Goal: Task Accomplishment & Management: Use online tool/utility

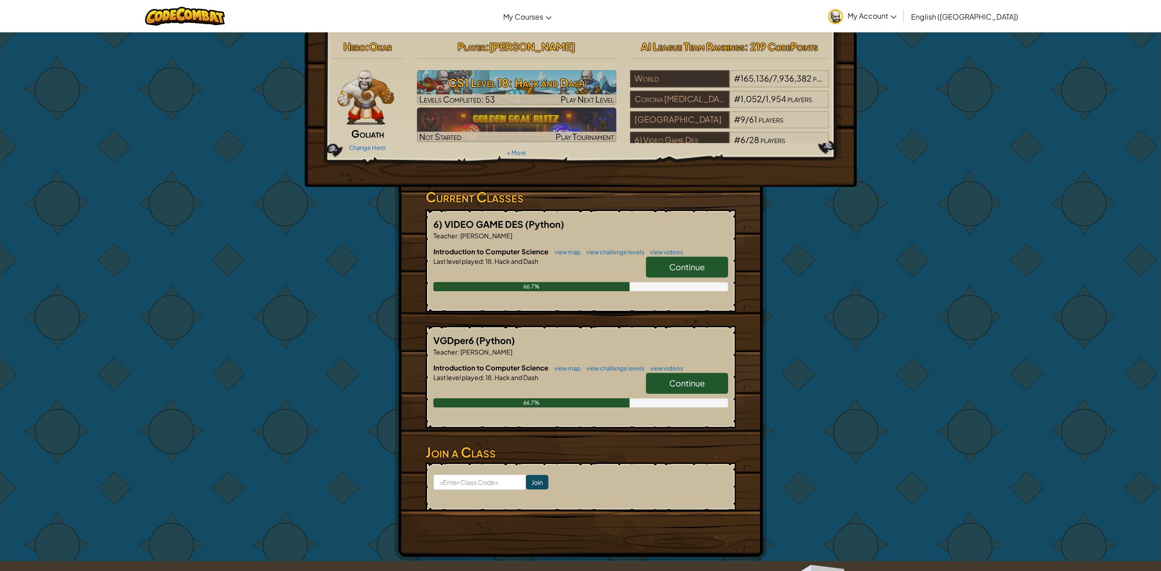
click at [695, 266] on span "Continue" at bounding box center [687, 267] width 36 height 10
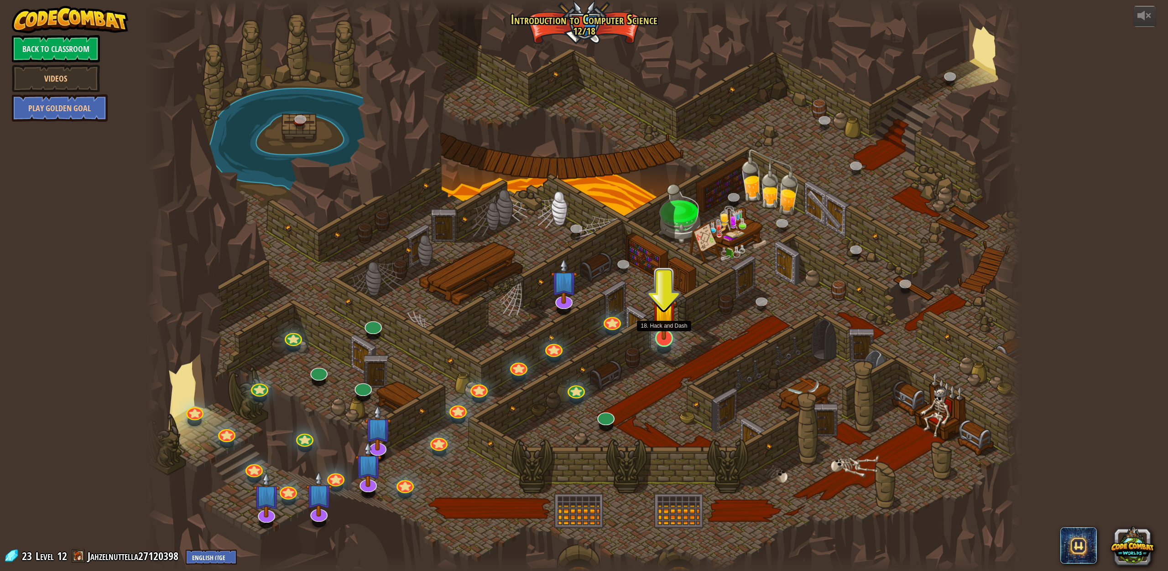
click at [664, 339] on img at bounding box center [663, 311] width 25 height 57
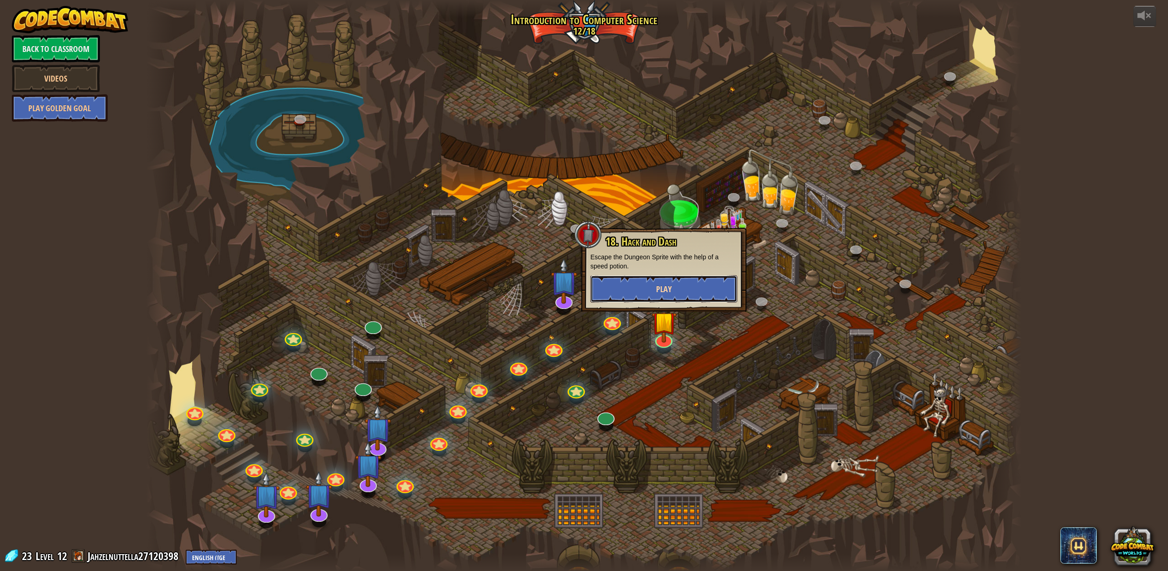
click at [692, 288] on button "Play" at bounding box center [663, 288] width 147 height 27
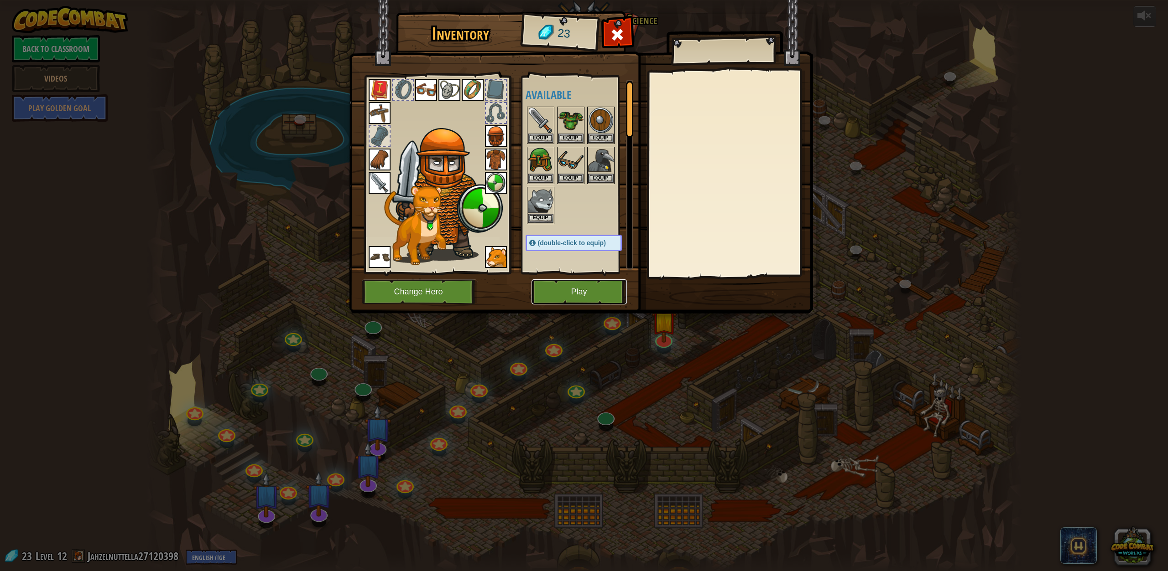
click at [575, 297] on button "Play" at bounding box center [578, 292] width 95 height 25
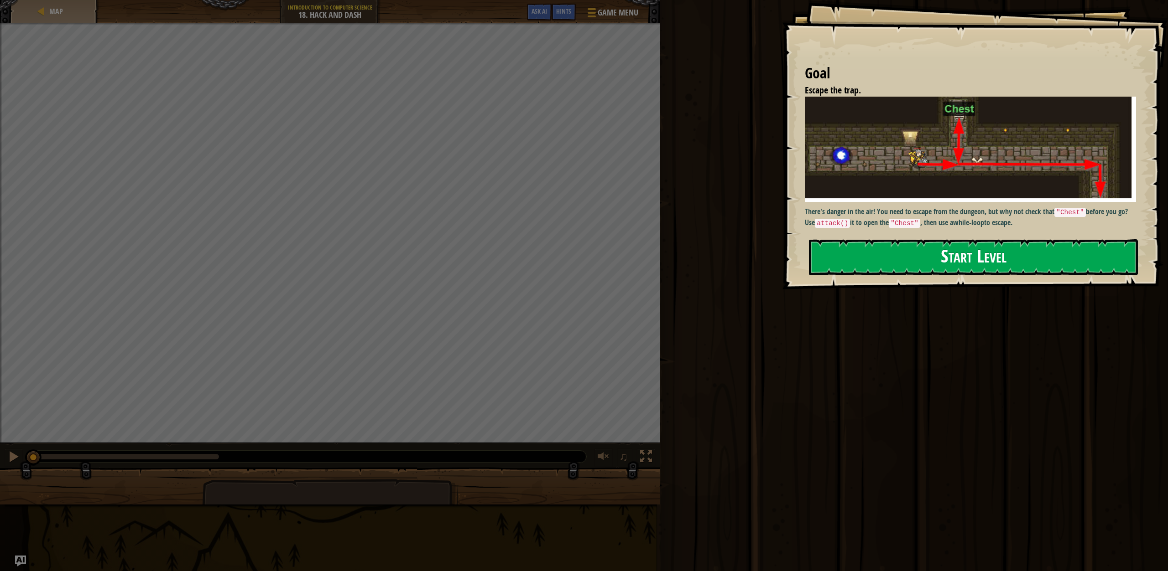
click at [936, 257] on button "Start Level" at bounding box center [973, 257] width 329 height 36
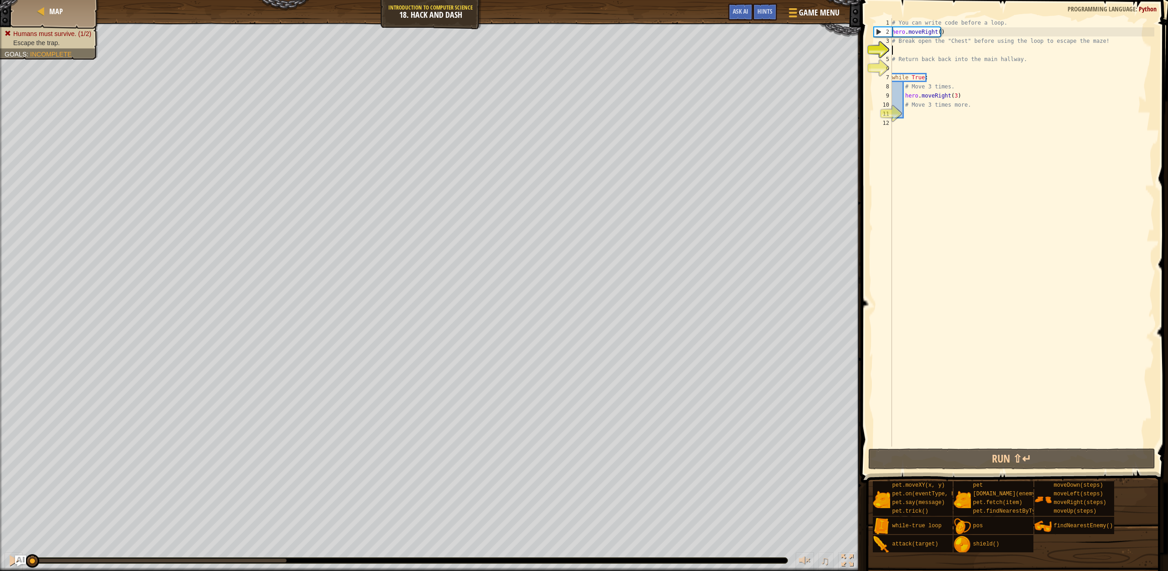
type textarea "b"
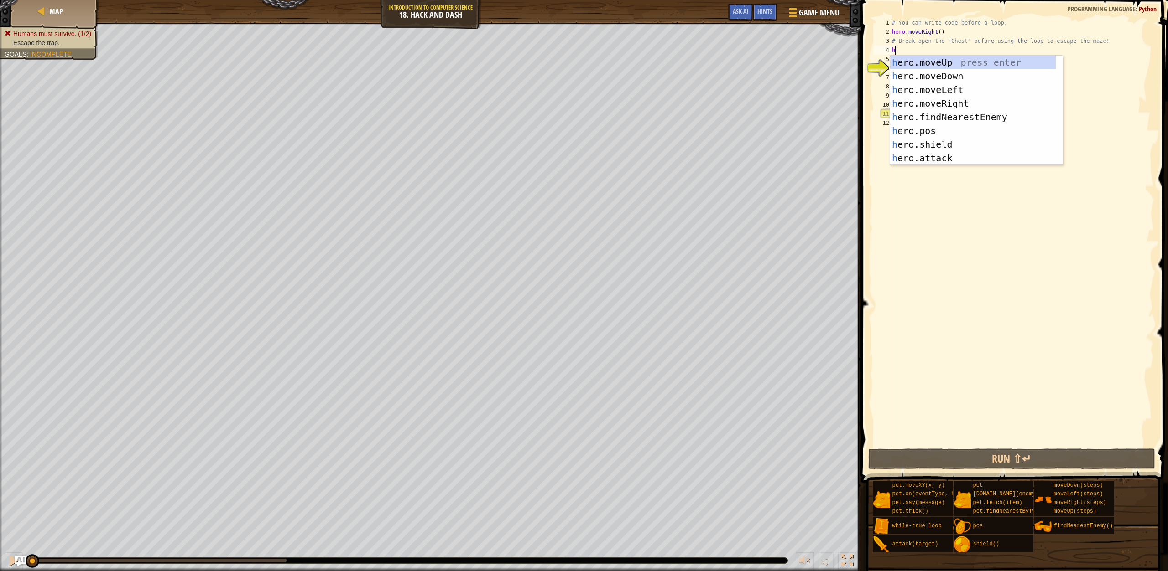
type textarea "h"
click at [929, 57] on div "h ero.moveUp press enter h ero.moveDown press enter h ero.moveLeft press enter …" at bounding box center [973, 124] width 166 height 137
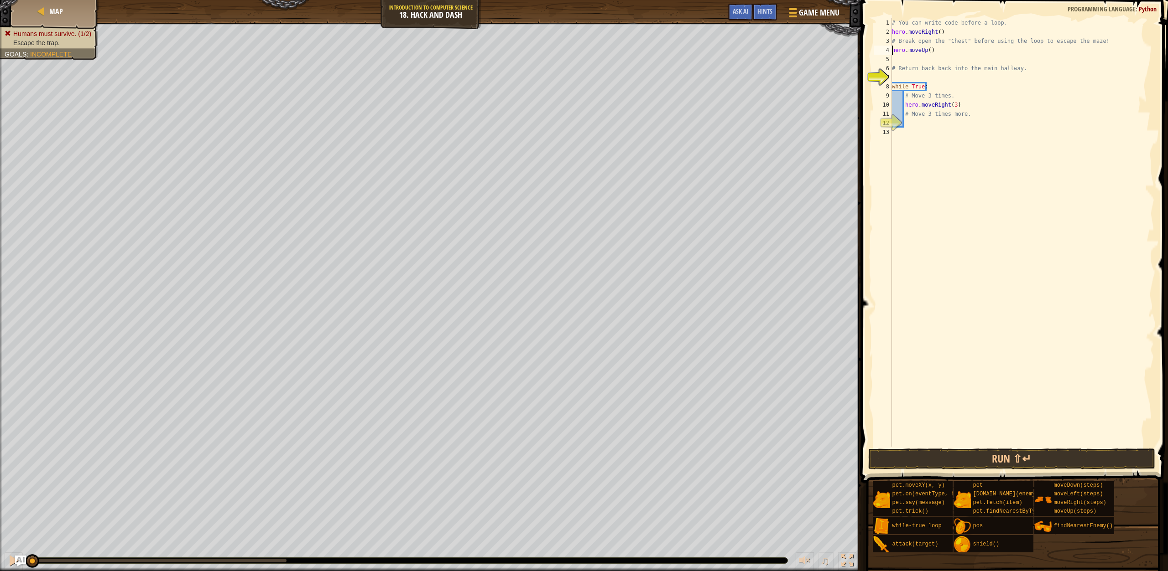
type textarea "hero.moveUp()"
type textarea "# Return back back into the main hallway."
click at [898, 53] on div "# You can write code before a loop. hero . moveRight ( ) # Break open the "Ches…" at bounding box center [1022, 241] width 264 height 447
click at [894, 54] on div "# You can write code before a loop. hero . moveRight ( ) # Break open the "Ches…" at bounding box center [1022, 241] width 264 height 447
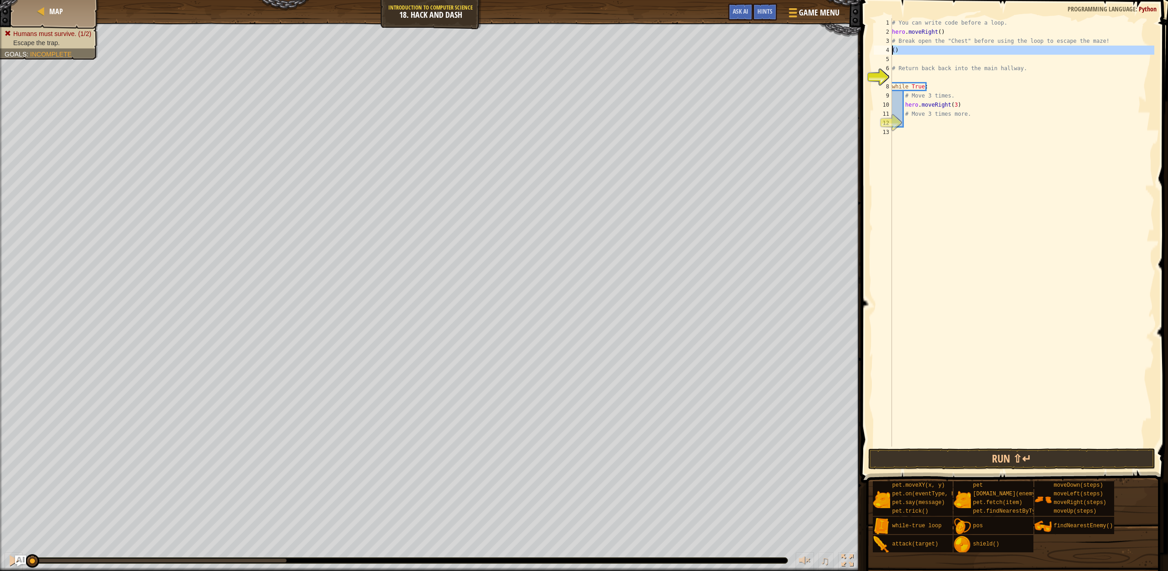
type textarea "()"
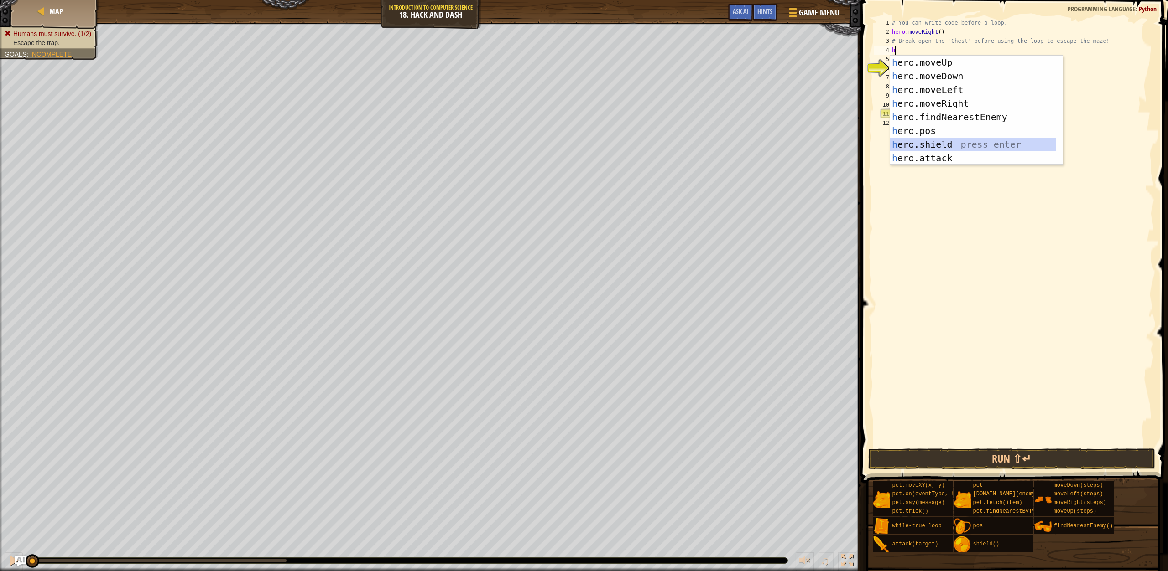
drag, startPoint x: 929, startPoint y: 144, endPoint x: 917, endPoint y: 227, distance: 83.8
click at [917, 0] on body "Map Introduction to Computer Science 18. Hack and Dash Game Menu Done Hints Ask…" at bounding box center [584, 0] width 1168 height 0
click at [938, 156] on div "h ero.moveUp press enter h ero.moveDown press enter h ero.moveLeft press enter …" at bounding box center [973, 124] width 166 height 137
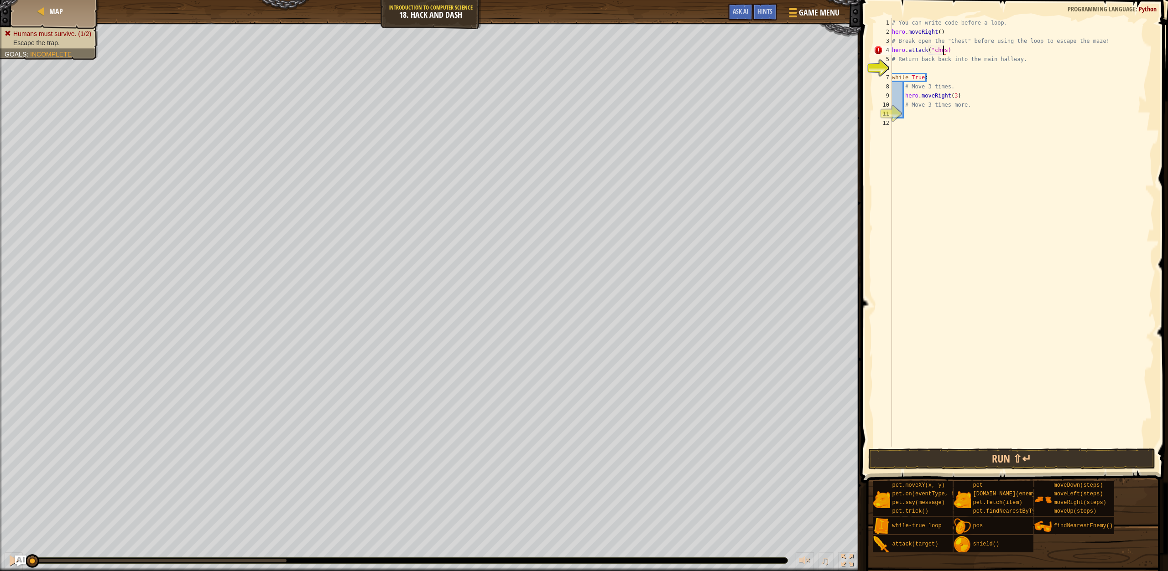
scroll to position [4, 4]
type textarea "hero.attack("chest")"
click at [908, 71] on div "# You can write code before a loop. hero . moveRight ( ) # Break open the "Ches…" at bounding box center [1022, 241] width 264 height 447
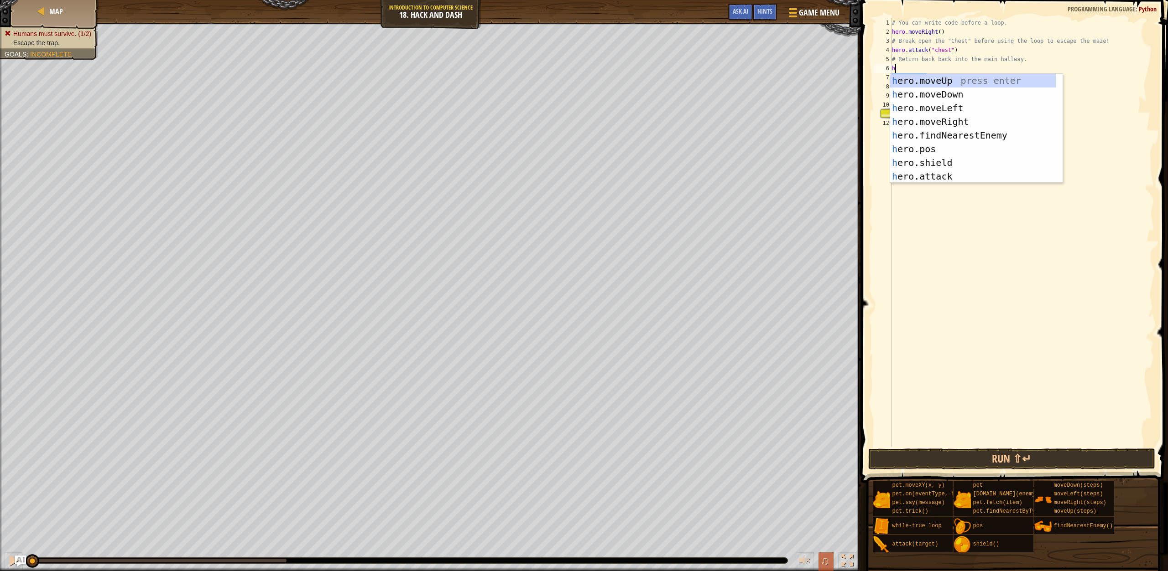
click at [735, 0] on html "Map Introduction to Computer Science 18. Hack and Dash Game Menu Done Hints Ask…" at bounding box center [584, 0] width 1168 height 0
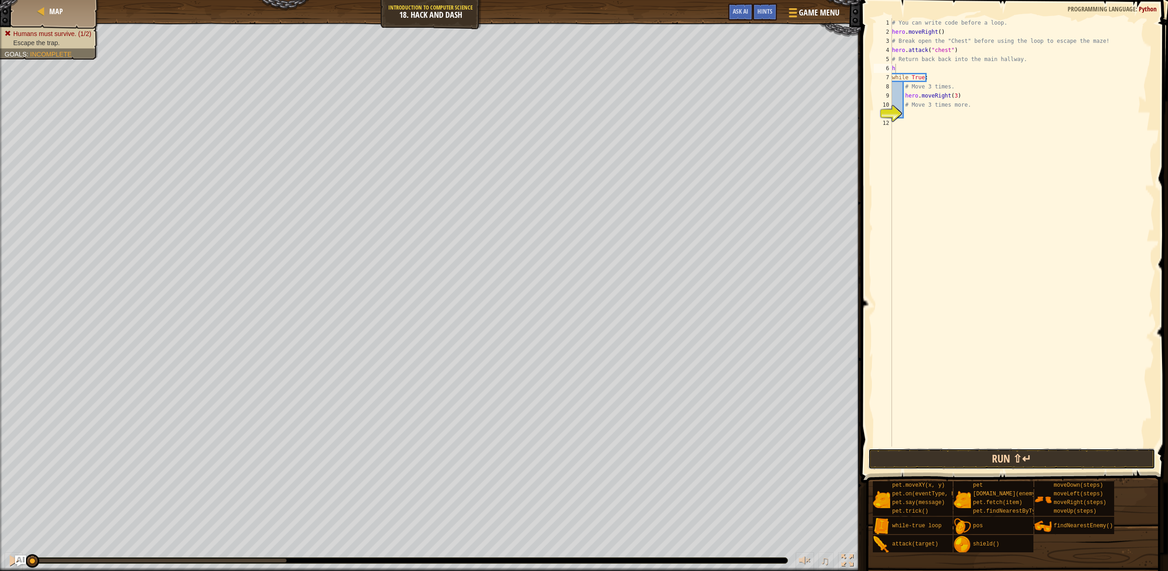
drag, startPoint x: 965, startPoint y: 456, endPoint x: 966, endPoint y: 451, distance: 5.5
click at [965, 455] on button "Run ⇧↵" at bounding box center [1011, 459] width 287 height 21
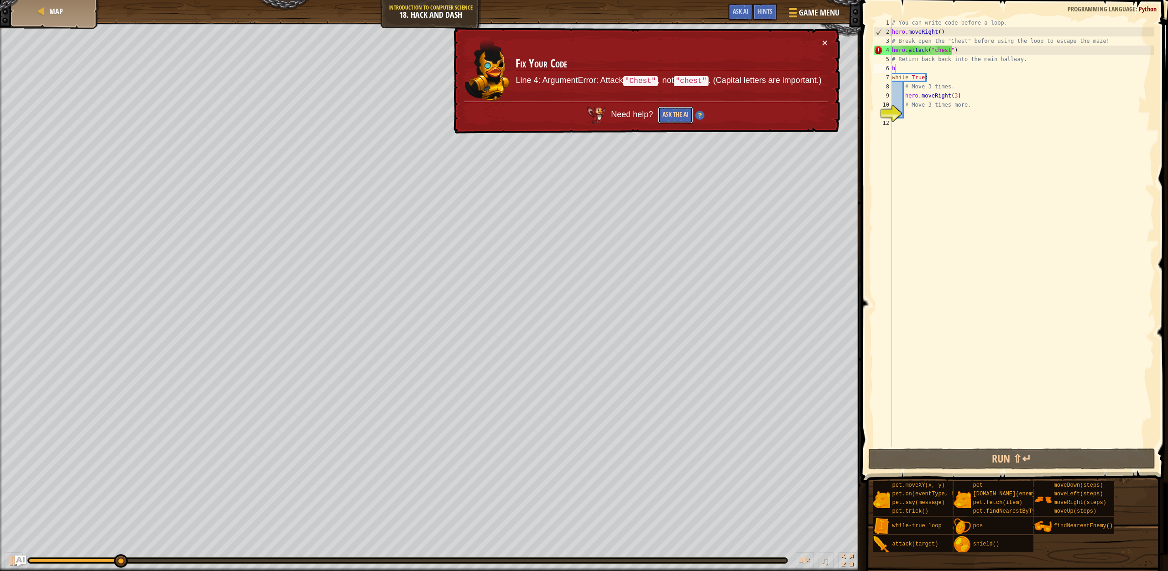
click at [661, 114] on button "Ask the AI" at bounding box center [675, 115] width 35 height 17
click at [666, 99] on td "Fix Your Code Line 4: ArgumentError: Attack "Chest" , not "chest" . (Capital le…" at bounding box center [668, 70] width 306 height 64
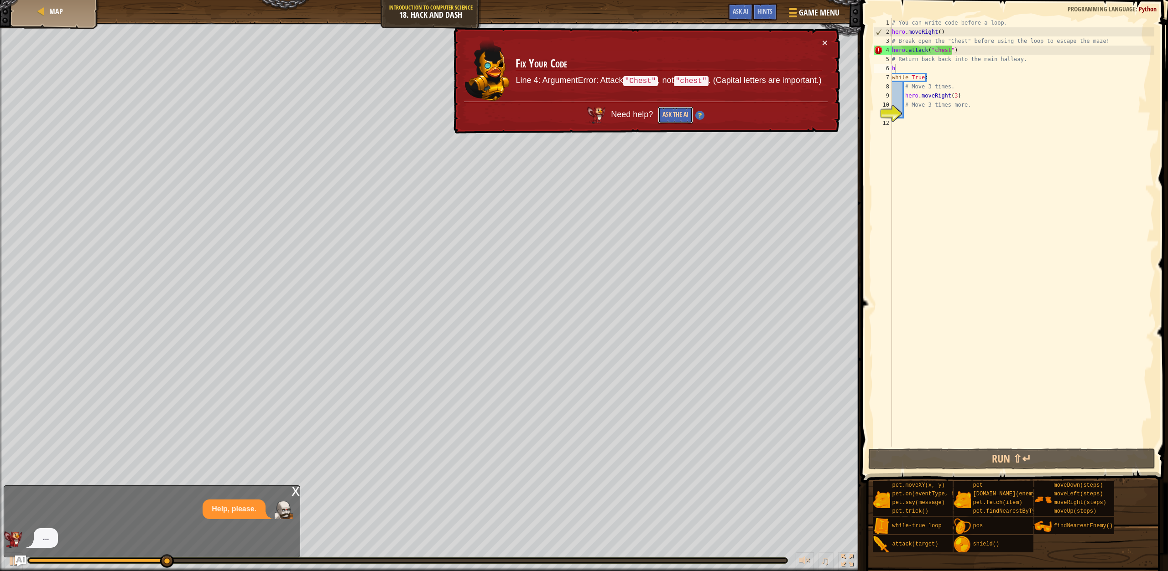
drag, startPoint x: 676, startPoint y: 115, endPoint x: 675, endPoint y: 108, distance: 7.0
click at [675, 108] on button "Ask the AI" at bounding box center [675, 115] width 35 height 17
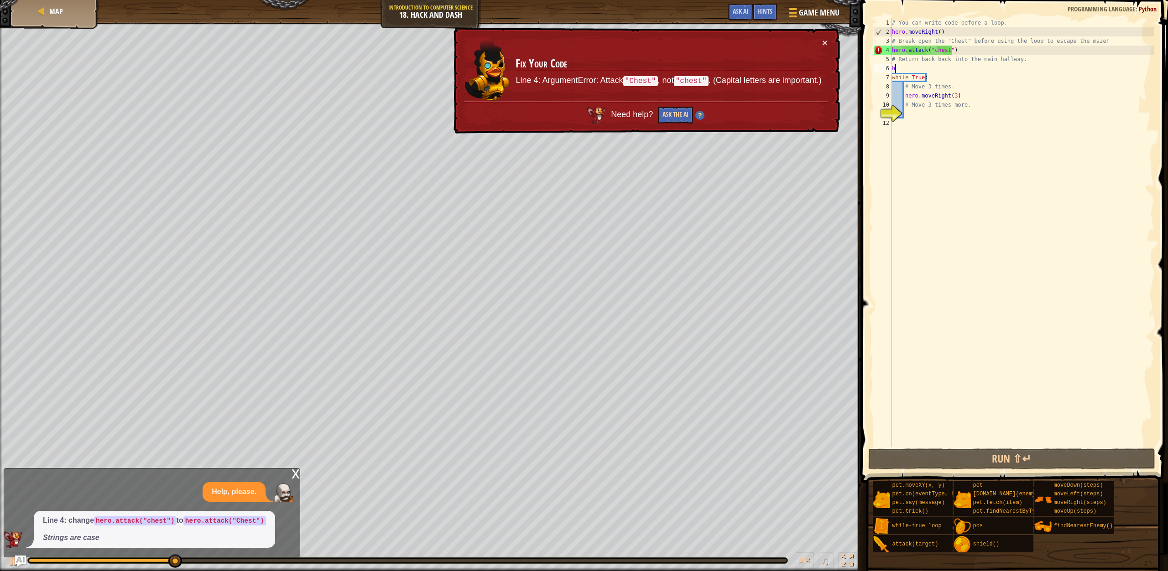
click at [675, 108] on button "Ask the AI" at bounding box center [675, 115] width 35 height 17
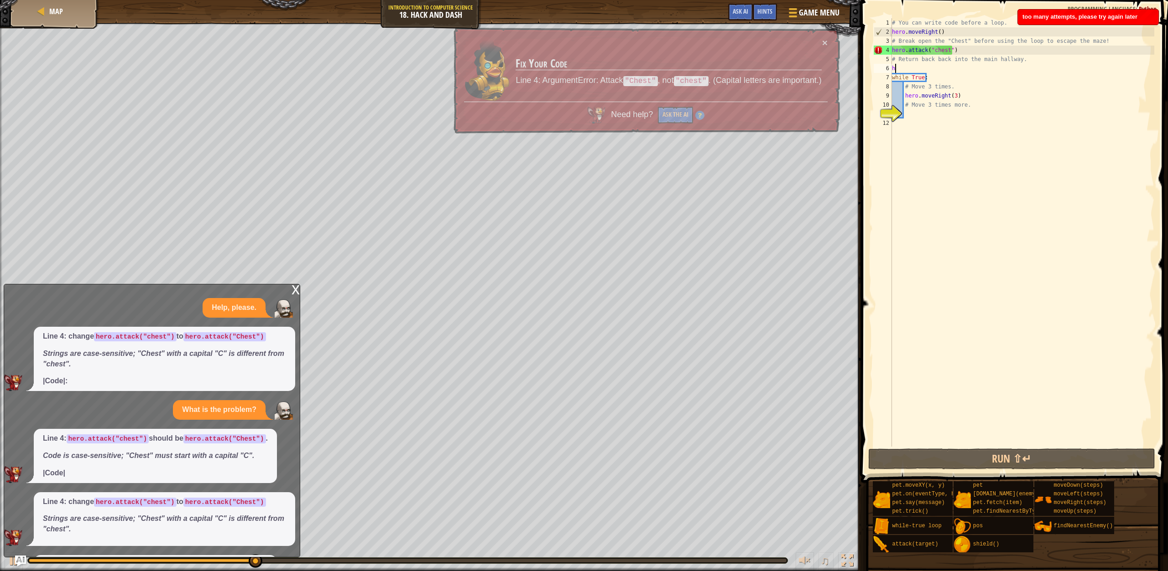
scroll to position [68, 0]
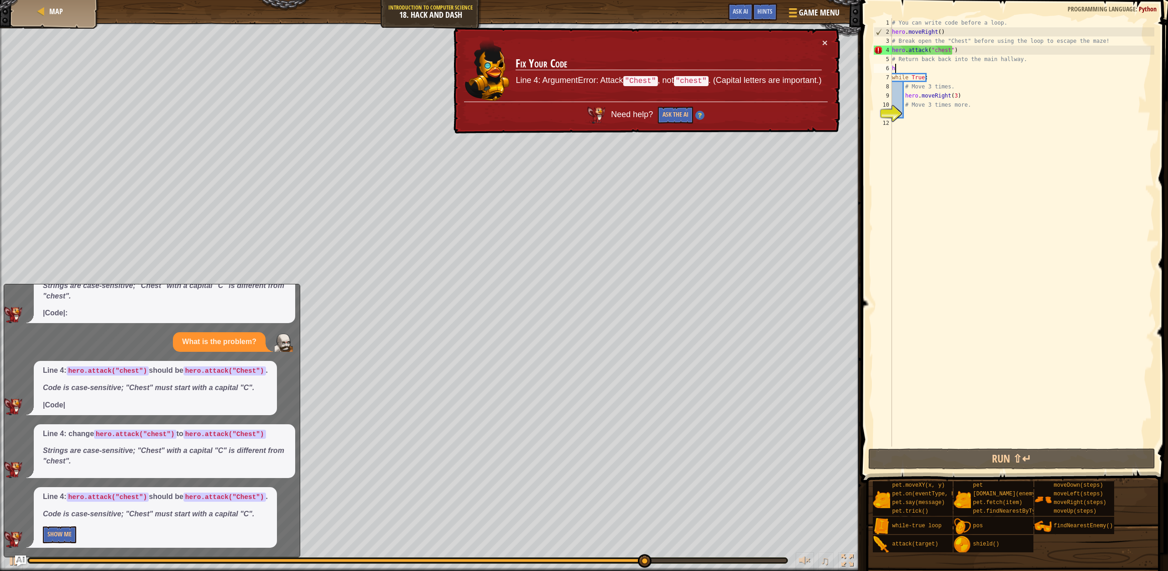
click at [232, 434] on code "hero.attack("Chest")" at bounding box center [224, 434] width 83 height 9
drag, startPoint x: 200, startPoint y: 435, endPoint x: 298, endPoint y: 412, distance: 100.7
click at [277, 433] on p "Line 4: change hero.attack("chest") to hero.attack("Chest")" at bounding box center [164, 434] width 243 height 10
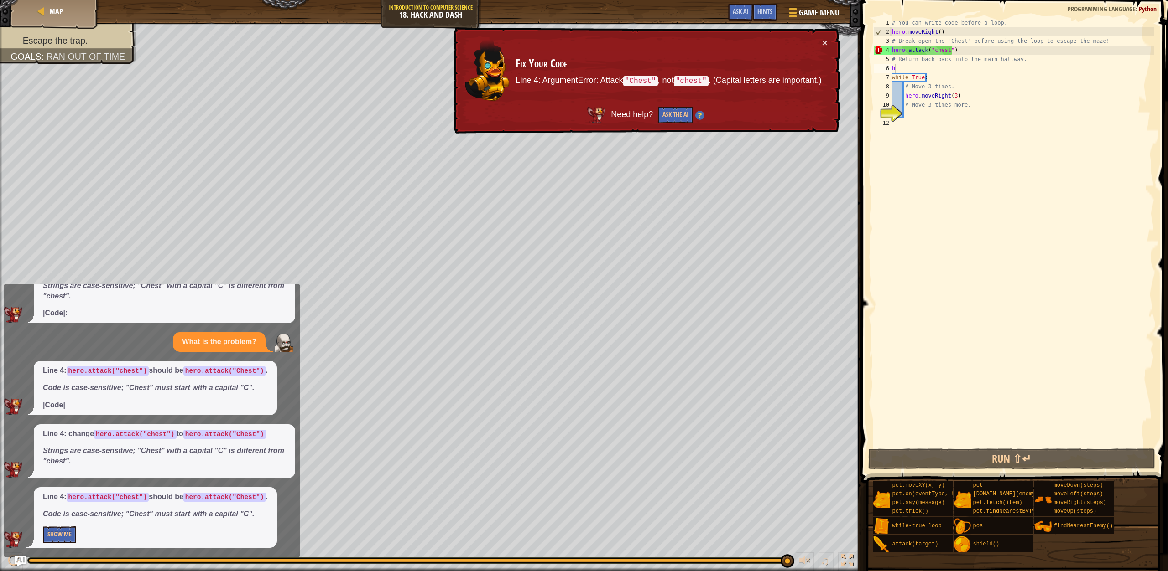
click at [934, 53] on div "# You can write code before a loop. hero . moveRight ( ) # Break open the "Ches…" at bounding box center [1022, 241] width 264 height 447
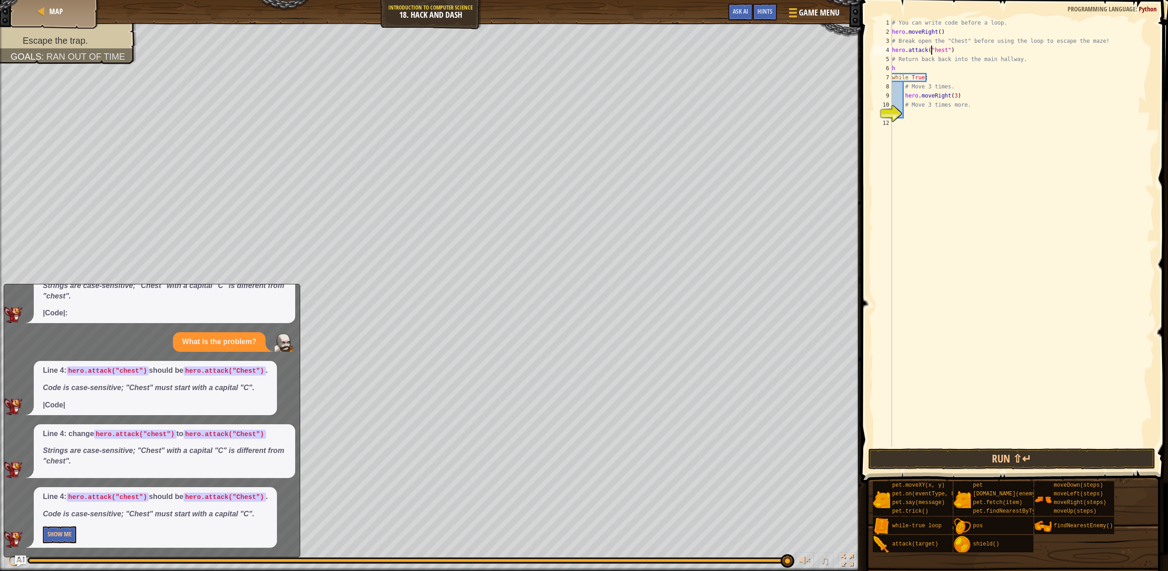
scroll to position [4, 4]
click at [900, 71] on div "# You can write code before a loop. hero . moveRight ( ) # Break open the "Ches…" at bounding box center [1022, 241] width 264 height 447
type textarea "h"
click at [905, 124] on div "# You can write code before a loop. hero . moveRight ( ) # Break open the "Ches…" at bounding box center [1022, 241] width 264 height 447
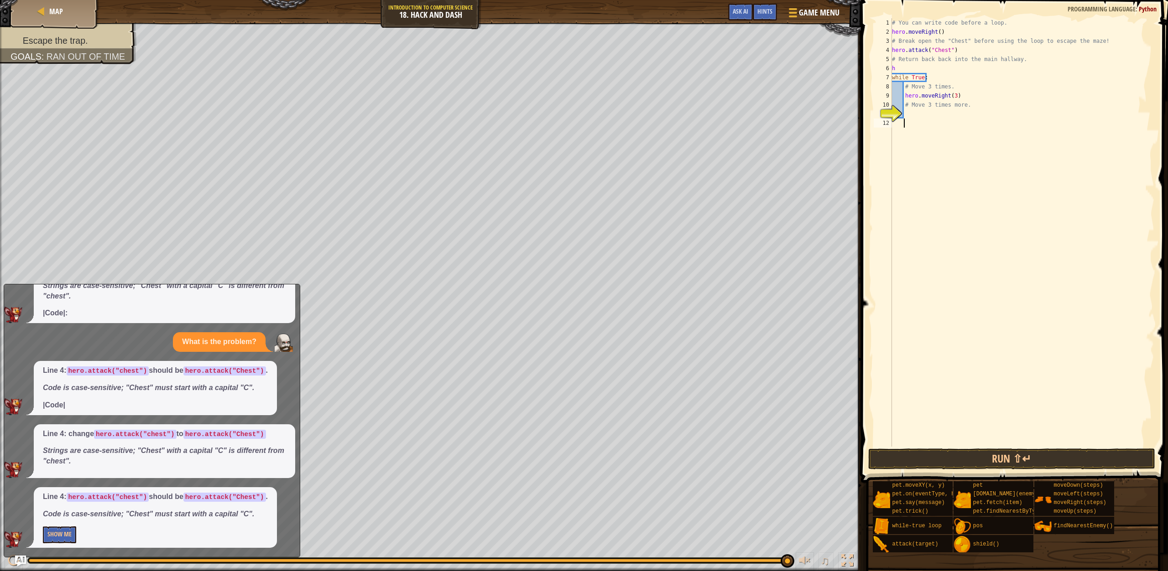
type textarea "m"
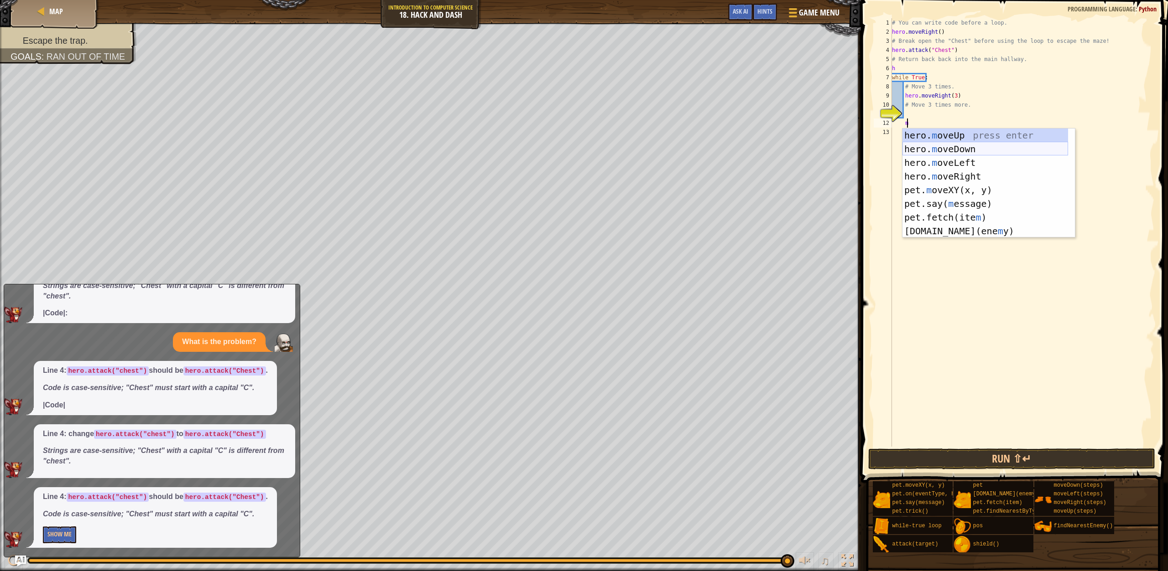
click at [949, 150] on div "hero. m oveUp press enter hero. m oveDown press enter hero. m oveLeft press ent…" at bounding box center [985, 197] width 166 height 137
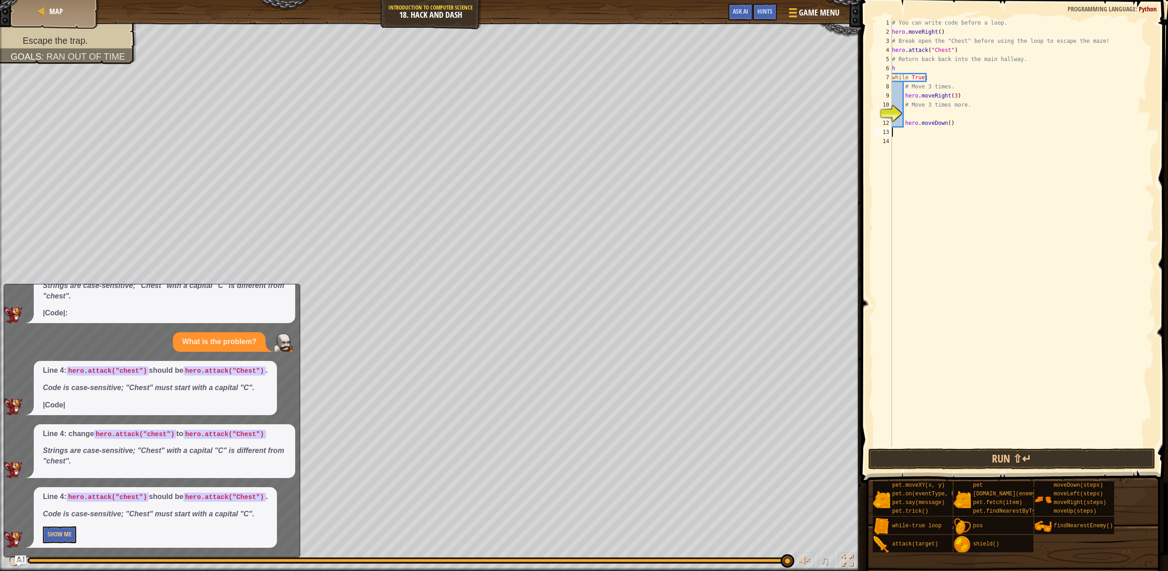
scroll to position [4, 0]
type textarea "h"
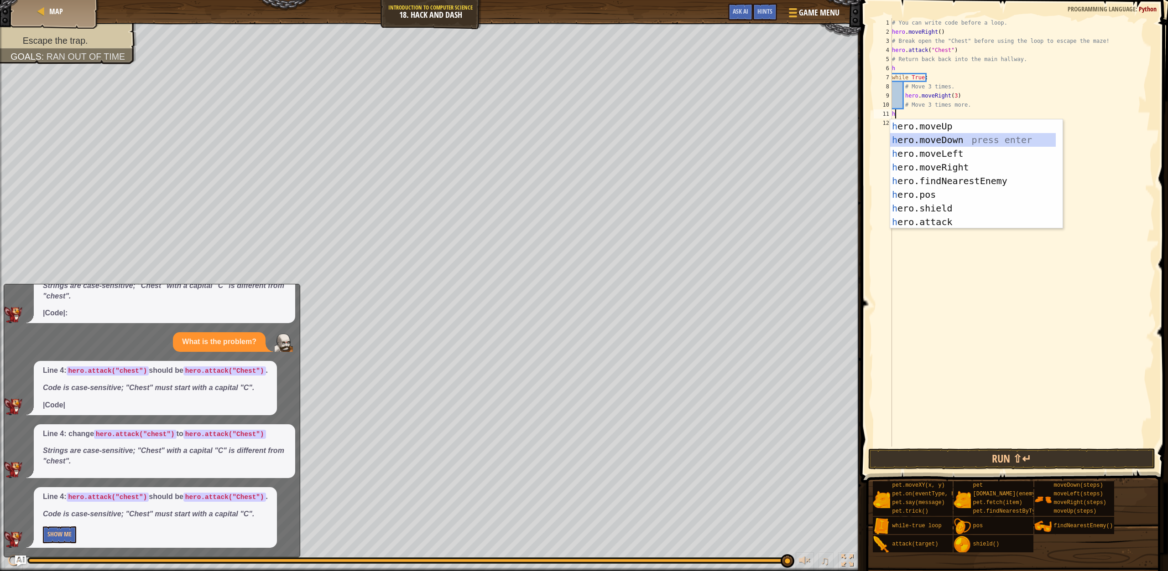
click at [953, 141] on div "h ero.moveUp press enter h ero.moveDown press enter h ero.moveLeft press enter …" at bounding box center [973, 187] width 166 height 137
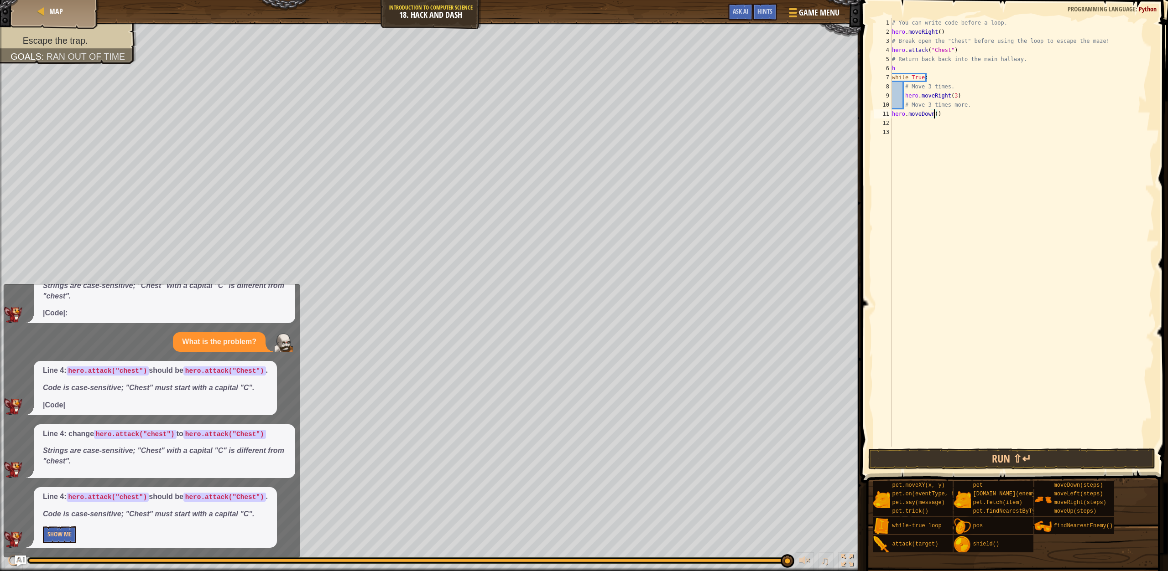
click at [934, 115] on div "# You can write code before a loop. hero . moveRight ( ) # Break open the "Ches…" at bounding box center [1022, 241] width 264 height 447
type textarea "hero.moveDown(3)"
click at [950, 163] on div "# You can write code before a loop. hero . moveRight ( ) # Break open the "Ches…" at bounding box center [1022, 241] width 264 height 447
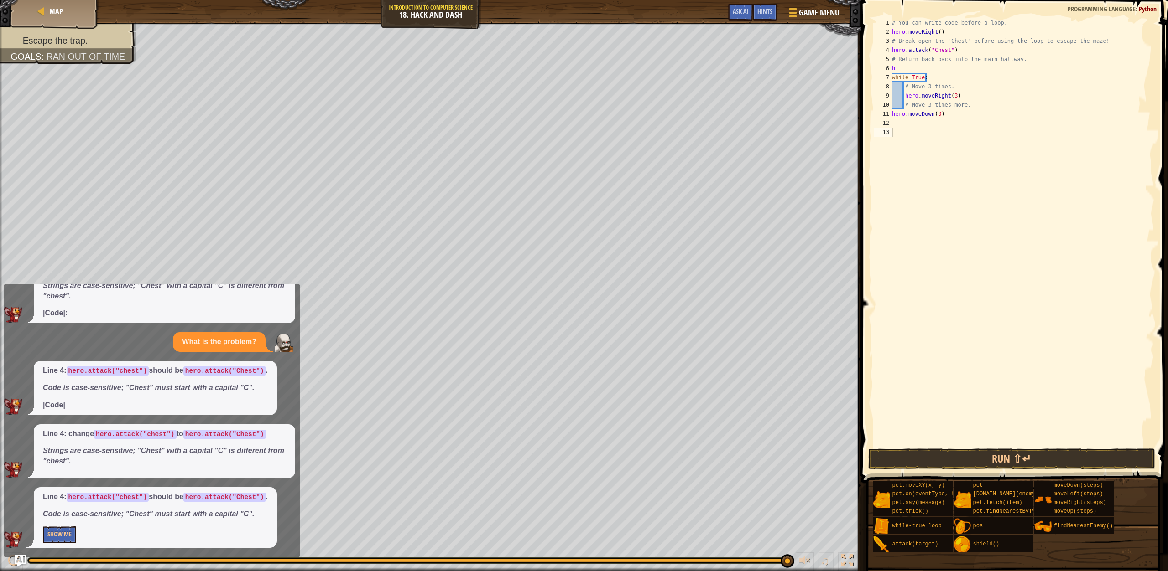
click at [24, 558] on img "Ask AI" at bounding box center [21, 562] width 12 height 12
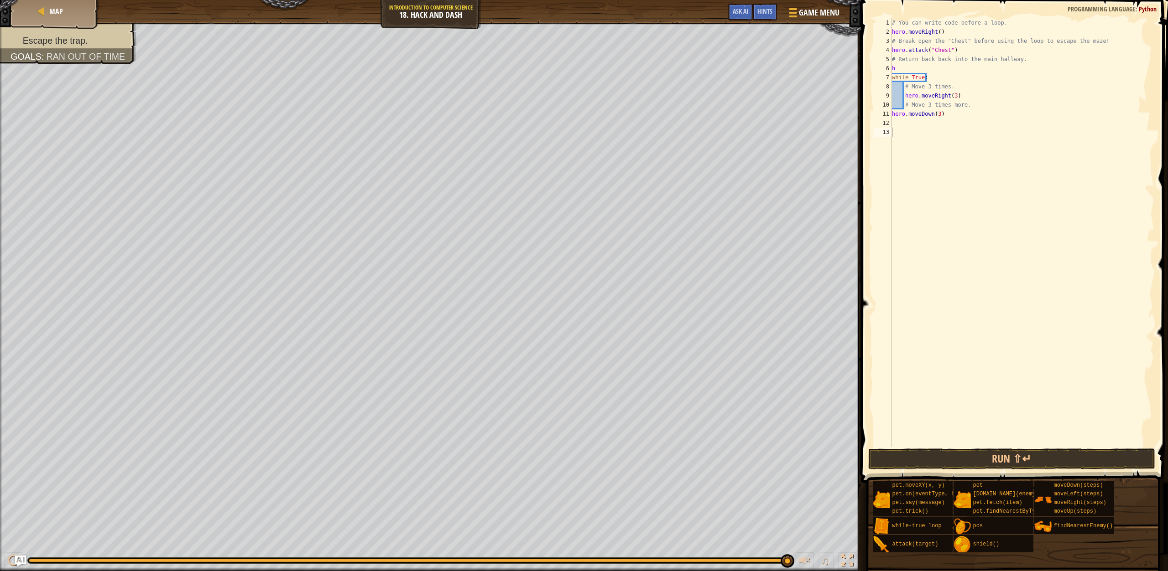
type textarea "h"
click at [899, 69] on div "# You can write code before a loop. hero . moveRight ( ) # Break open the "Ches…" at bounding box center [1022, 241] width 264 height 447
type textarea "h"
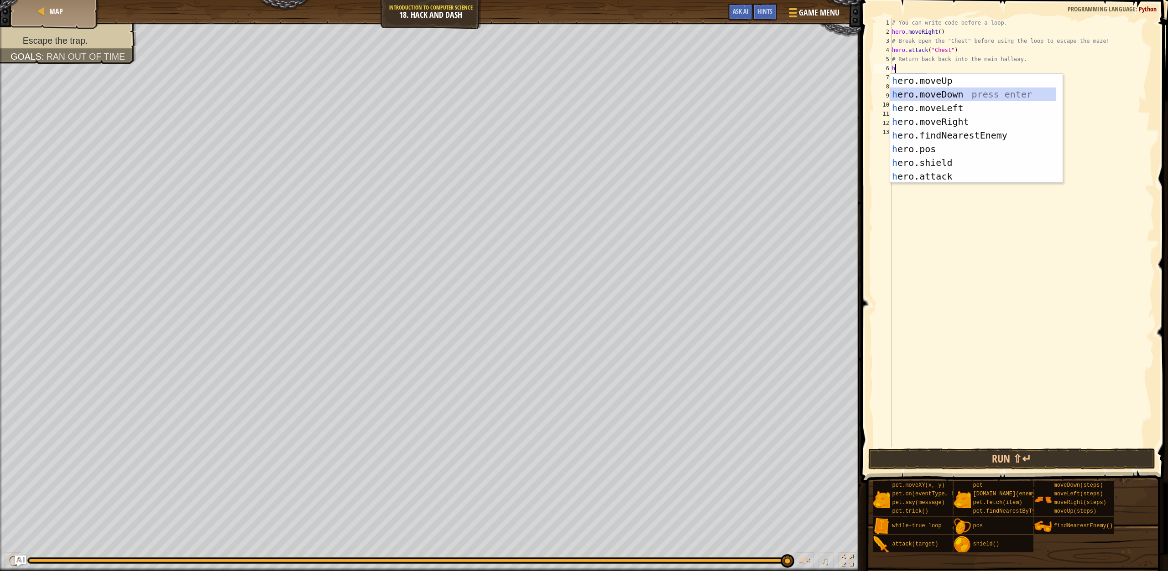
click at [943, 90] on div "h ero.moveUp press enter h ero.moveDown press enter h ero.moveLeft press enter …" at bounding box center [973, 142] width 166 height 137
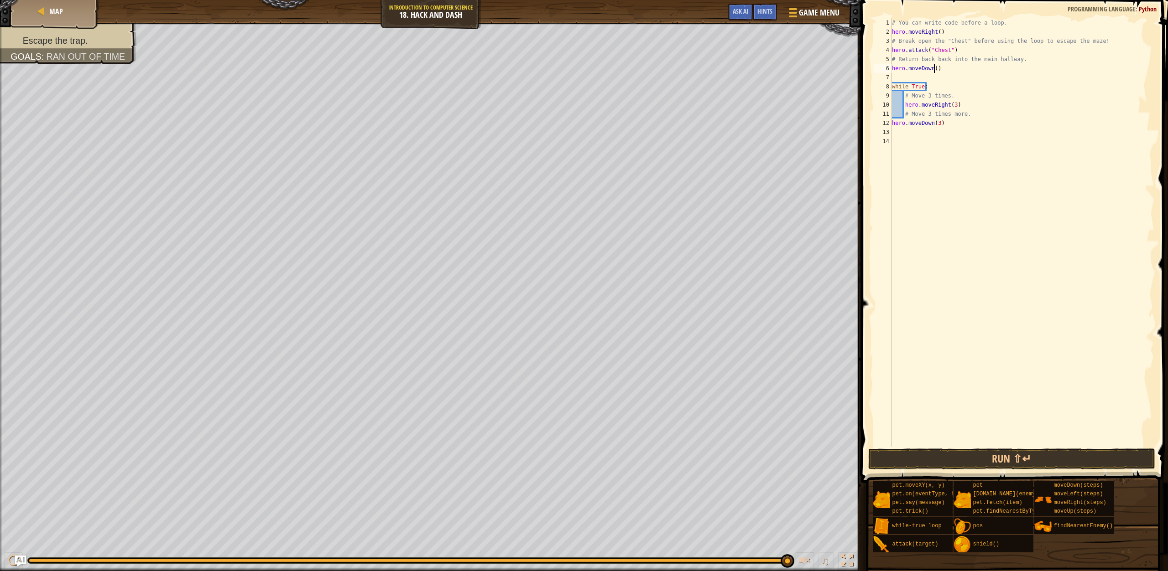
click at [933, 70] on div "# You can write code before a loop. hero . moveRight ( ) # Break open the "Ches…" at bounding box center [1022, 241] width 264 height 447
type textarea "hero.moveDown(3)"
drag, startPoint x: 947, startPoint y: 65, endPoint x: 891, endPoint y: 65, distance: 55.6
click at [891, 65] on div "hero.moveDown(3) 1 2 3 4 5 6 7 8 9 10 11 12 13 # You can write code before a lo…" at bounding box center [1013, 232] width 282 height 429
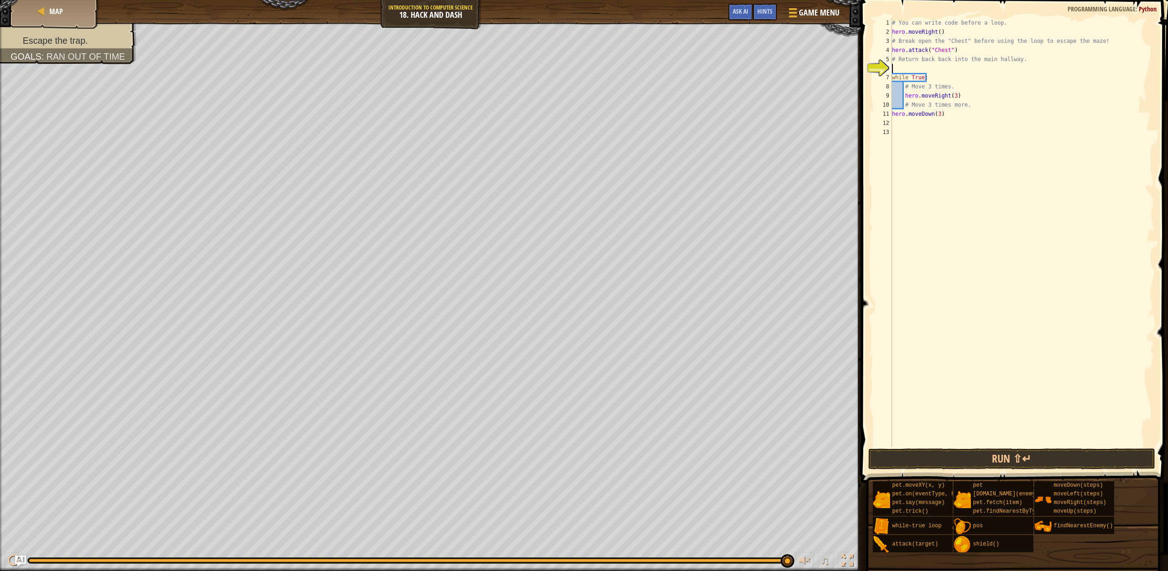
type textarea "h"
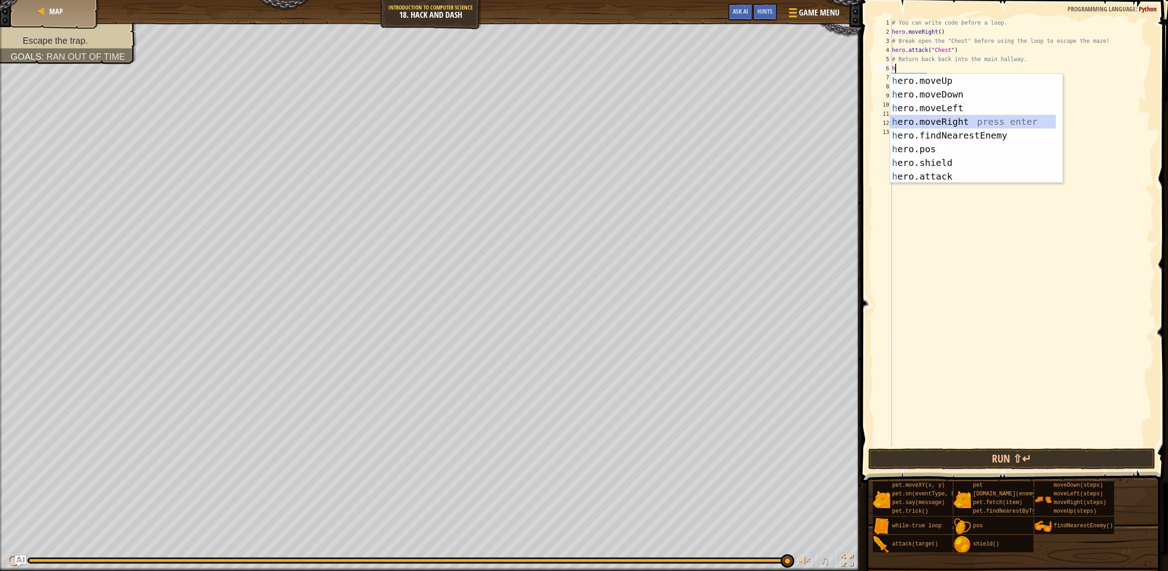
click at [947, 124] on div "h ero.moveUp press enter h ero.moveDown press enter h ero.moveLeft press enter …" at bounding box center [973, 142] width 166 height 137
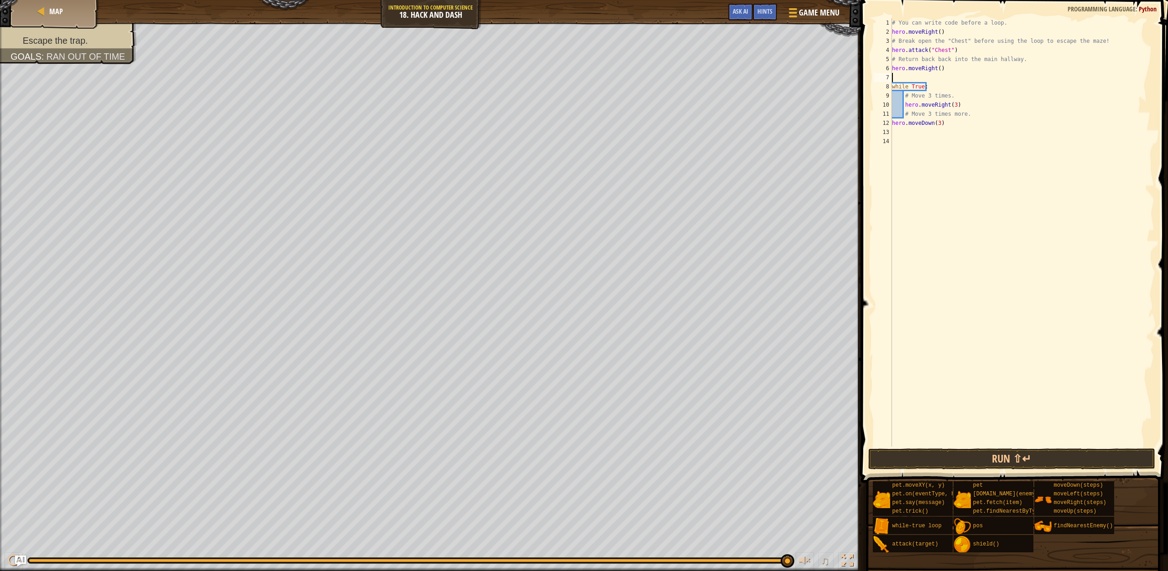
click at [937, 64] on div "# You can write code before a loop. hero . moveRight ( ) # Break open the "Ches…" at bounding box center [1022, 241] width 264 height 447
type textarea "hero.moveRight()"
drag, startPoint x: 942, startPoint y: 71, endPoint x: 883, endPoint y: 67, distance: 59.0
click at [883, 67] on div "hero.moveRight() 1 2 3 4 5 6 7 8 9 10 11 12 13 14 # You can write code before a…" at bounding box center [1013, 232] width 282 height 429
type textarea "h"
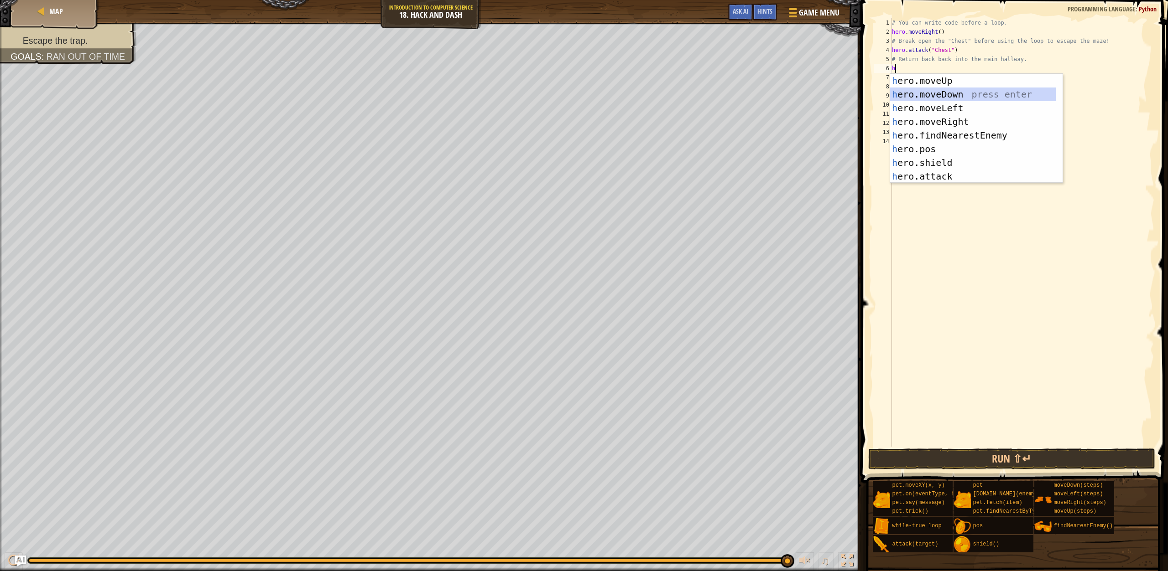
click at [935, 95] on div "h ero.moveUp press enter h ero.moveDown press enter h ero.moveLeft press enter …" at bounding box center [973, 142] width 166 height 137
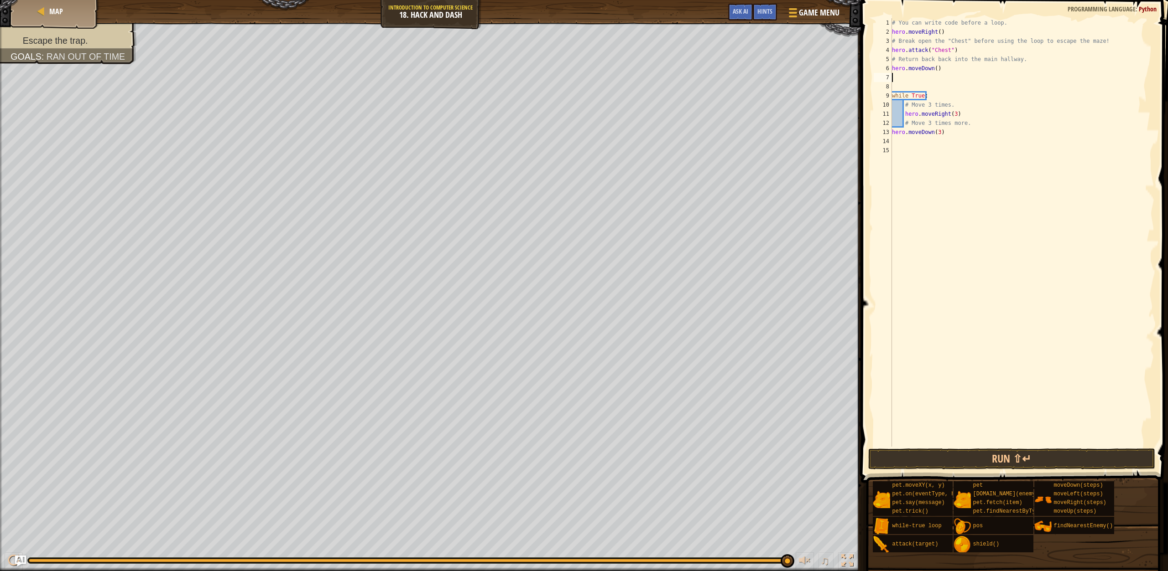
type textarea "hero.moveDown()"
type textarea "h"
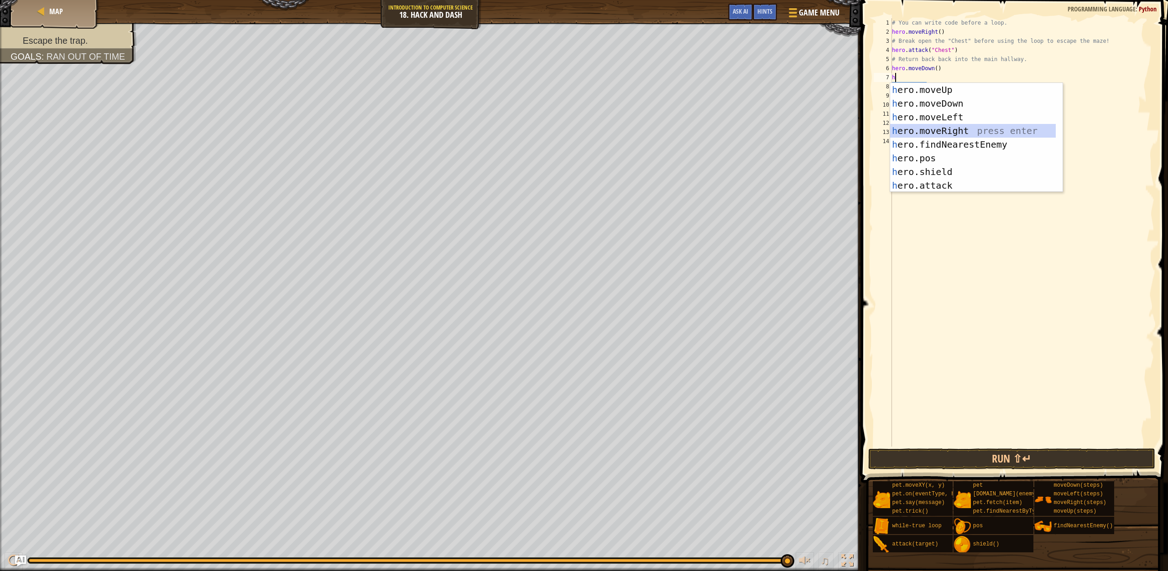
click at [938, 130] on div "h ero.moveUp press enter h ero.moveDown press enter h ero.moveLeft press enter …" at bounding box center [973, 151] width 166 height 137
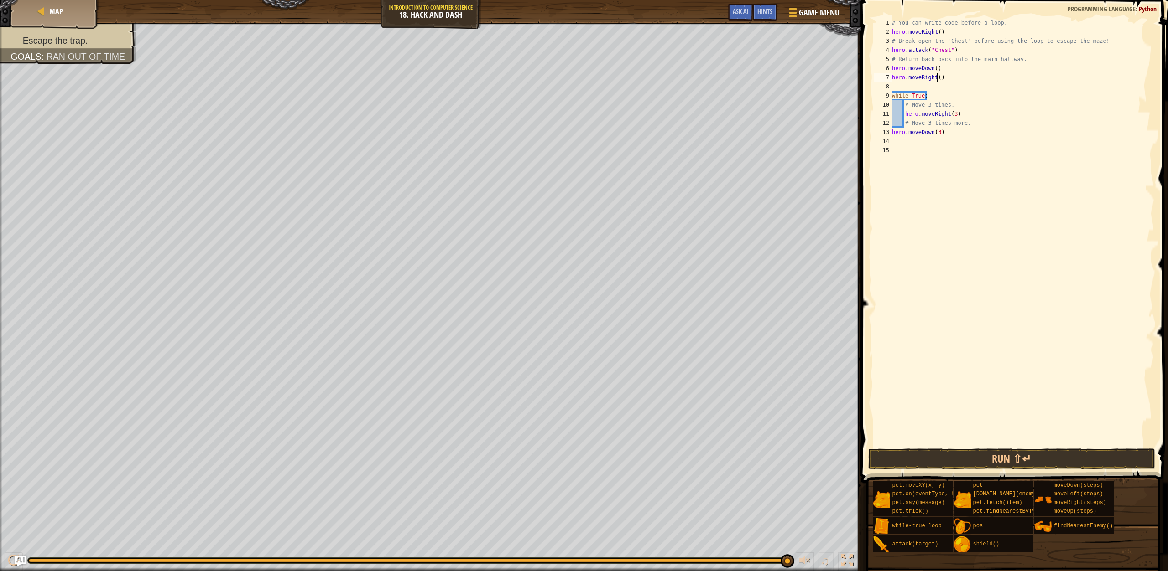
click at [936, 79] on div "# You can write code before a loop. hero . moveRight ( ) # Break open the "Ches…" at bounding box center [1022, 241] width 264 height 447
type textarea "hero.moveRight(3)"
drag, startPoint x: 944, startPoint y: 103, endPoint x: 928, endPoint y: 104, distance: 16.0
click at [928, 104] on div "# You can write code before a loop. hero . moveRight ( ) # Break open the "Ches…" at bounding box center [1022, 241] width 264 height 447
type textarea "hero.moveRight(3)"
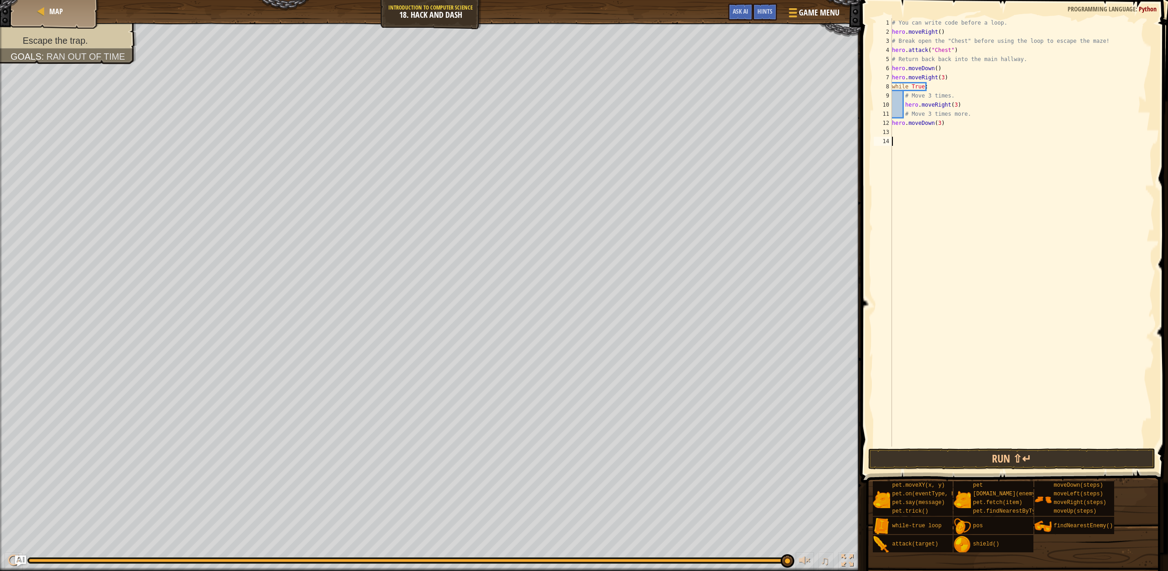
drag, startPoint x: 1008, startPoint y: 137, endPoint x: 971, endPoint y: 127, distance: 38.3
click at [1006, 137] on div "# You can write code before a loop. hero . moveRight ( ) # Break open the "Ches…" at bounding box center [1022, 241] width 264 height 447
click at [939, 106] on div "# You can write code before a loop. hero . moveRight ( ) # Break open the "Ches…" at bounding box center [1022, 241] width 264 height 447
drag, startPoint x: 945, startPoint y: 105, endPoint x: 931, endPoint y: 105, distance: 14.1
click at [931, 105] on div "# You can write code before a loop. hero . moveRight ( ) # Break open the "Ches…" at bounding box center [1022, 241] width 264 height 447
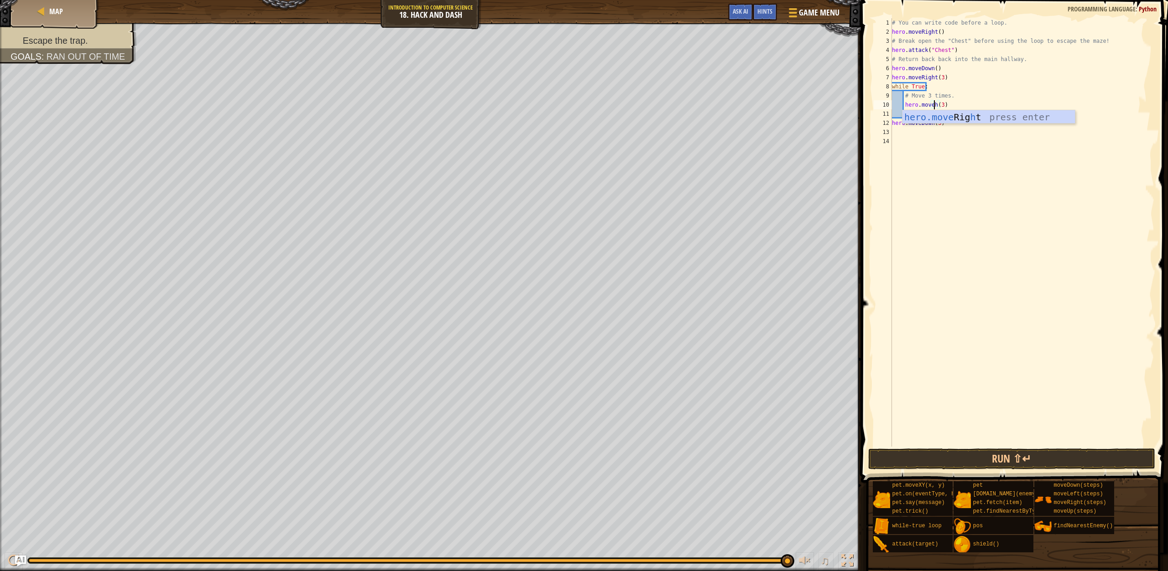
scroll to position [4, 4]
click at [959, 115] on div "hero.moveD own press enter" at bounding box center [988, 130] width 172 height 41
drag, startPoint x: 930, startPoint y: 122, endPoint x: 919, endPoint y: 126, distance: 11.5
click at [919, 126] on div "# You can write code before a loop. hero . moveRight ( ) # Break open the "Ches…" at bounding box center [1022, 241] width 264 height 447
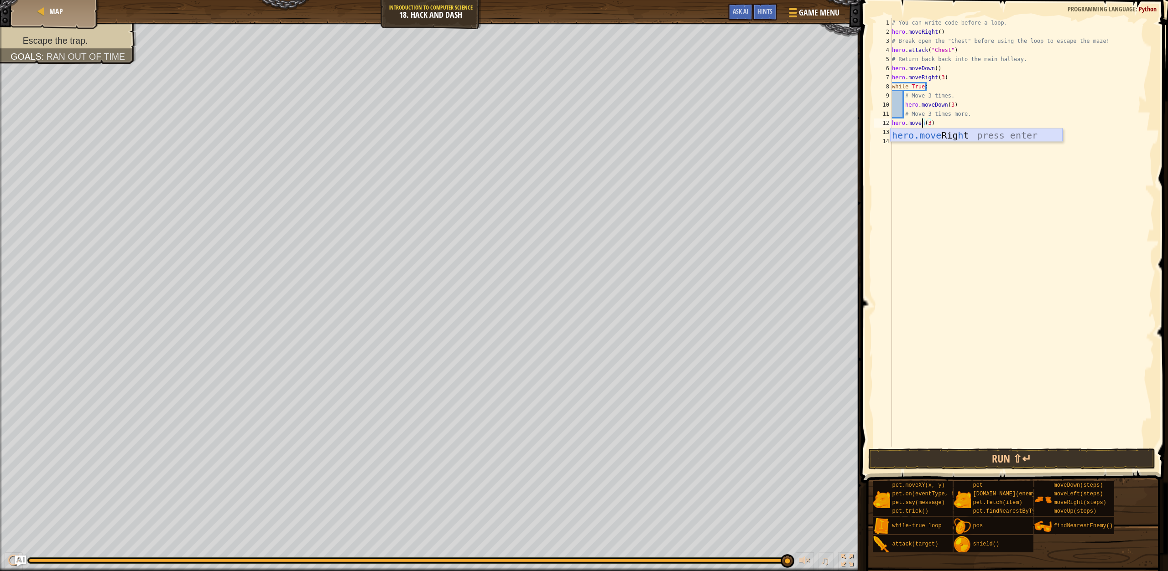
click at [965, 133] on div "hero.move Rig h t press enter" at bounding box center [976, 149] width 172 height 41
click at [938, 125] on div "# You can write code before a loop. hero . moveRight ( ) # Break open the "Ches…" at bounding box center [1022, 241] width 264 height 447
click at [939, 125] on div "# You can write code before a loop. hero . moveRight ( ) # Break open the "Ches…" at bounding box center [1022, 241] width 264 height 447
type textarea "hero.moveRight(4)"
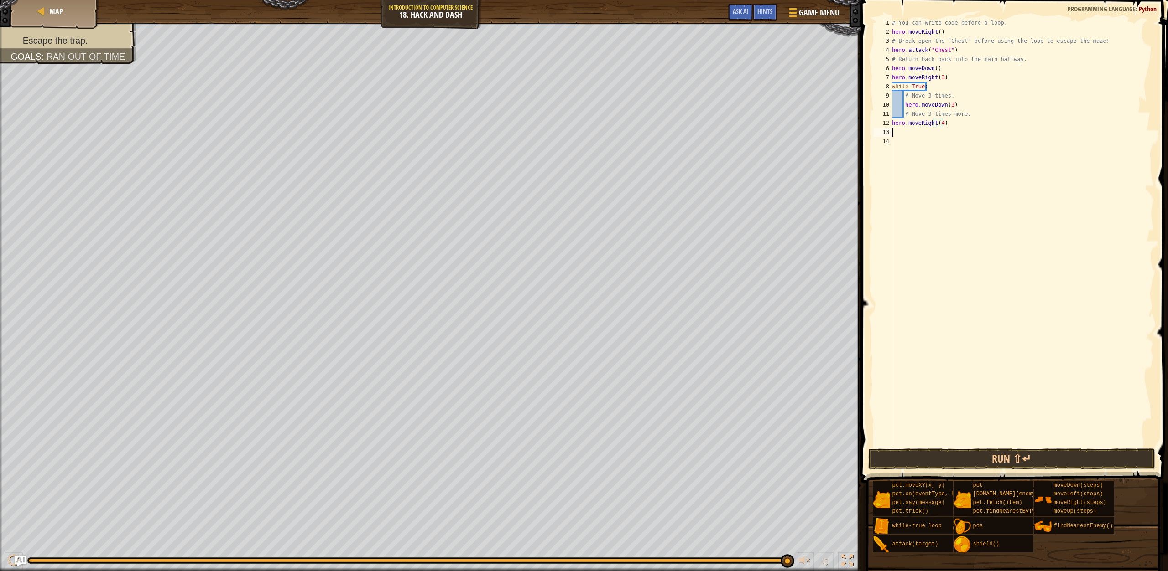
click at [896, 135] on div "# You can write code before a loop. hero . moveRight ( ) # Break open the "Ches…" at bounding box center [1022, 241] width 264 height 447
click at [938, 126] on div "# You can write code before a loop. hero . moveRight ( ) # Break open the "Ches…" at bounding box center [1022, 241] width 264 height 447
type textarea "hero.moveRight(3)"
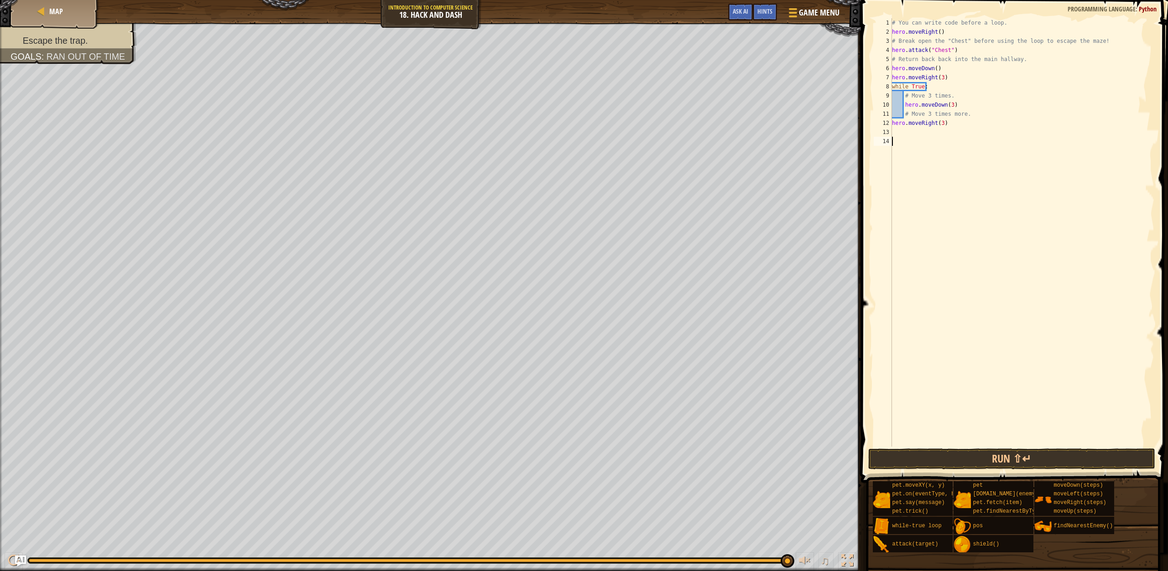
click at [897, 137] on div "# You can write code before a loop. hero . moveRight ( ) # Break open the "Ches…" at bounding box center [1022, 241] width 264 height 447
click at [895, 135] on div "# You can write code before a loop. hero . moveRight ( ) # Break open the "Ches…" at bounding box center [1022, 241] width 264 height 447
type textarea "h"
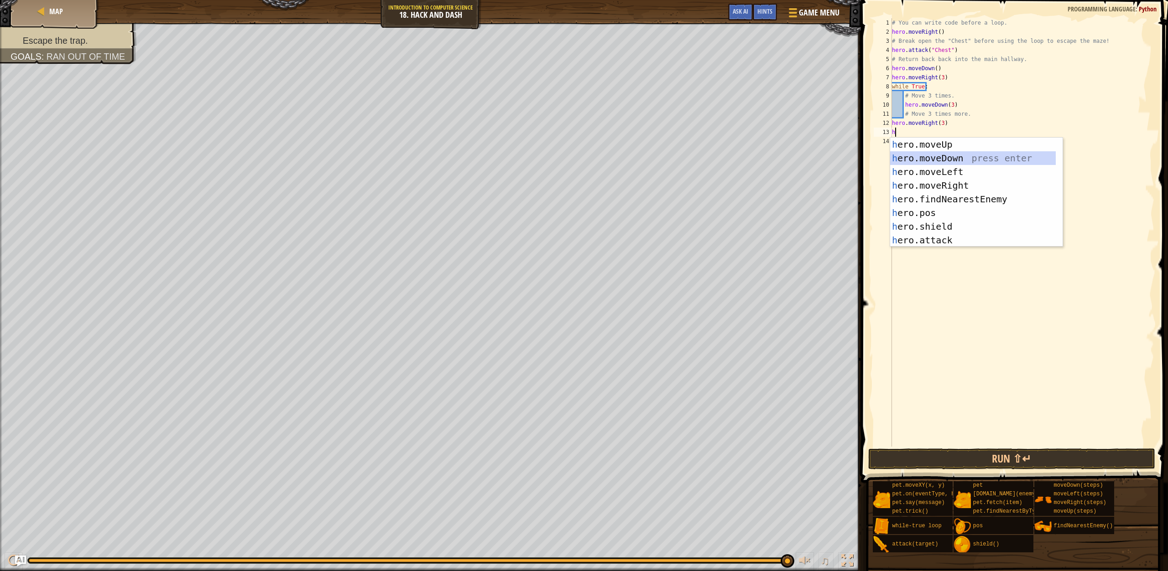
click at [957, 160] on div "h ero.moveUp press enter h ero.moveDown press enter h ero.moveLeft press enter …" at bounding box center [976, 206] width 172 height 137
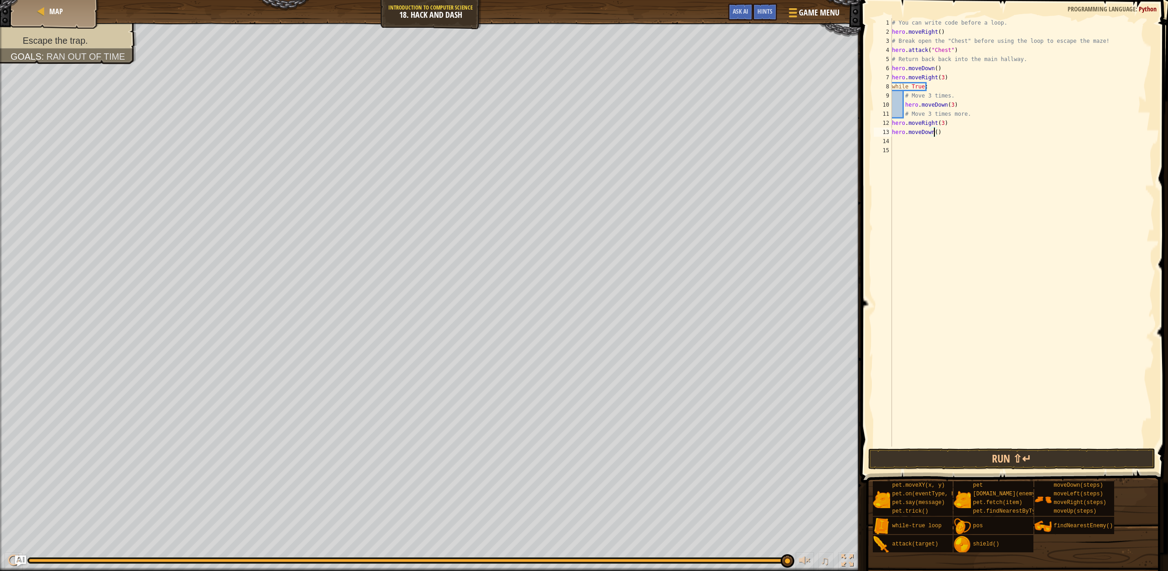
click at [933, 133] on div "# You can write code before a loop. hero . moveRight ( ) # Break open the "Ches…" at bounding box center [1022, 241] width 264 height 447
type textarea "hero.moveDown(3)"
type textarea "h"
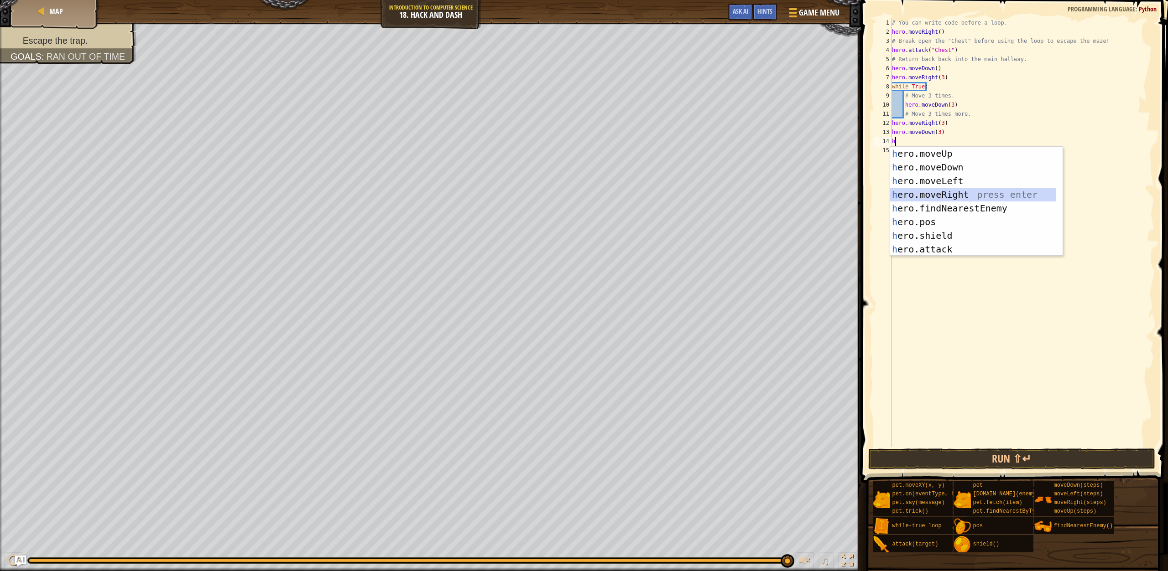
click at [944, 190] on div "h ero.moveUp press enter h ero.moveDown press enter h ero.moveLeft press enter …" at bounding box center [973, 215] width 166 height 137
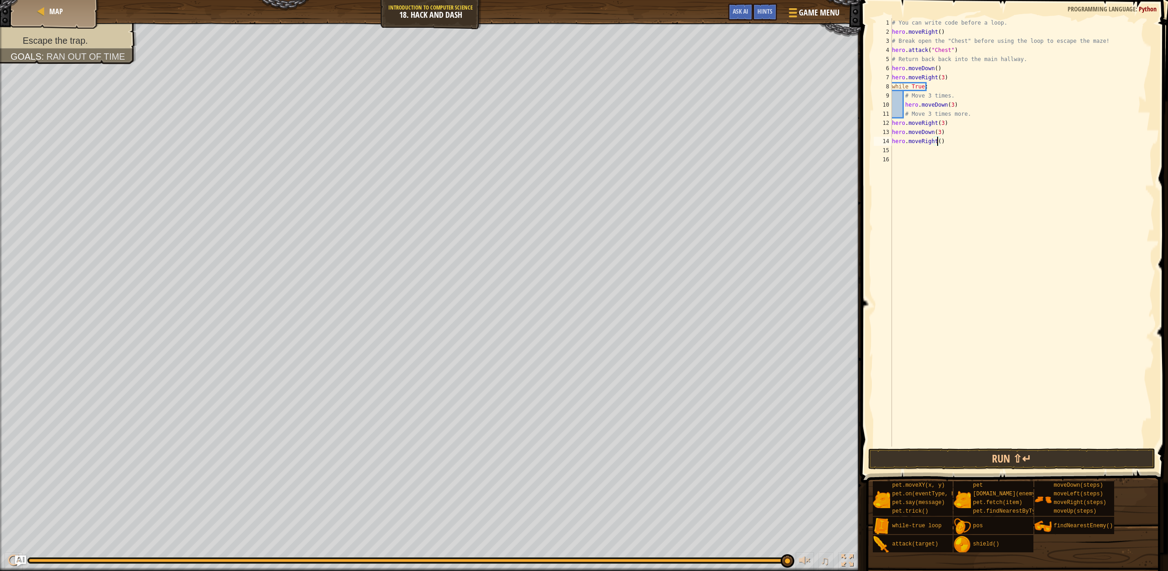
click at [935, 142] on div "# You can write code before a loop. hero . moveRight ( ) # Break open the "Ches…" at bounding box center [1022, 241] width 264 height 447
type textarea "hero.moveRight(3)"
type textarea "h"
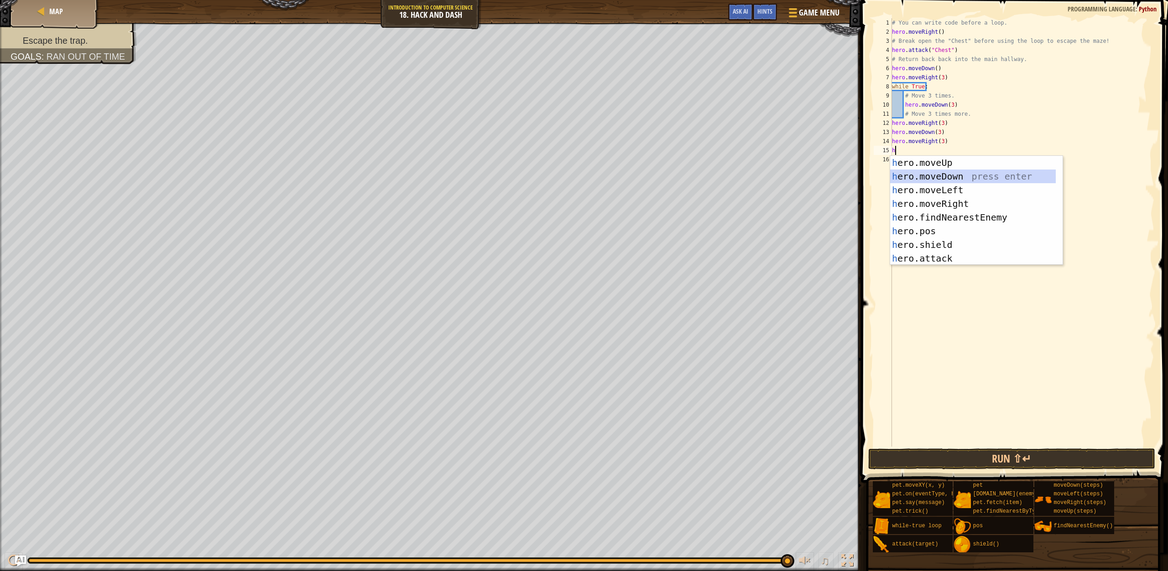
click at [923, 173] on div "h ero.moveUp press enter h ero.moveDown press enter h ero.moveLeft press enter …" at bounding box center [973, 224] width 166 height 137
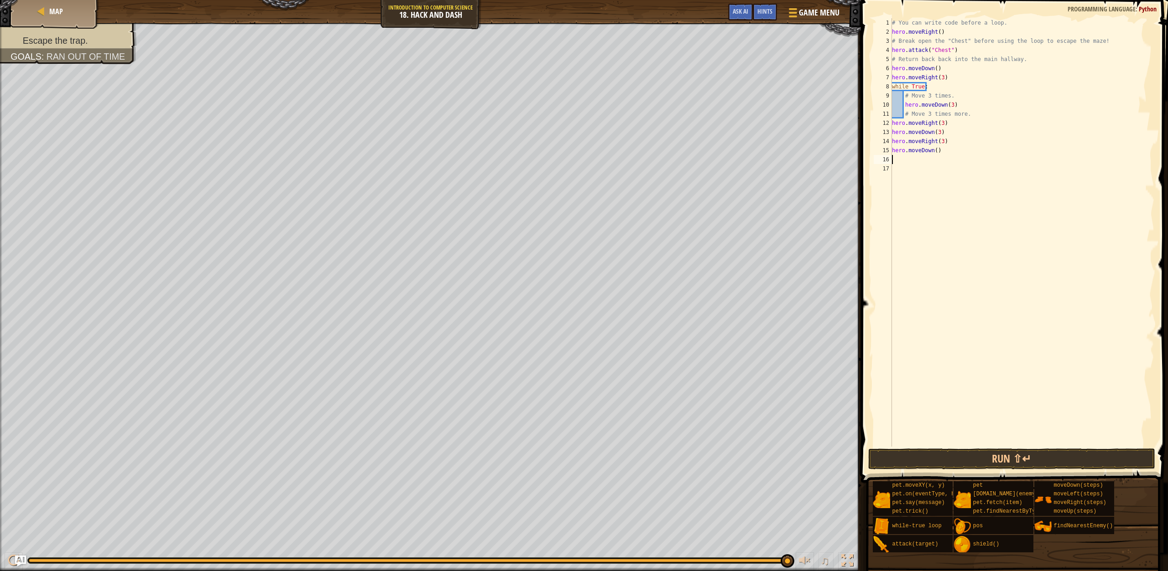
click at [932, 152] on div "# You can write code before a loop. hero . moveRight ( ) # Break open the "Ches…" at bounding box center [1022, 241] width 264 height 447
click at [936, 152] on div "# You can write code before a loop. hero . moveRight ( ) # Break open the "Ches…" at bounding box center [1022, 241] width 264 height 447
click at [934, 152] on div "# You can write code before a loop. hero . moveRight ( ) # Break open the "Ches…" at bounding box center [1022, 241] width 264 height 447
click at [925, 461] on button "Run ⇧↵" at bounding box center [1011, 459] width 287 height 21
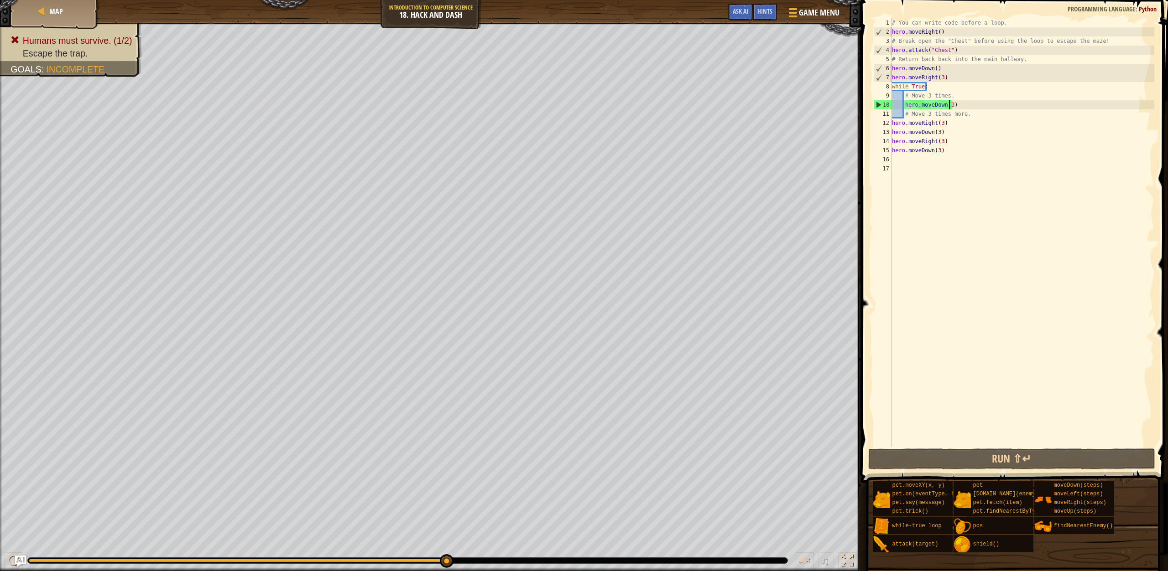
click at [948, 104] on div "# You can write code before a loop. hero . moveRight ( ) # Break open the "Ches…" at bounding box center [1022, 241] width 264 height 447
type textarea "hero.moveDown(2)"
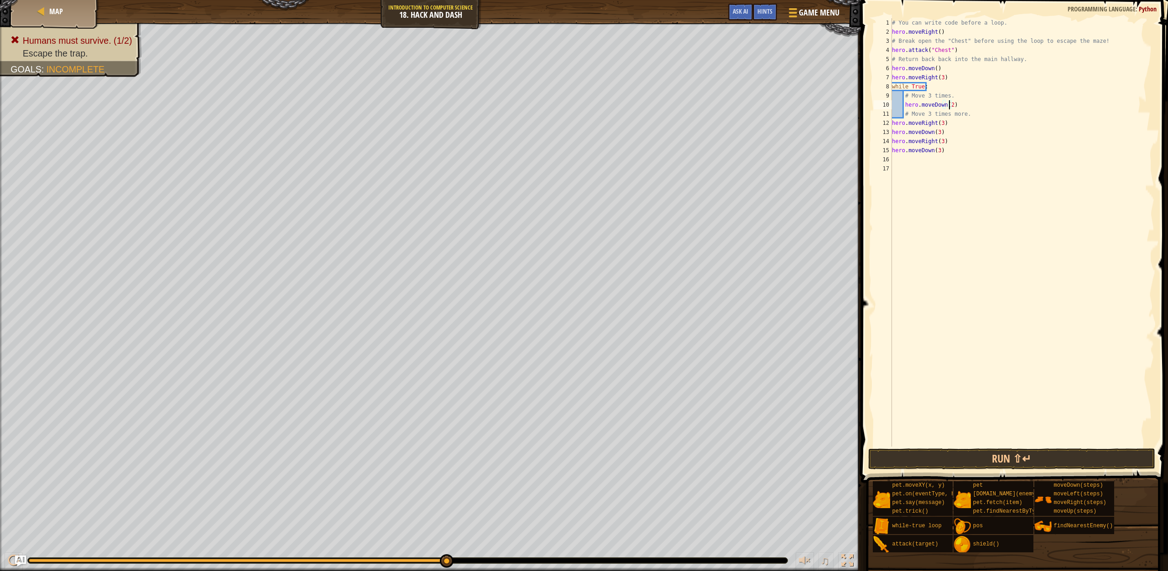
scroll to position [4, 0]
click at [972, 466] on button "Run ⇧↵" at bounding box center [1011, 459] width 287 height 21
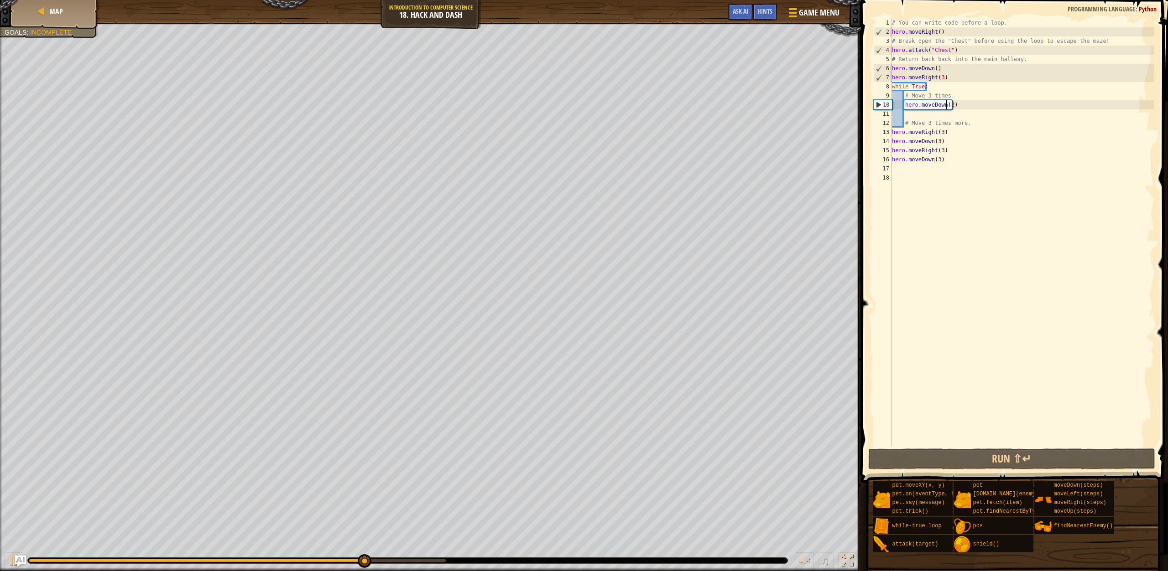
click at [946, 107] on div "# You can write code before a loop. hero . moveRight ( ) # Break open the "Ches…" at bounding box center [1022, 241] width 264 height 447
click at [949, 106] on div "# You can write code before a loop. hero . moveRight ( ) # Break open the "Ches…" at bounding box center [1022, 241] width 264 height 447
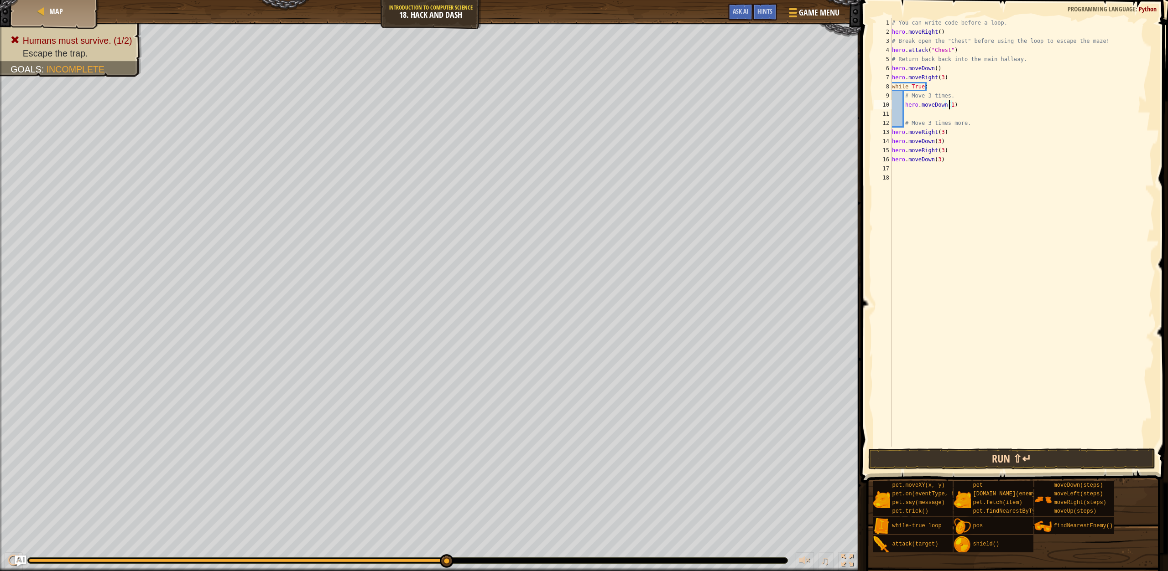
type textarea "hero.moveDown(1)"
click at [954, 460] on button "Run ⇧↵" at bounding box center [1011, 459] width 287 height 21
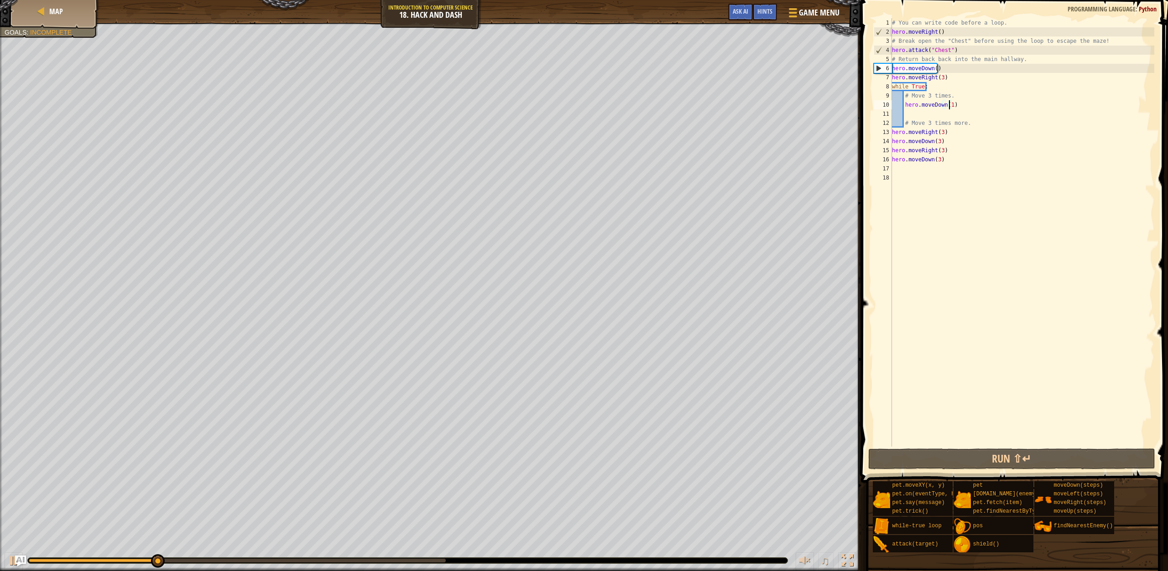
click at [907, 115] on div "# You can write code before a loop. hero . moveRight ( ) # Break open the "Ches…" at bounding box center [1022, 241] width 264 height 447
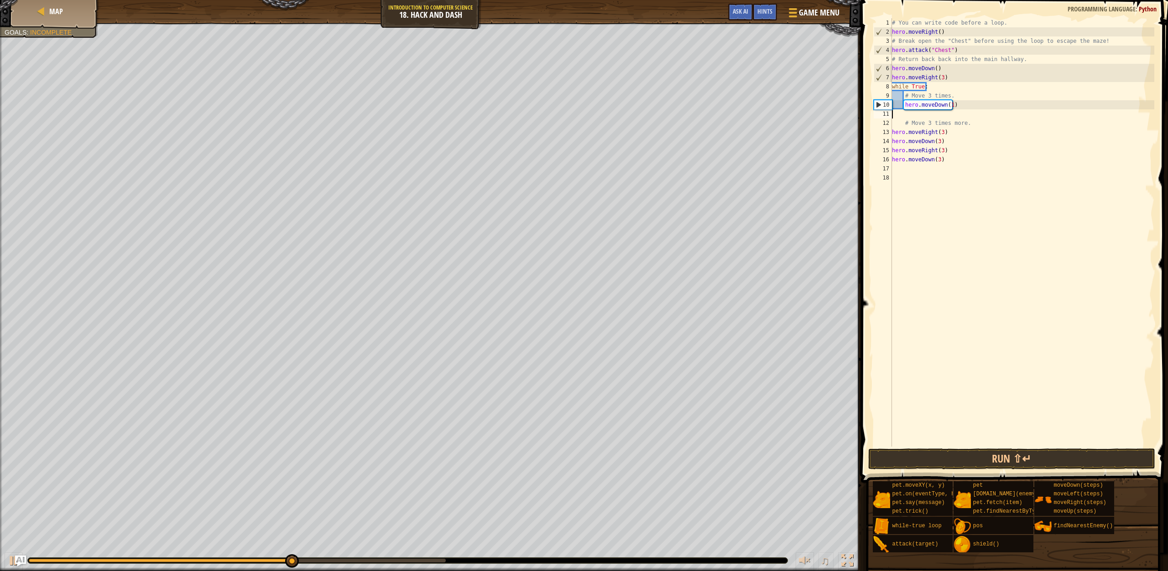
click at [949, 104] on div "# You can write code before a loop. hero . moveRight ( ) # Break open the "Ches…" at bounding box center [1022, 241] width 264 height 447
click at [965, 465] on button "Run ⇧↵" at bounding box center [1011, 459] width 287 height 21
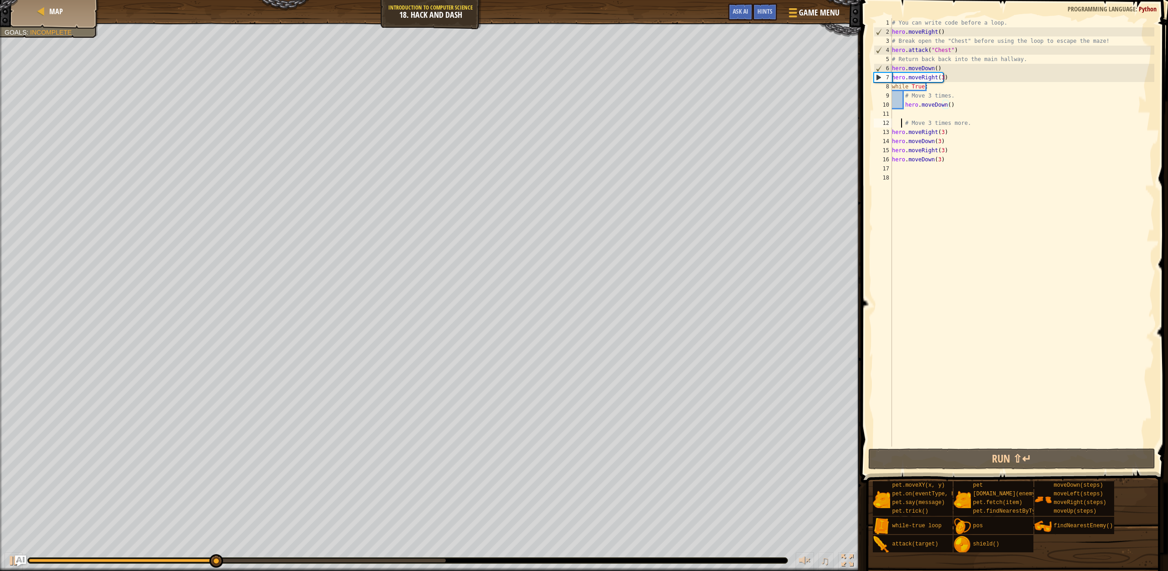
click at [900, 124] on div "# You can write code before a loop. hero . moveRight ( ) # Break open the "Ches…" at bounding box center [1022, 241] width 264 height 447
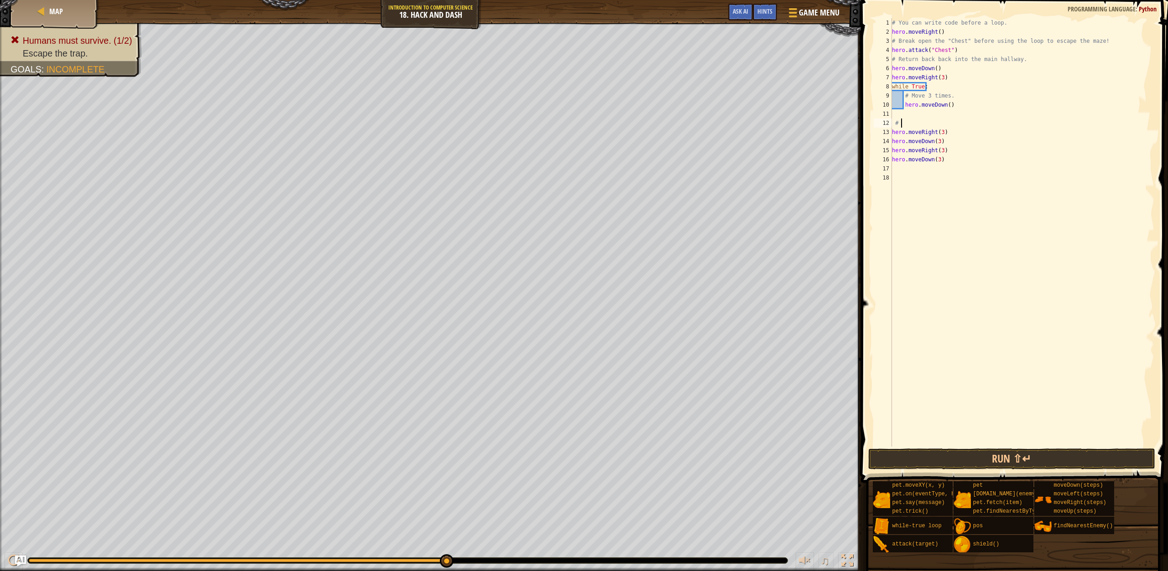
type textarea "#"
click at [947, 459] on button "Run ⇧↵" at bounding box center [1011, 459] width 287 height 21
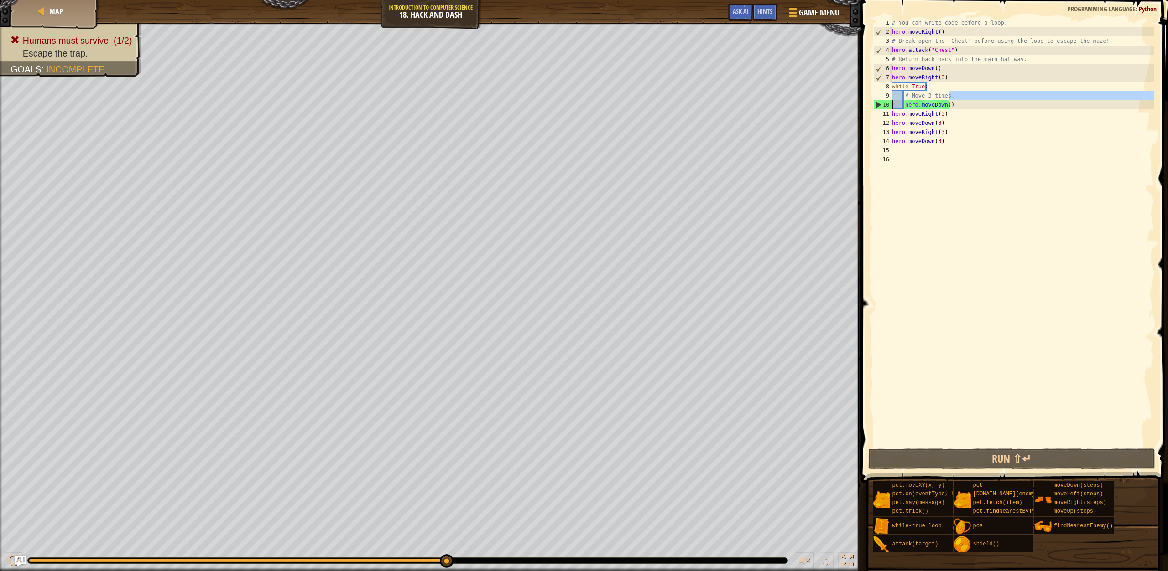
drag, startPoint x: 968, startPoint y: 99, endPoint x: 881, endPoint y: 107, distance: 87.5
click at [881, 107] on div "hero.moveDown() 1 2 3 4 5 6 7 8 9 10 11 12 13 14 15 16 # You can write code bef…" at bounding box center [1013, 232] width 282 height 429
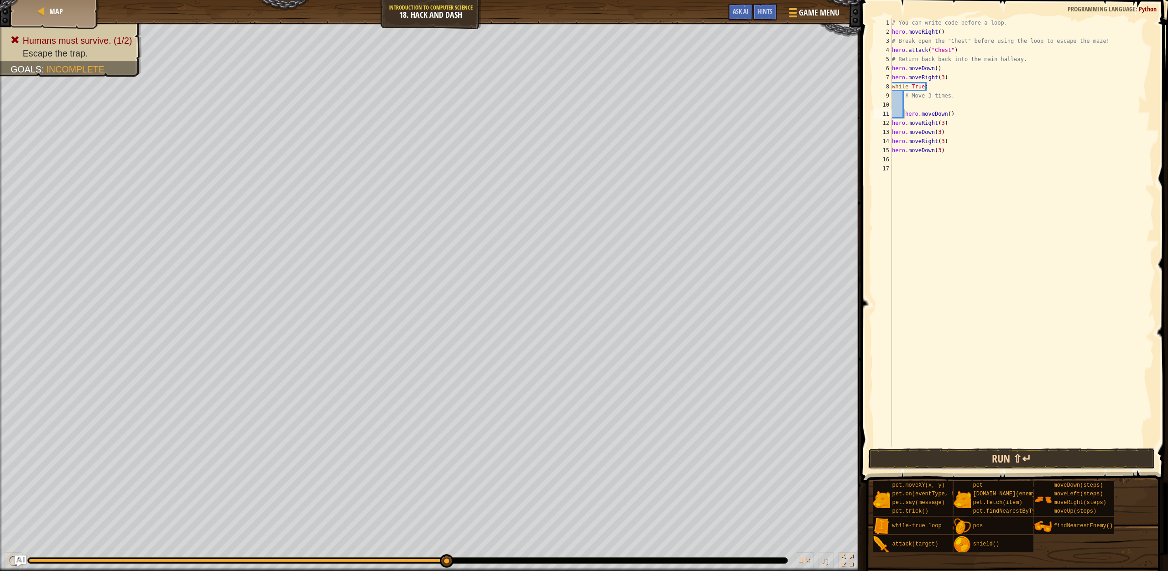
click at [967, 460] on button "Run ⇧↵" at bounding box center [1011, 459] width 287 height 21
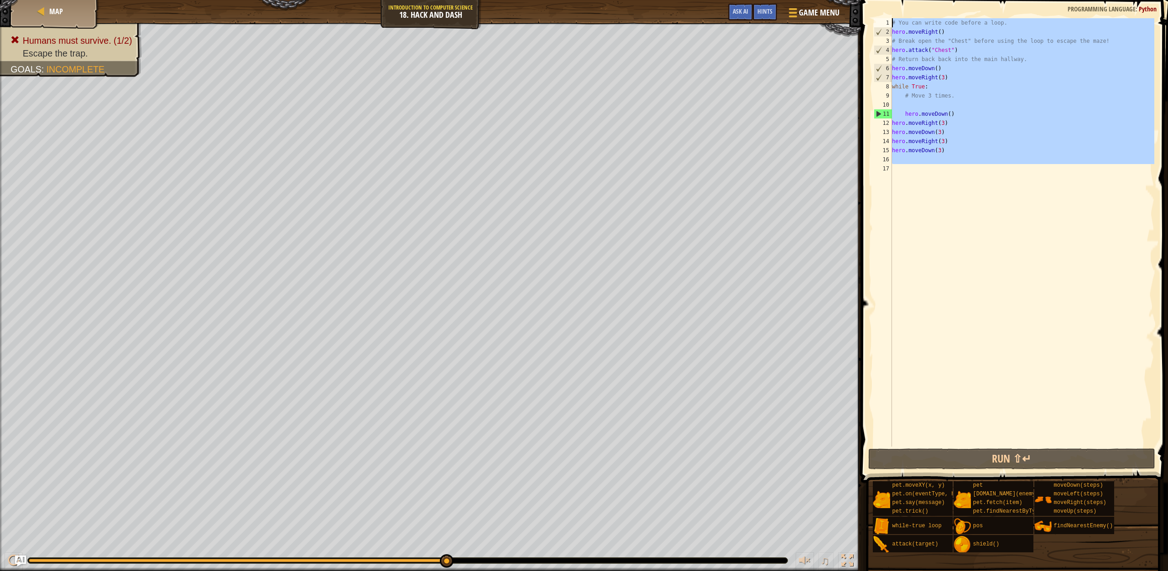
drag, startPoint x: 907, startPoint y: 155, endPoint x: 746, endPoint y: -48, distance: 258.8
click at [746, 0] on html "Map Introduction to Computer Science 18. Hack and Dash Game Menu Done Hints Ask…" at bounding box center [584, 0] width 1168 height 0
type textarea "# You can write code before a loop. hero.moveRight()"
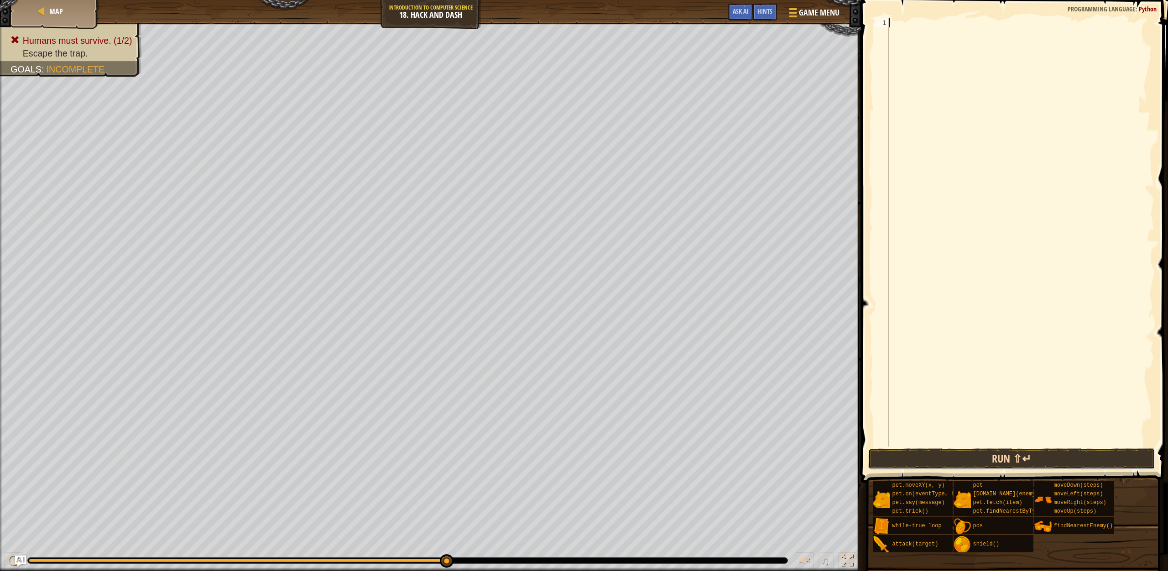
click at [944, 461] on button "Run ⇧↵" at bounding box center [1011, 459] width 287 height 21
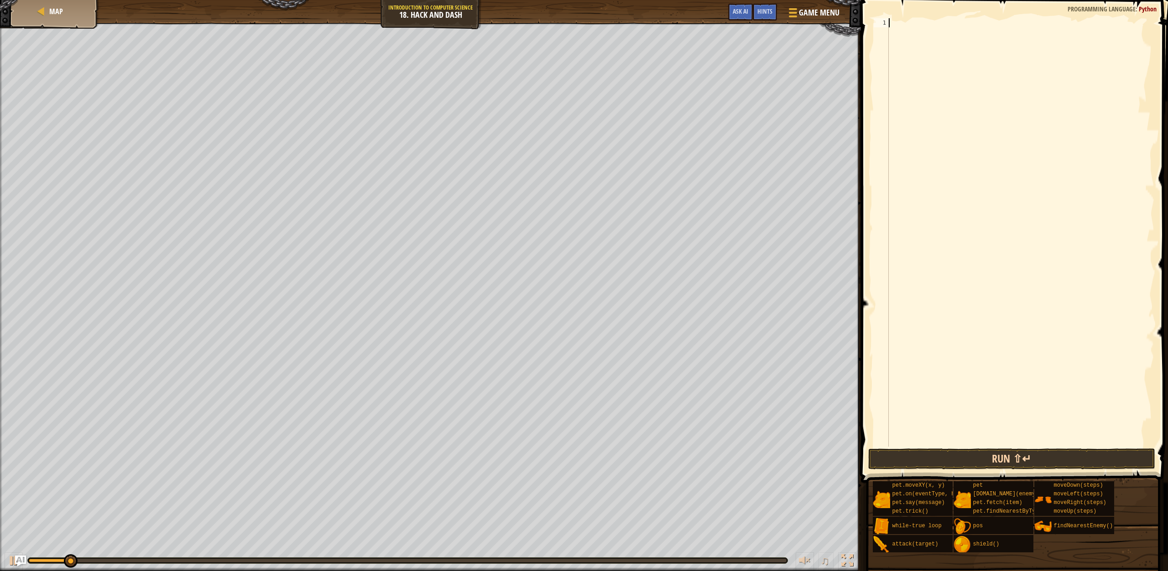
type textarea "h"
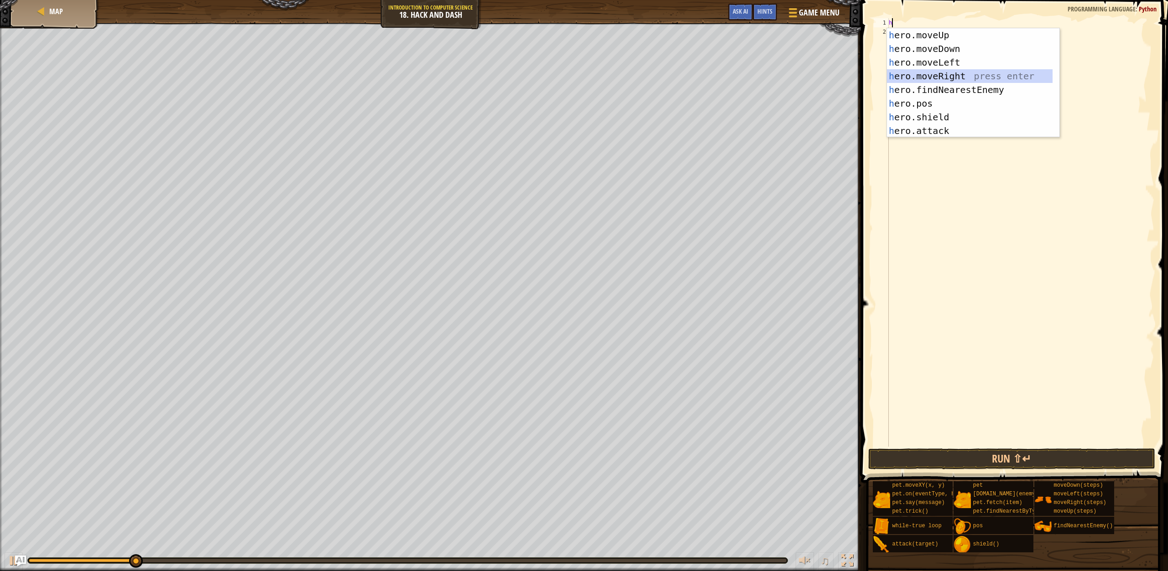
click at [950, 77] on div "h ero.moveUp press enter h ero.moveDown press enter h ero.moveLeft press enter …" at bounding box center [970, 96] width 166 height 137
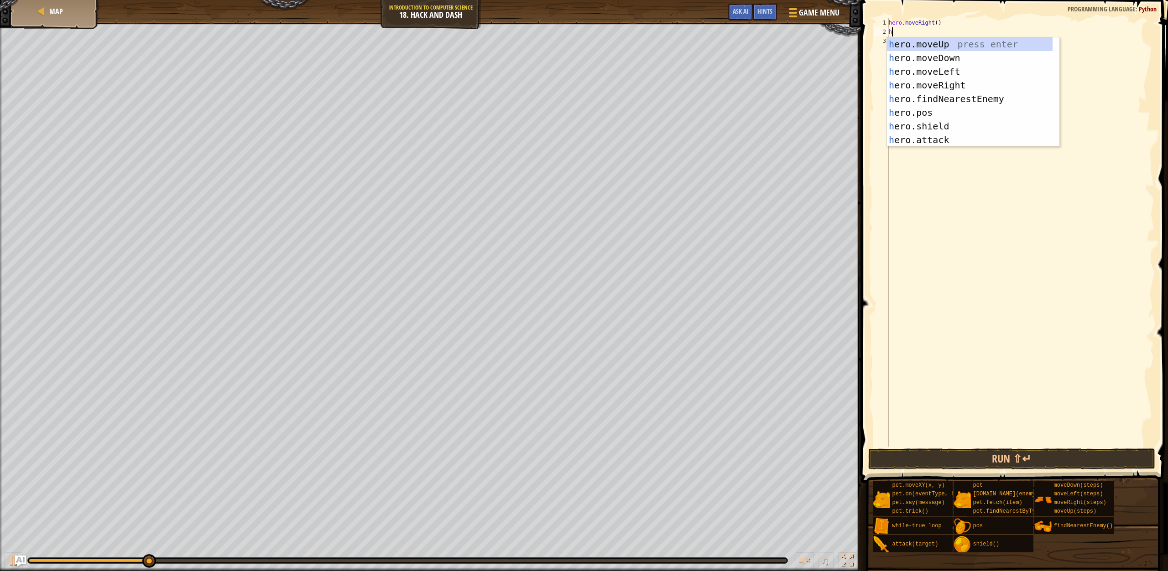
type textarea "h"
click at [922, 42] on div "h ero.moveUp press enter h ero.moveDown press enter h ero.moveLeft press enter …" at bounding box center [970, 105] width 166 height 137
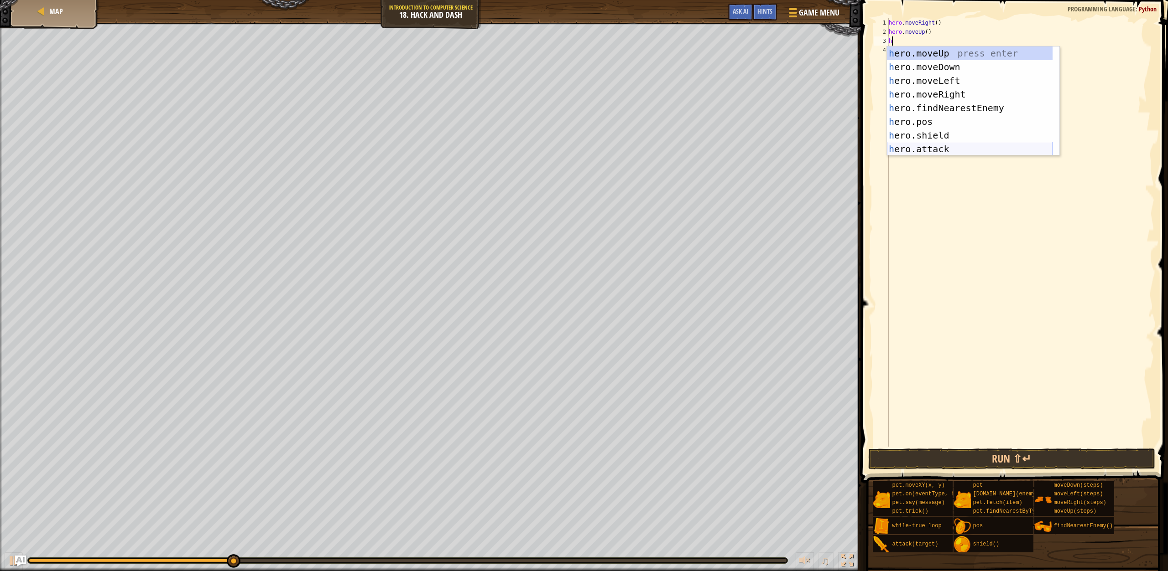
click at [940, 149] on div "h ero.moveUp press enter h ero.moveDown press enter h ero.moveLeft press enter …" at bounding box center [970, 115] width 166 height 137
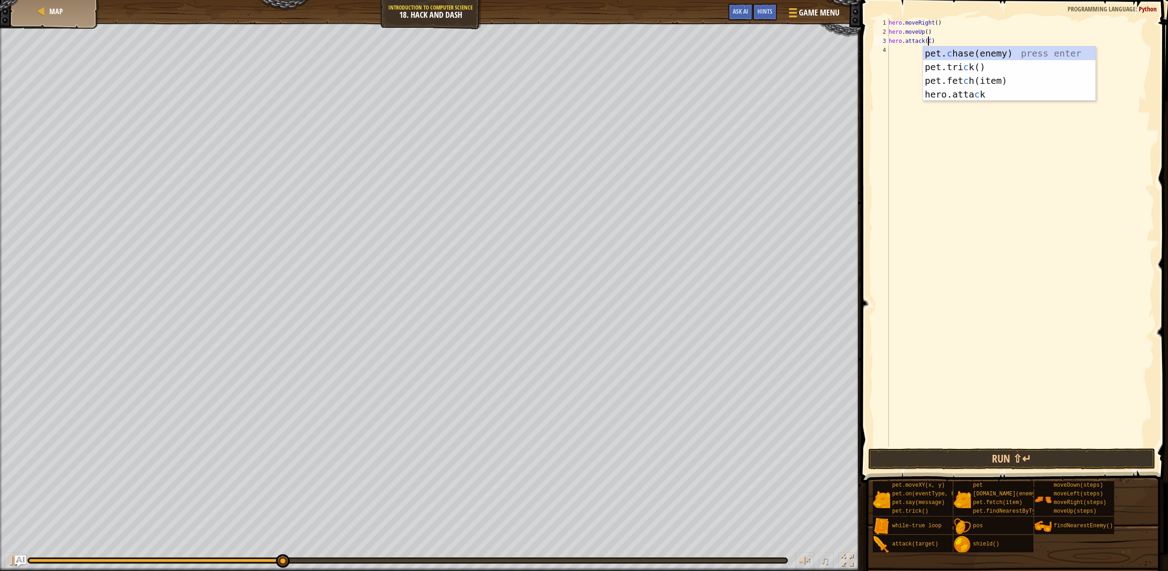
scroll to position [4, 3]
type textarea "hero.attack(Chest)"
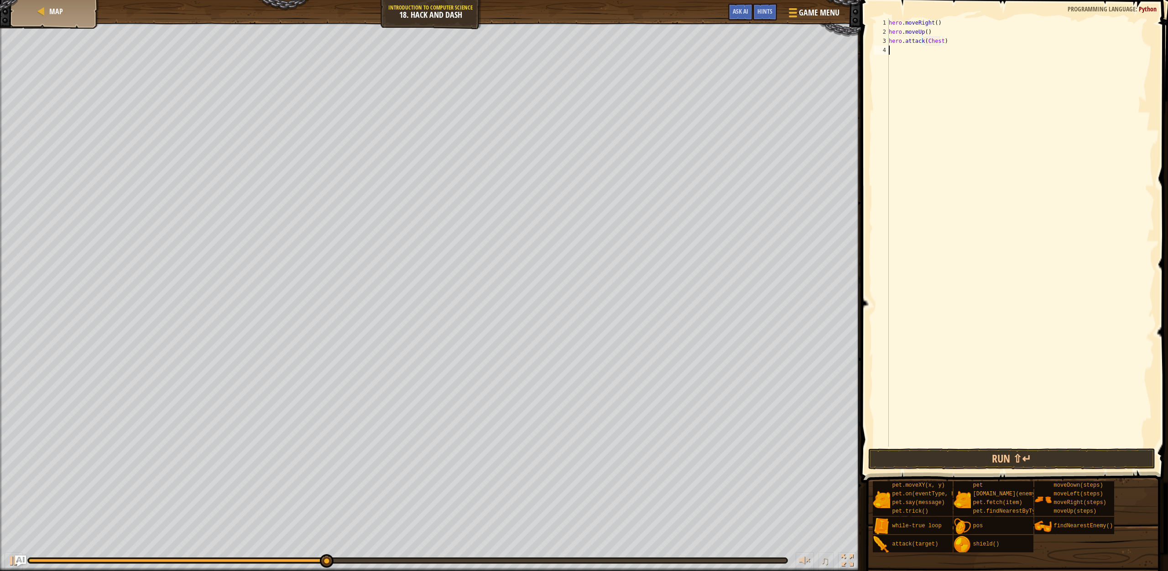
scroll to position [4, 0]
type textarea "h"
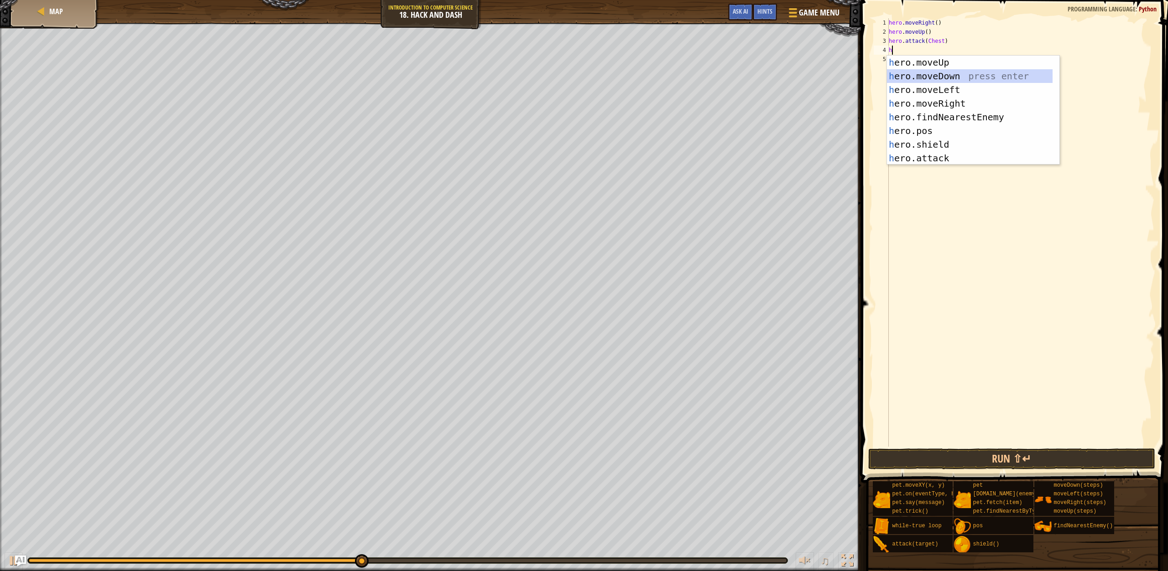
click at [957, 73] on div "h ero.moveUp press enter h ero.moveDown press enter h ero.moveLeft press enter …" at bounding box center [970, 124] width 166 height 137
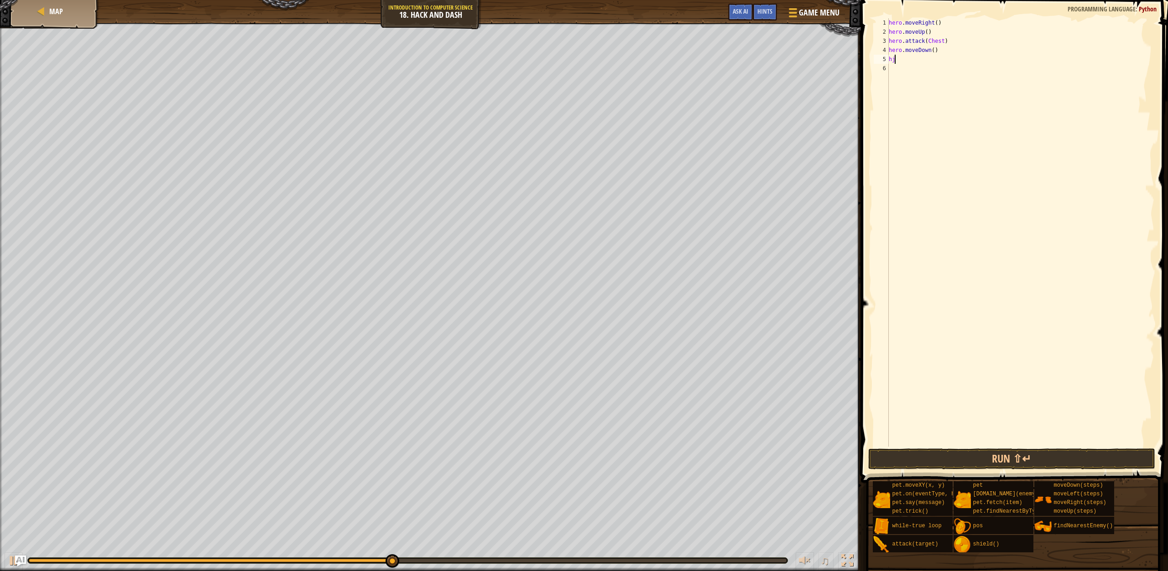
type textarea "h"
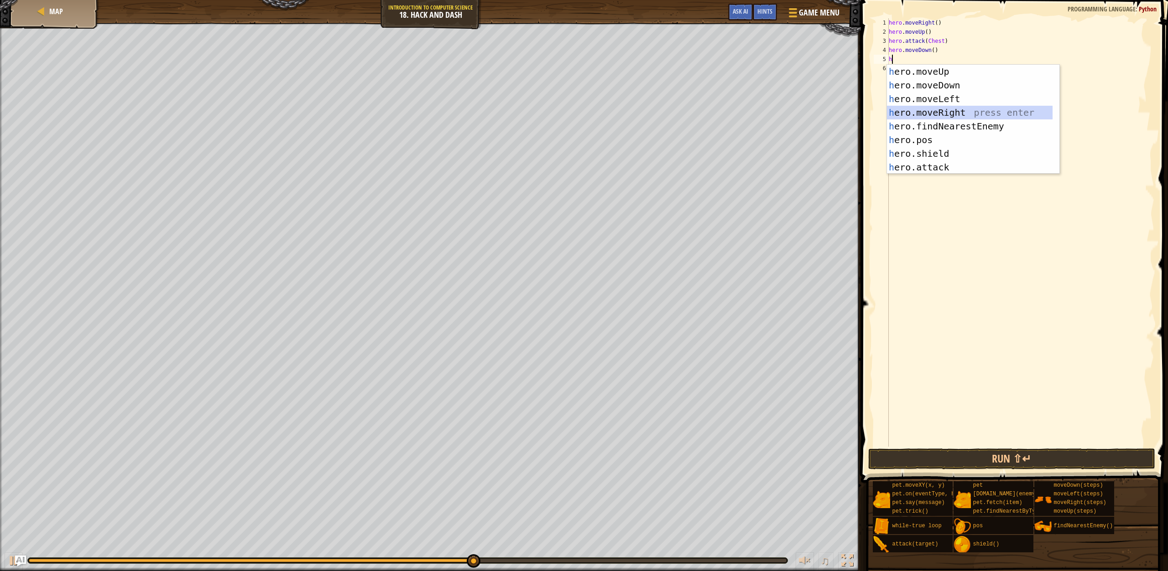
click at [950, 112] on div "h ero.moveUp press enter h ero.moveDown press enter h ero.moveLeft press enter …" at bounding box center [970, 133] width 166 height 137
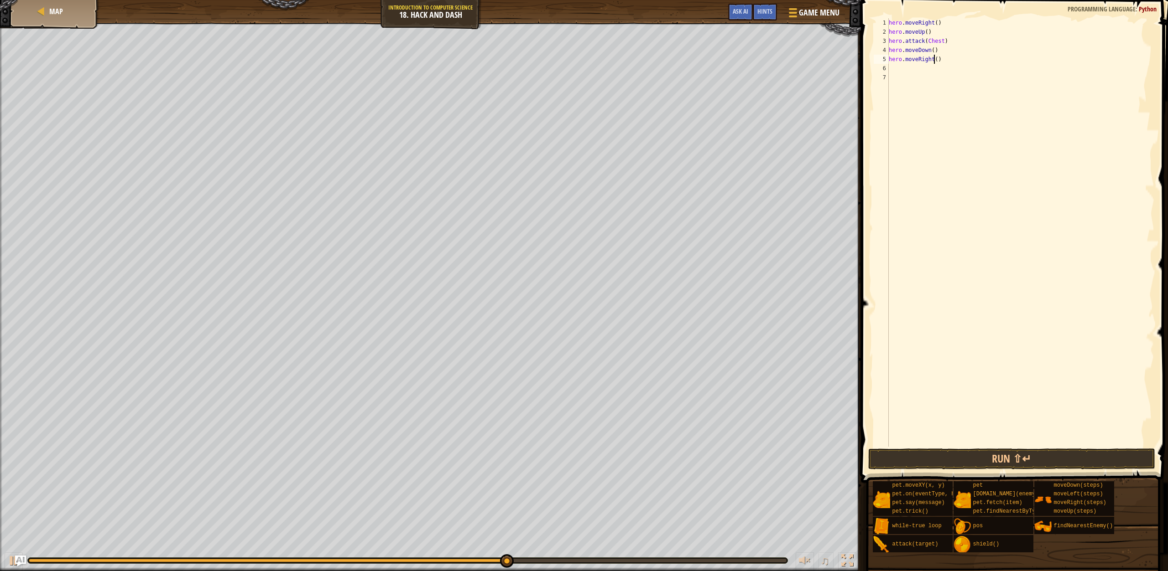
click at [934, 61] on div "hero . moveRight ( ) hero . moveUp ( ) hero . attack ( Chest ) hero . moveDown …" at bounding box center [1020, 241] width 267 height 447
type textarea "hero.moveRight(3)"
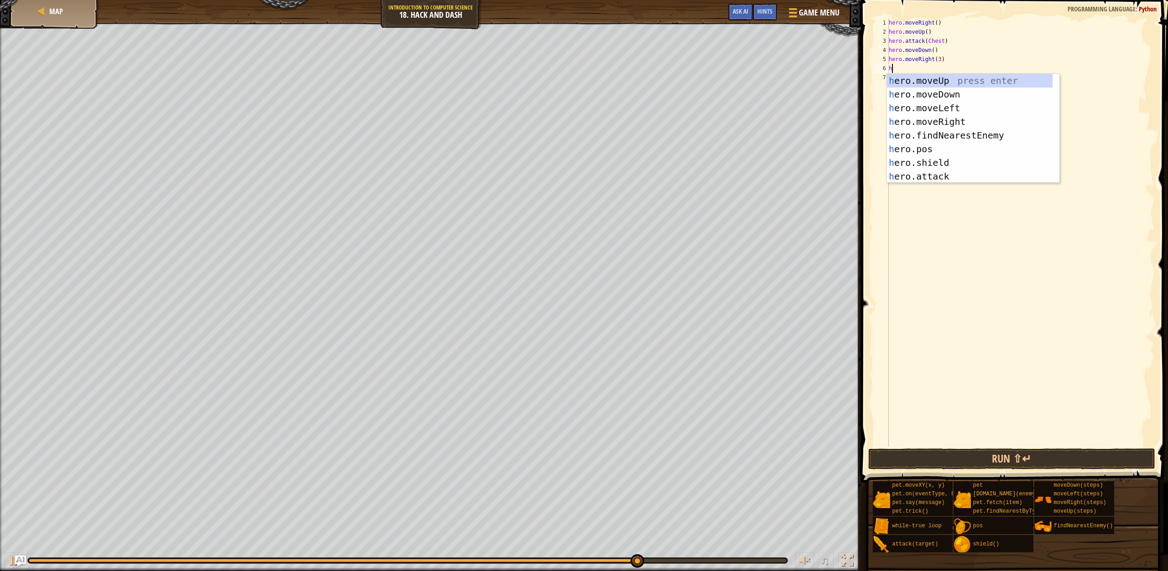
type textarea "h"
click at [946, 91] on div "h ero.moveUp press enter h ero.moveDown press enter h ero.moveLeft press enter …" at bounding box center [970, 142] width 166 height 137
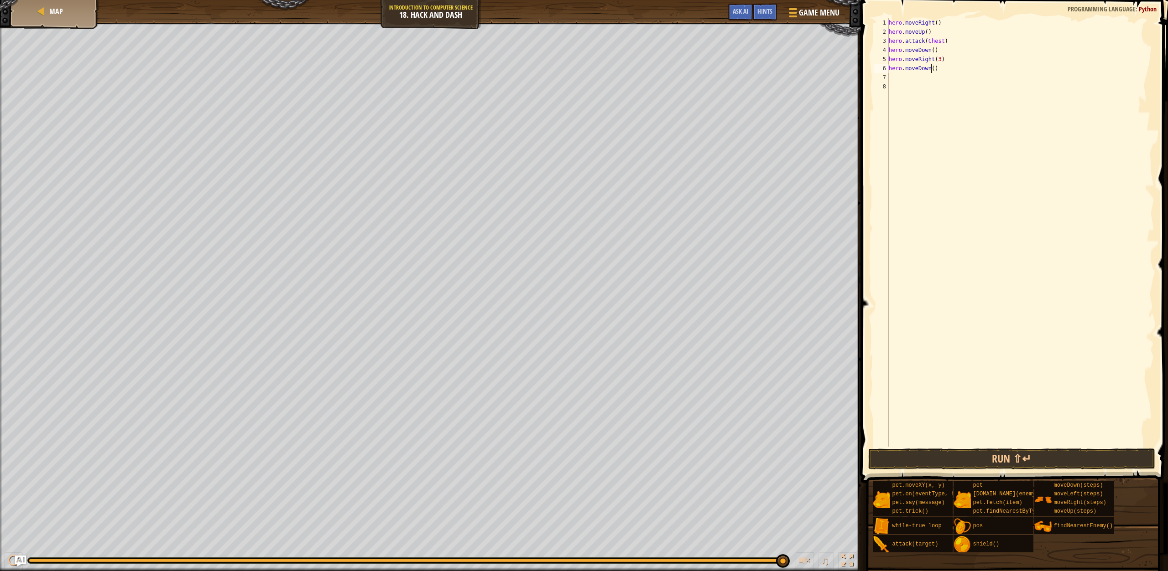
click at [930, 68] on div "hero . moveRight ( ) hero . moveUp ( ) hero . attack ( Chest ) hero . moveDown …" at bounding box center [1020, 241] width 267 height 447
type textarea "hero.moveDown(3)"
type textarea "h"
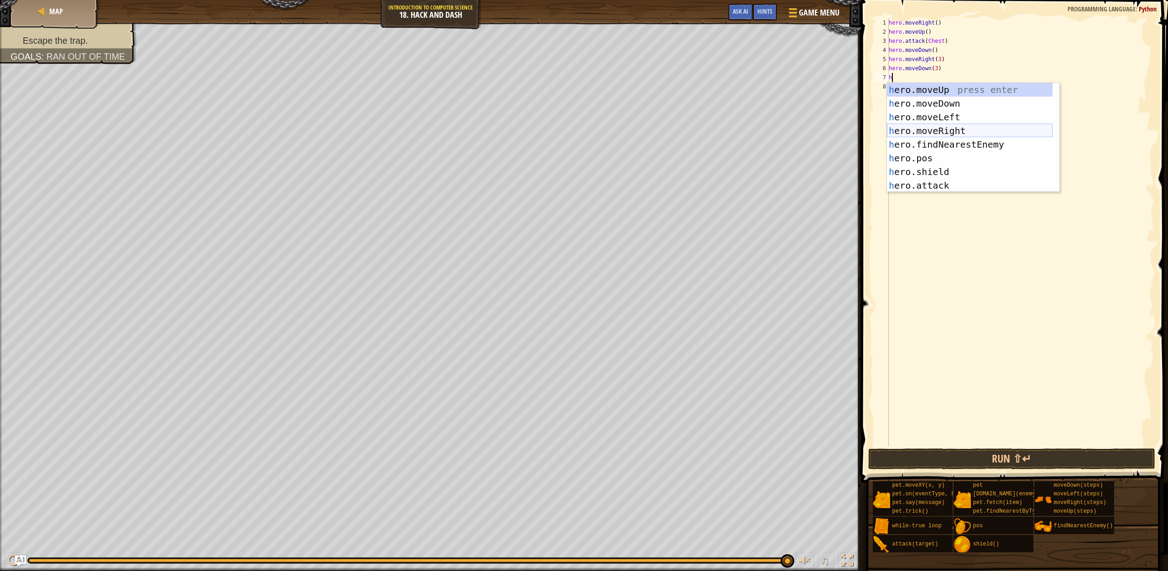
click at [954, 126] on div "h ero.moveUp press enter h ero.moveDown press enter h ero.moveLeft press enter …" at bounding box center [970, 151] width 166 height 137
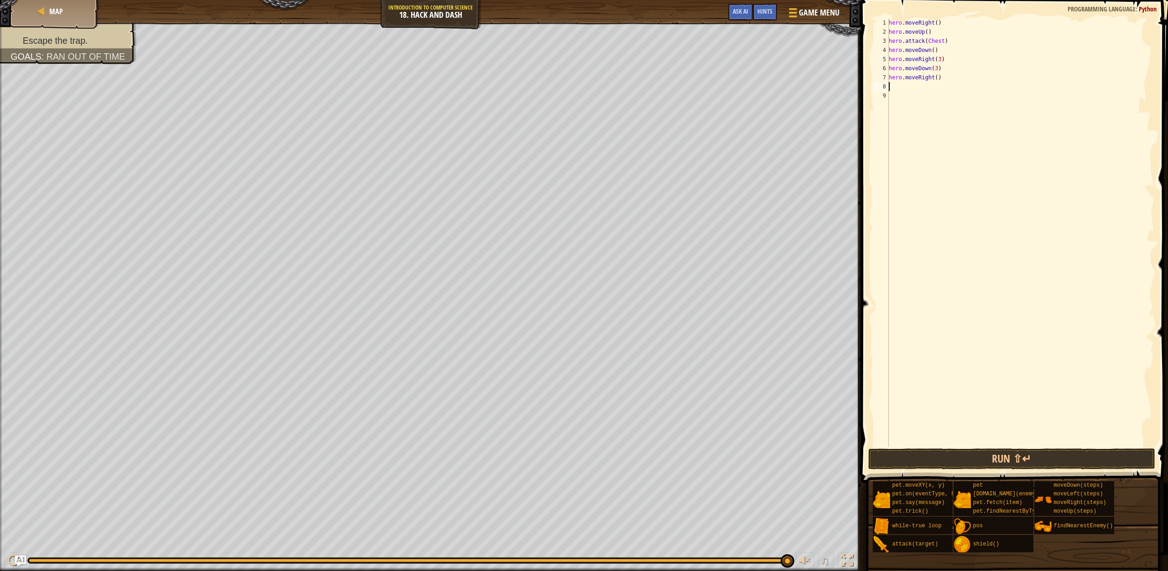
click at [930, 82] on div "hero . moveRight ( ) hero . moveUp ( ) hero . attack ( Chest ) hero . moveDown …" at bounding box center [1020, 241] width 267 height 447
click at [933, 82] on div "hero . moveRight ( ) hero . moveUp ( ) hero . attack ( Chest ) hero . moveDown …" at bounding box center [1020, 241] width 267 height 447
type textarea "hero.moveRight(3)"
type textarea "h"
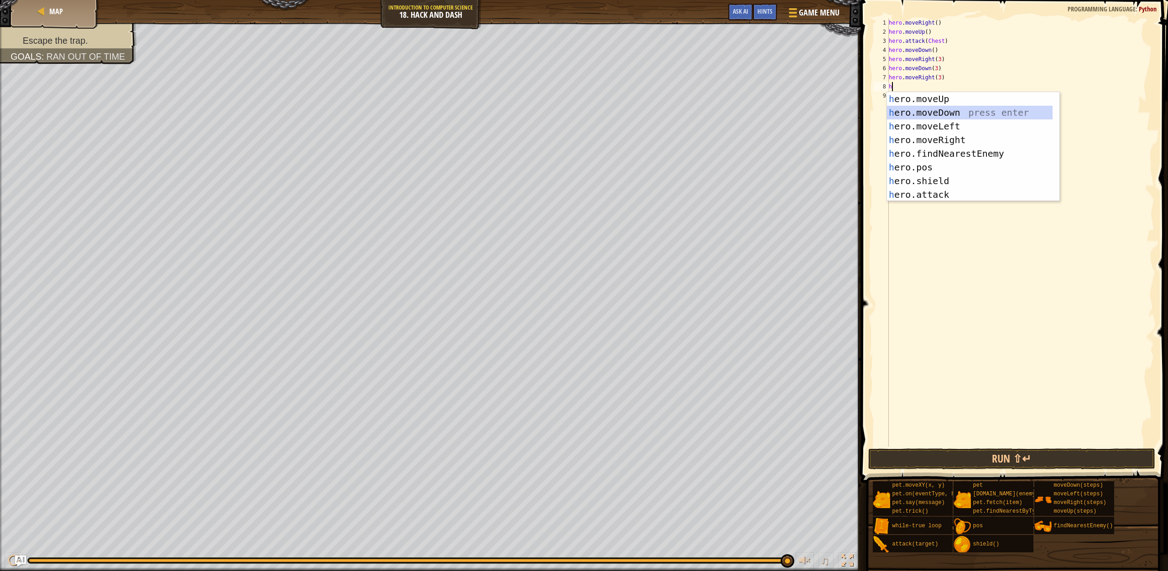
click at [934, 112] on div "h ero.moveUp press enter h ero.moveDown press enter h ero.moveLeft press enter …" at bounding box center [970, 160] width 166 height 137
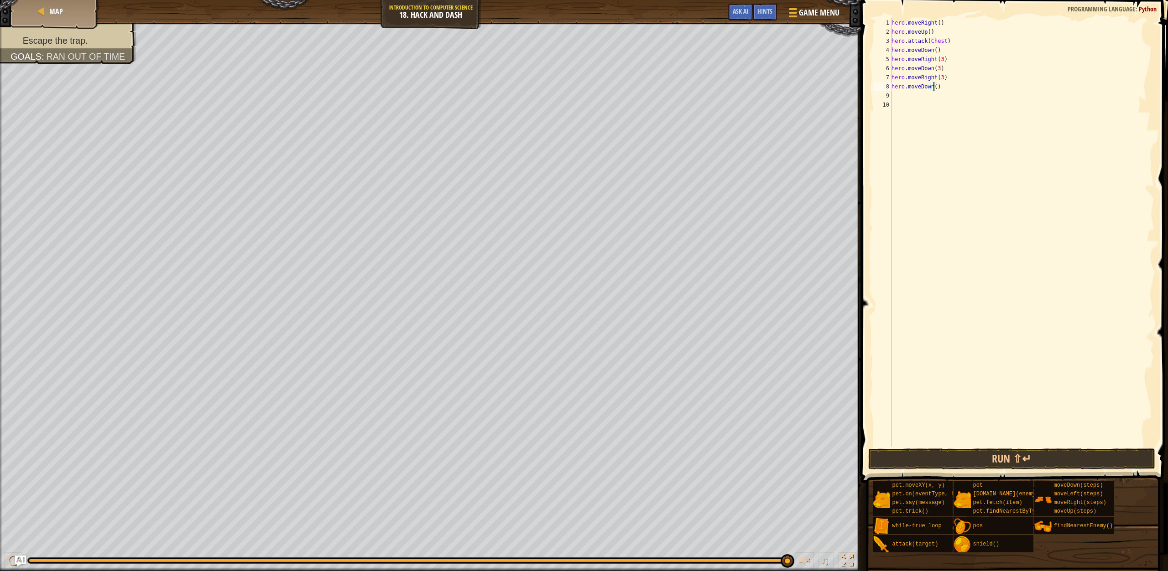
click at [933, 86] on div "hero . moveRight ( ) hero . moveUp ( ) hero . attack ( Chest ) hero . moveDown …" at bounding box center [1021, 241] width 265 height 447
type textarea "hero.moveDown(3)"
type textarea "h"
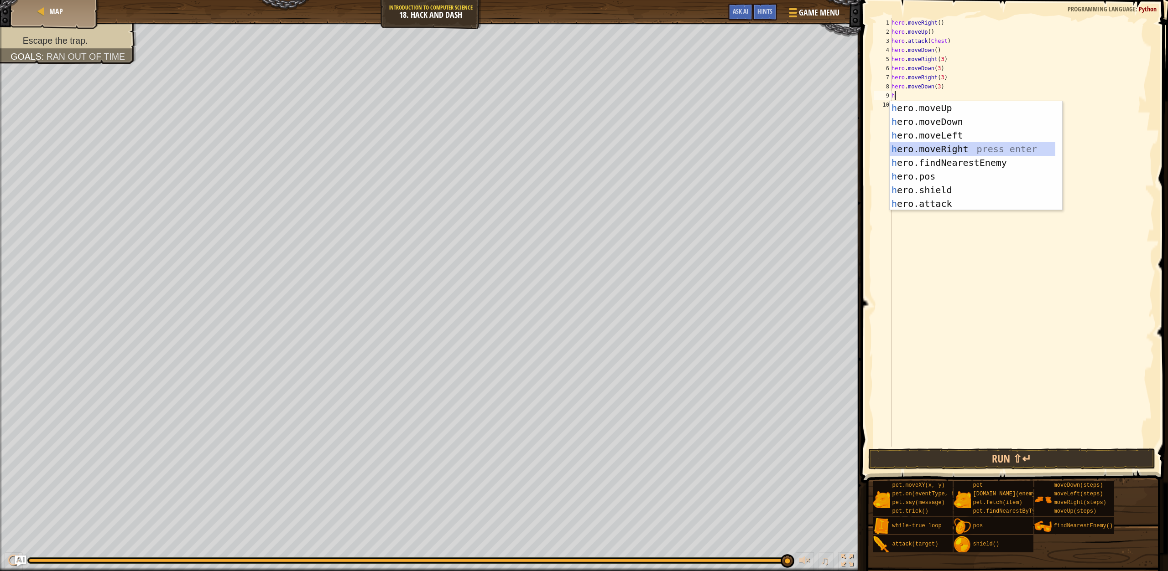
click at [949, 145] on div "h ero.moveUp press enter h ero.moveDown press enter h ero.moveLeft press enter …" at bounding box center [972, 169] width 166 height 137
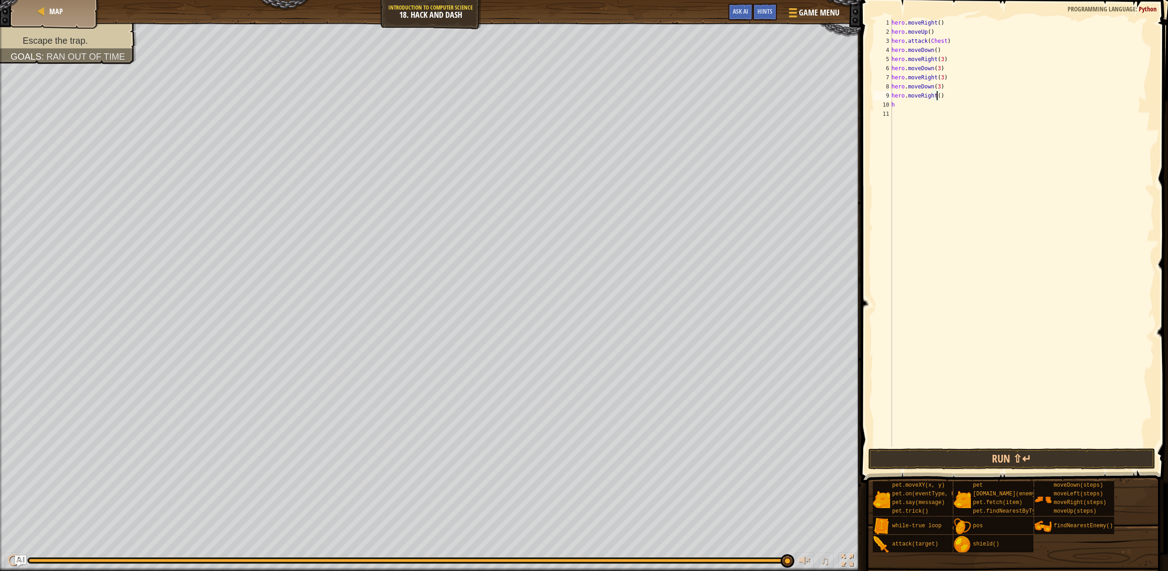
click at [938, 96] on div "hero . moveRight ( ) hero . moveUp ( ) hero . attack ( Chest ) hero . moveDown …" at bounding box center [1021, 241] width 265 height 447
click at [904, 108] on div "hero . moveRight ( ) hero . moveUp ( ) hero . attack ( Chest ) hero . moveDown …" at bounding box center [1021, 241] width 265 height 447
type textarea "he"
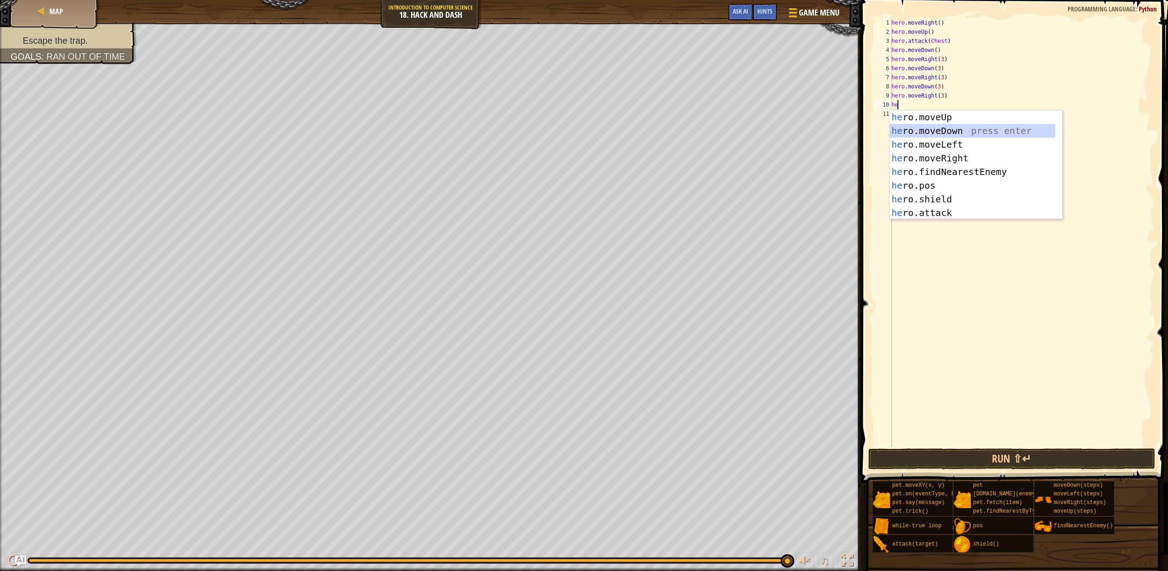
click at [937, 130] on div "he ro.moveUp press enter he ro.moveDown press enter he ro.moveLeft press enter …" at bounding box center [972, 178] width 166 height 137
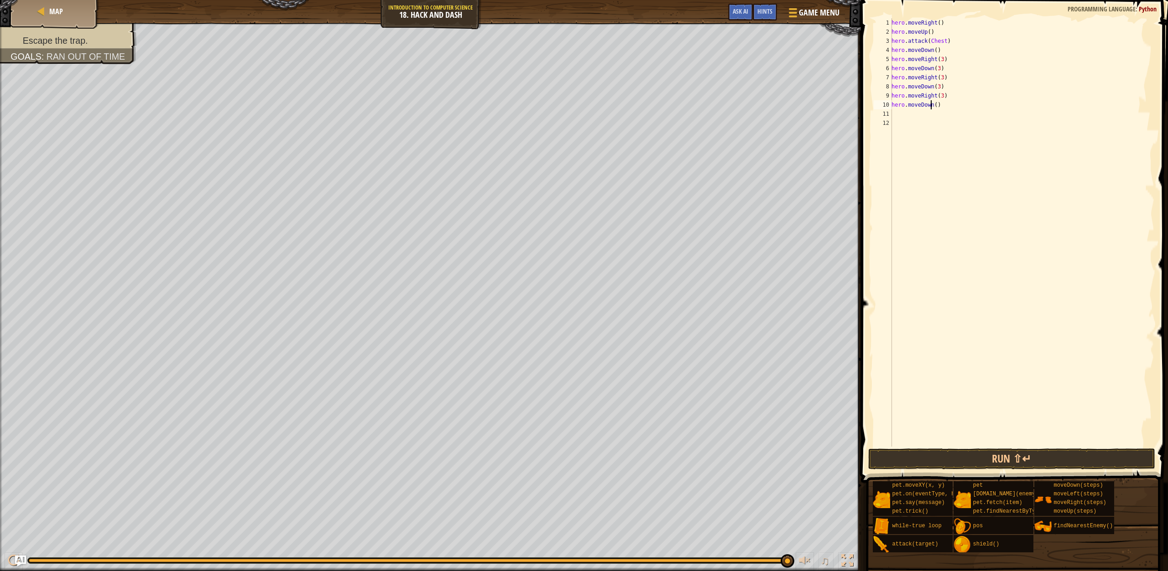
click at [931, 107] on div "hero . moveRight ( ) hero . moveUp ( ) hero . attack ( Chest ) hero . moveDown …" at bounding box center [1021, 241] width 265 height 447
click at [933, 105] on div "hero . moveRight ( ) hero . moveUp ( ) hero . attack ( Chest ) hero . moveDown …" at bounding box center [1021, 241] width 265 height 447
type textarea "hero.moveDown(2)"
type textarea "h"
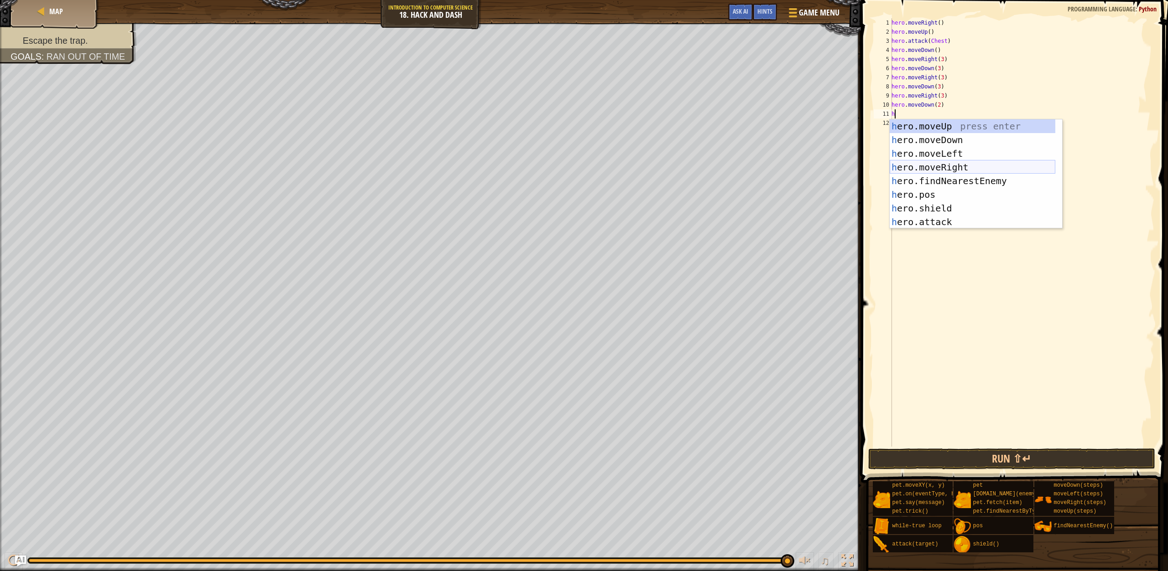
click at [966, 168] on div "h ero.moveUp press enter h ero.moveDown press enter h ero.moveLeft press enter …" at bounding box center [972, 187] width 166 height 137
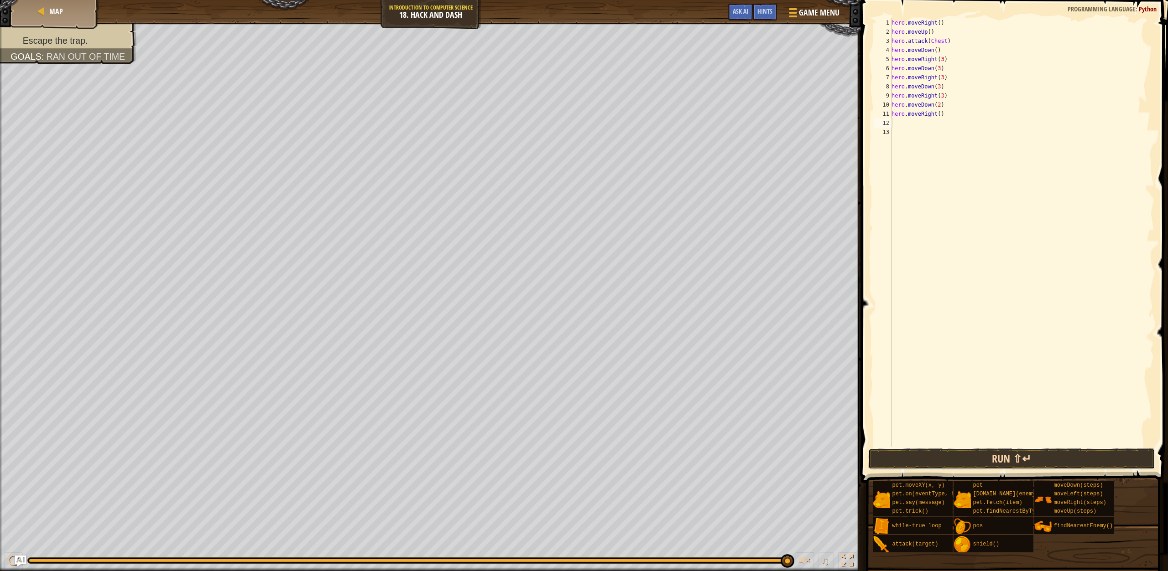
click at [1045, 451] on button "Run ⇧↵" at bounding box center [1011, 459] width 287 height 21
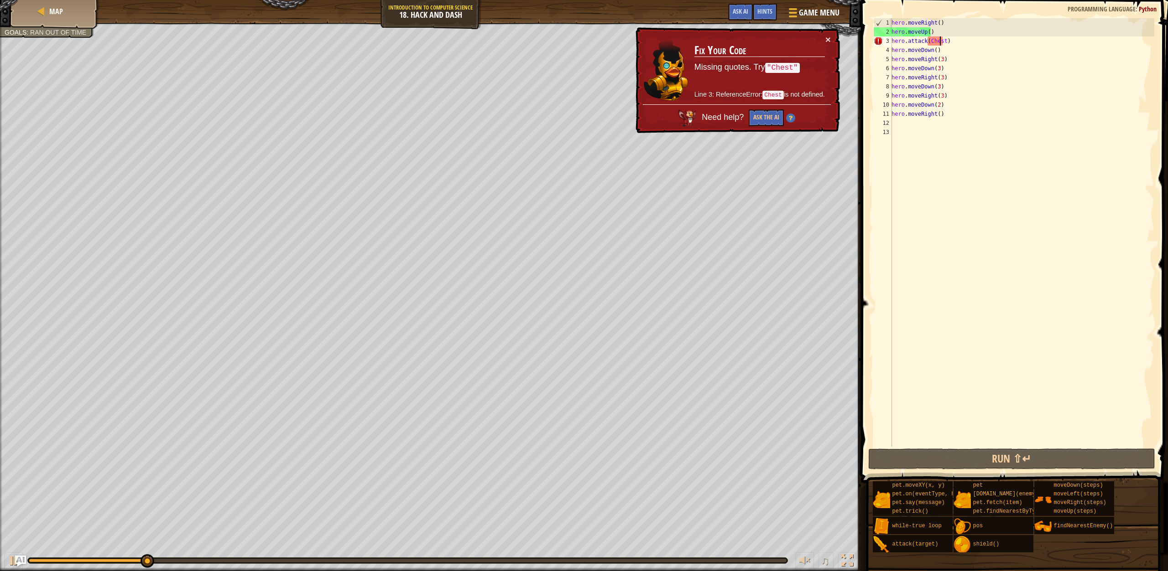
click at [939, 45] on div "hero . moveRight ( ) hero . moveUp ( ) hero . attack ( Chest ) hero . moveDown …" at bounding box center [1021, 241] width 265 height 447
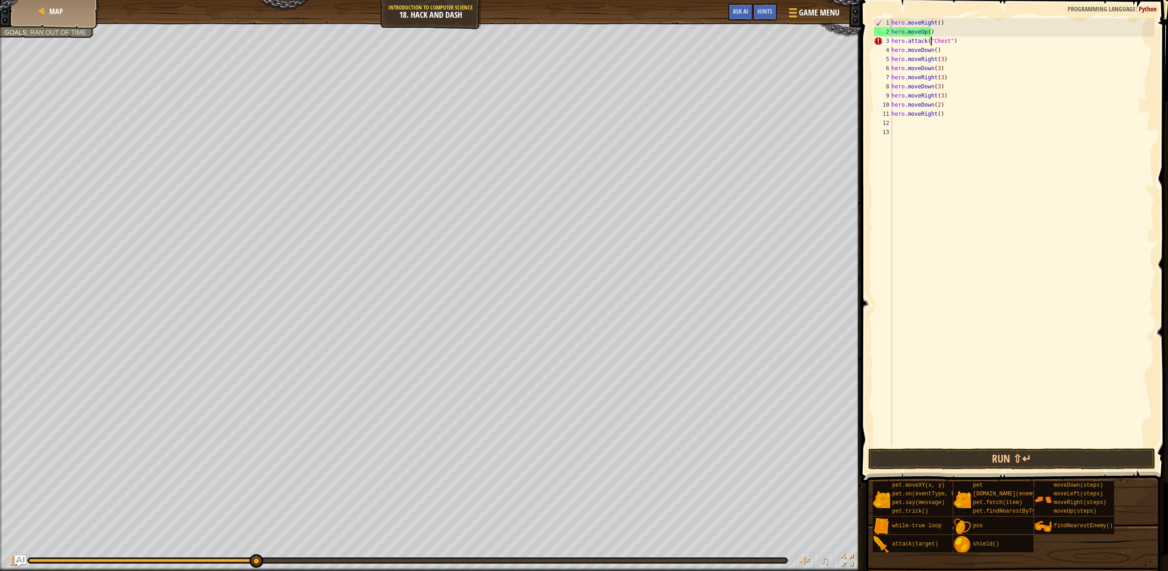
scroll to position [4, 4]
type textarea "hero.attack("Chest")"
click at [1004, 460] on button "Run ⇧↵" at bounding box center [1011, 459] width 287 height 21
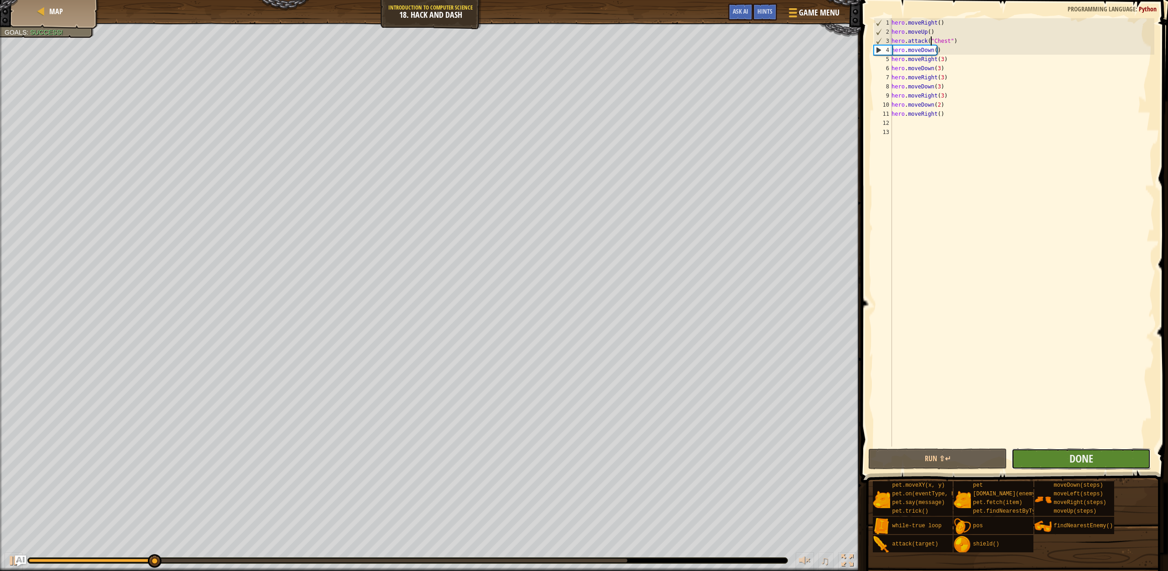
click at [1050, 467] on button "Done" at bounding box center [1080, 459] width 139 height 21
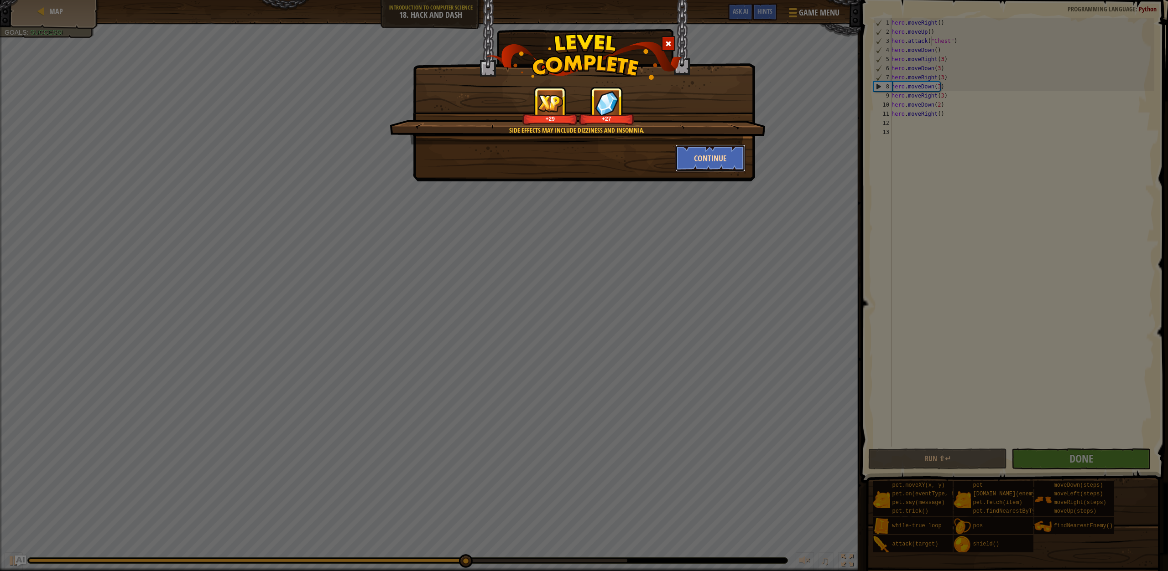
click at [740, 161] on button "Continue" at bounding box center [710, 158] width 71 height 27
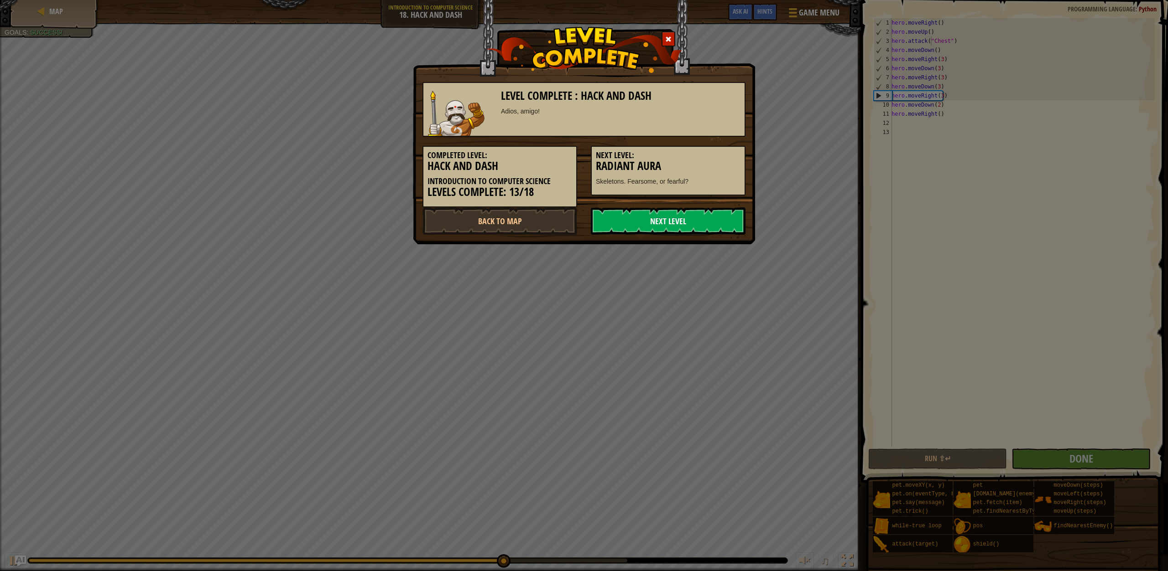
click at [695, 224] on link "Next Level" at bounding box center [668, 221] width 155 height 27
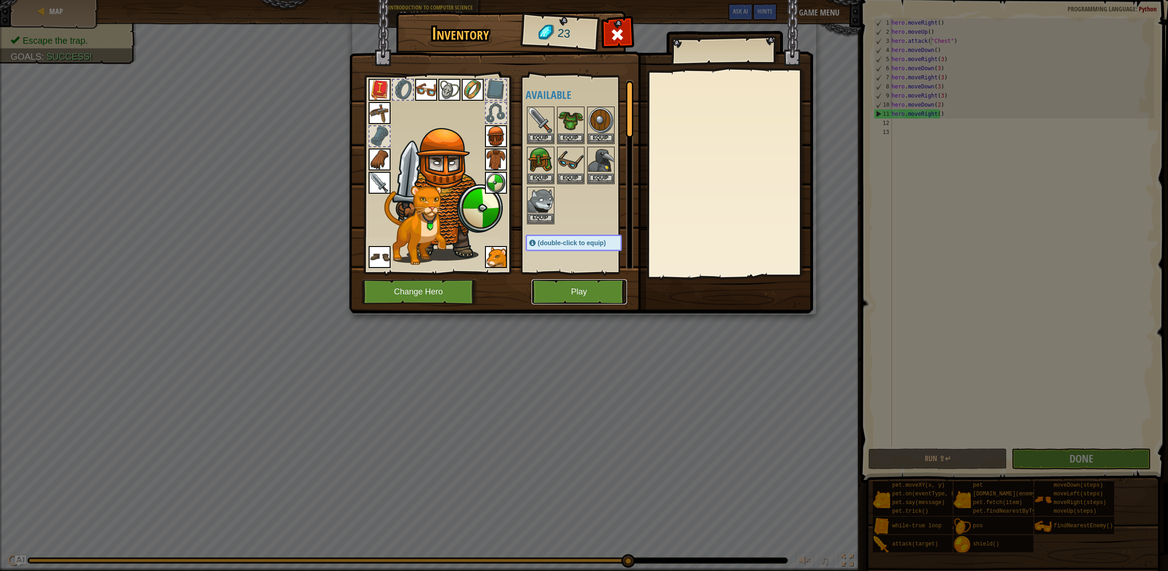
click at [563, 296] on button "Play" at bounding box center [578, 292] width 95 height 25
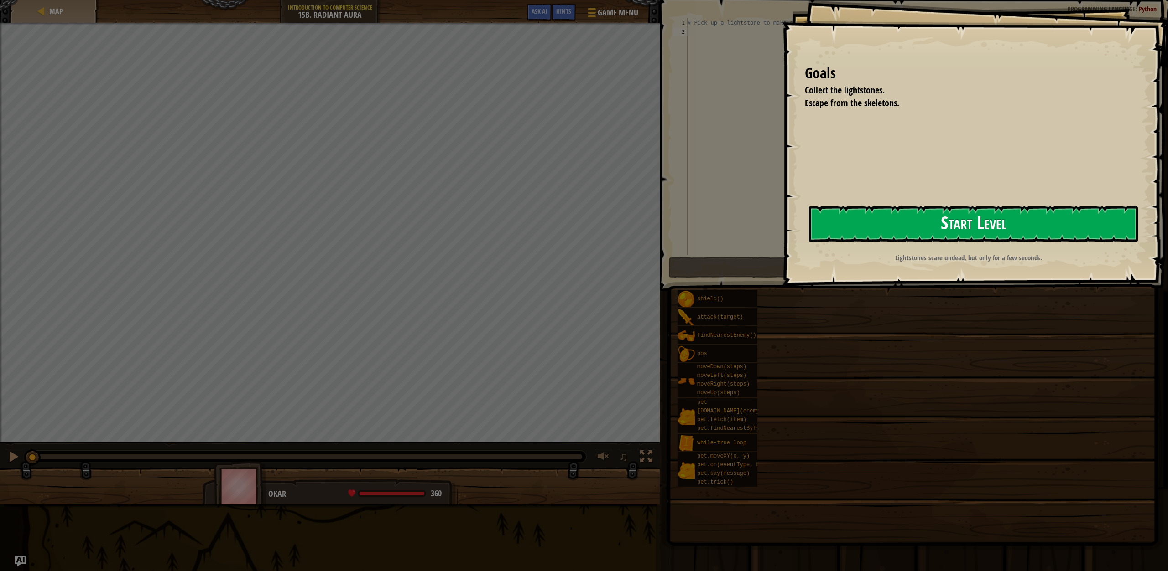
click at [960, 206] on button "Start Level" at bounding box center [973, 224] width 329 height 36
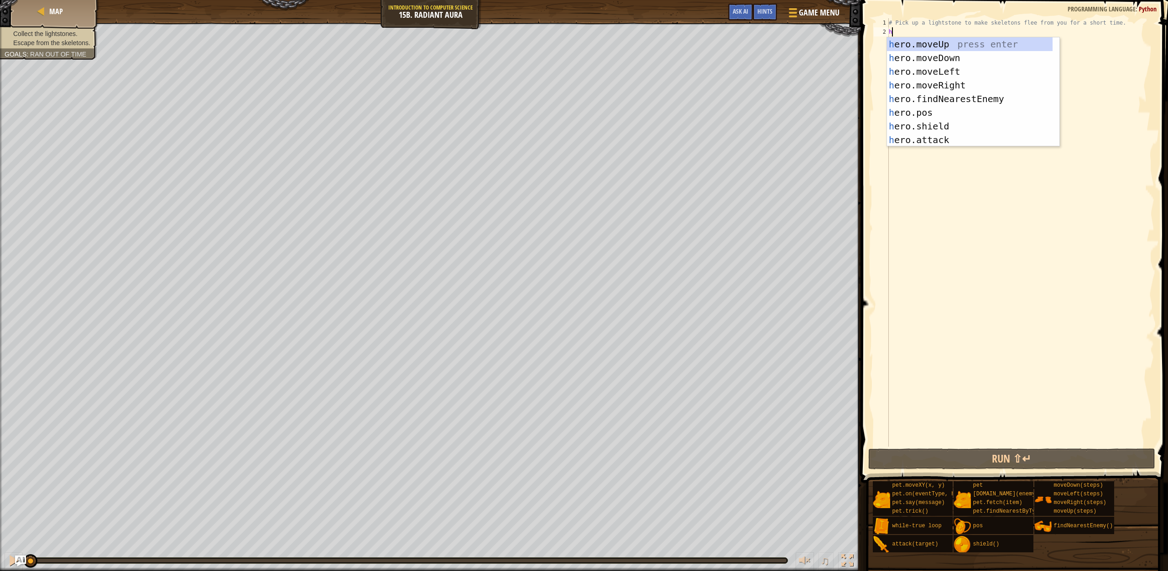
type textarea "h"
click at [913, 39] on div "h ero.moveUp press enter h ero.moveDown press enter h ero.moveLeft press enter …" at bounding box center [970, 105] width 166 height 137
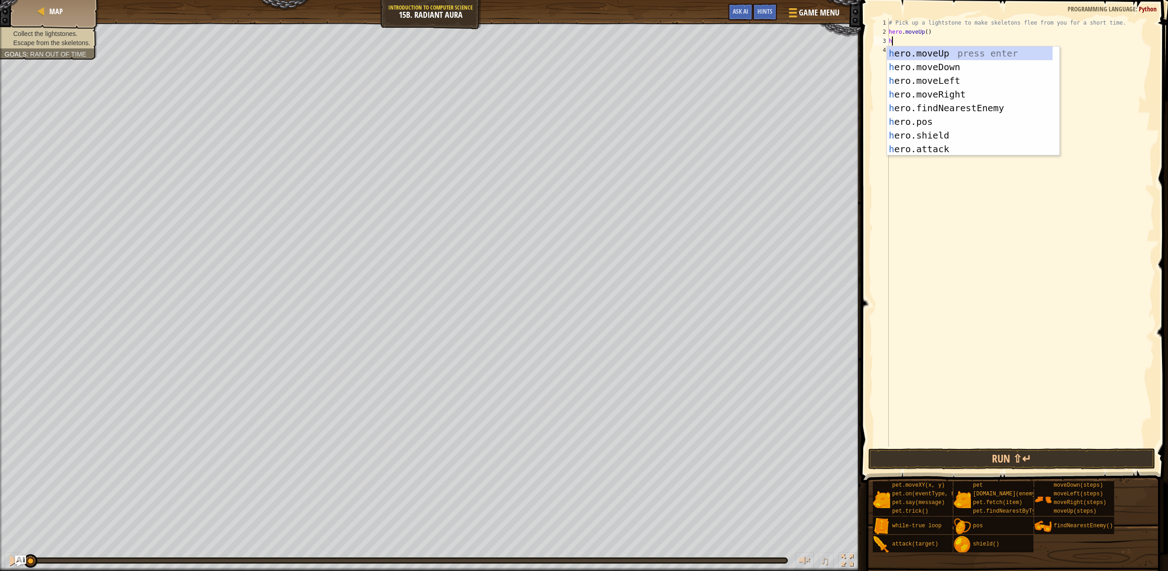
type textarea "h"
click at [954, 66] on div "h ero.moveUp press enter h ero.moveDown press enter h ero.moveLeft press enter …" at bounding box center [970, 115] width 166 height 137
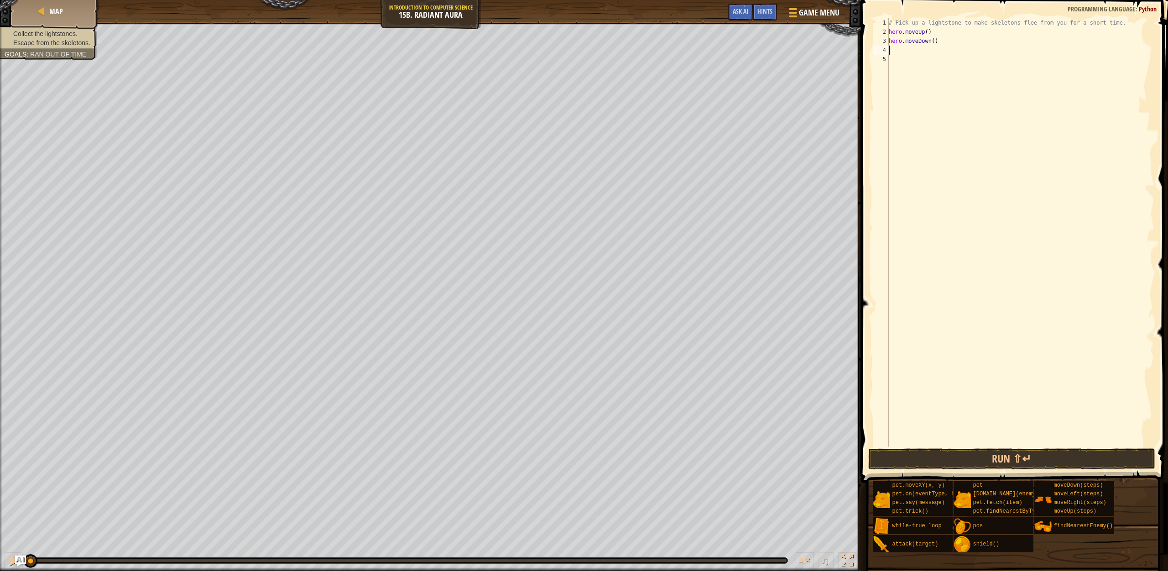
type textarea "h"
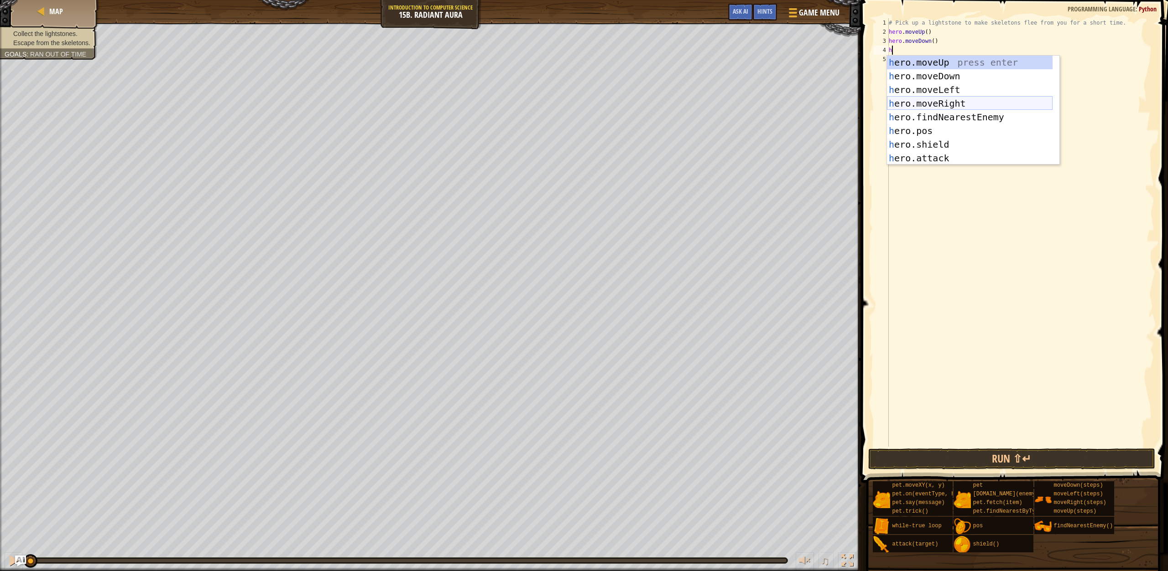
click at [955, 102] on div "h ero.moveUp press enter h ero.moveDown press enter h ero.moveLeft press enter …" at bounding box center [970, 124] width 166 height 137
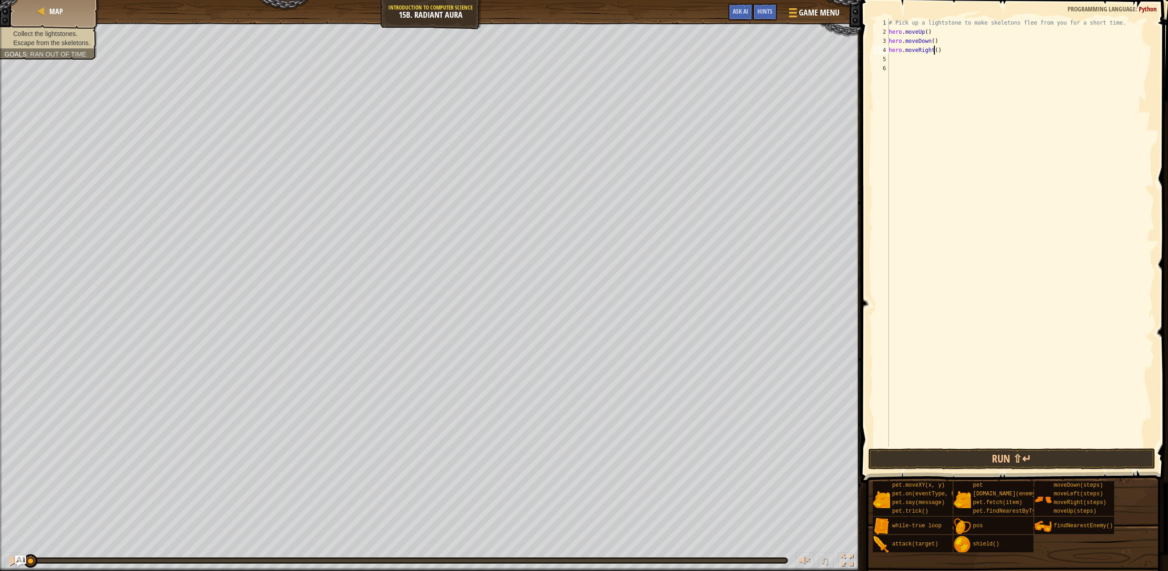
click at [933, 50] on div "# Pick up a lightstone to make skeletons flee from you for a short time. hero .…" at bounding box center [1020, 241] width 267 height 447
type textarea "hero.moveRight(2)"
type textarea "h"
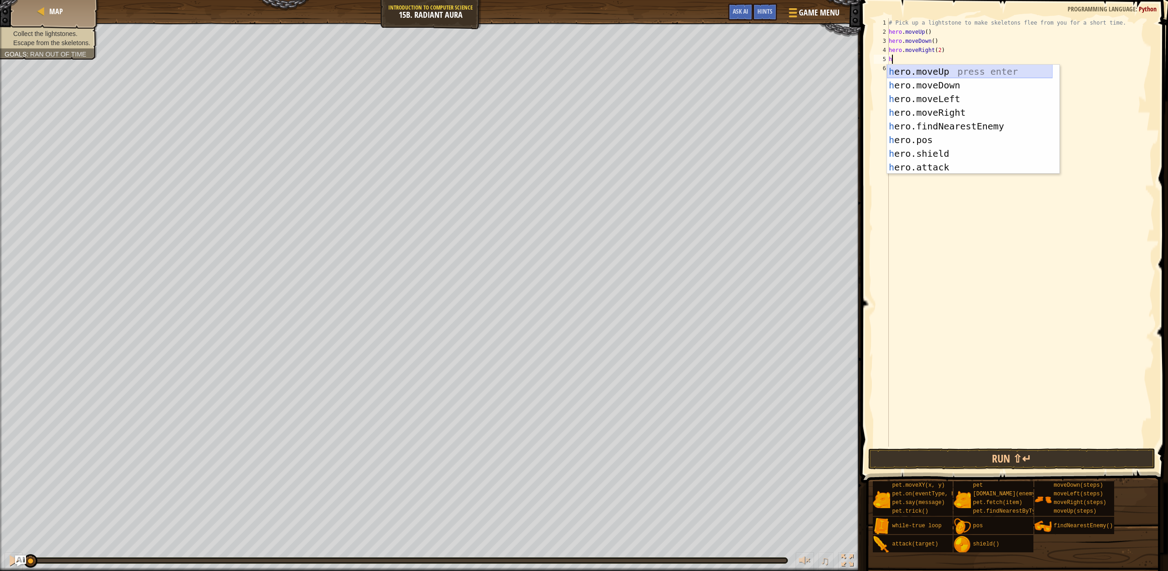
click at [934, 71] on div "h ero.moveUp press enter h ero.moveDown press enter h ero.moveLeft press enter …" at bounding box center [970, 133] width 166 height 137
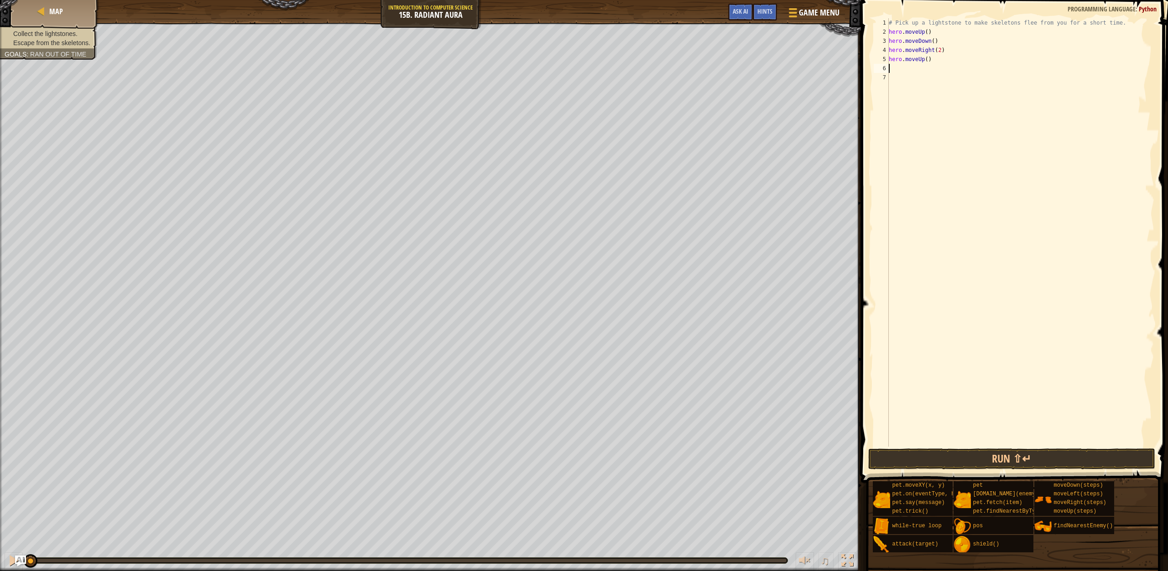
type textarea "h"
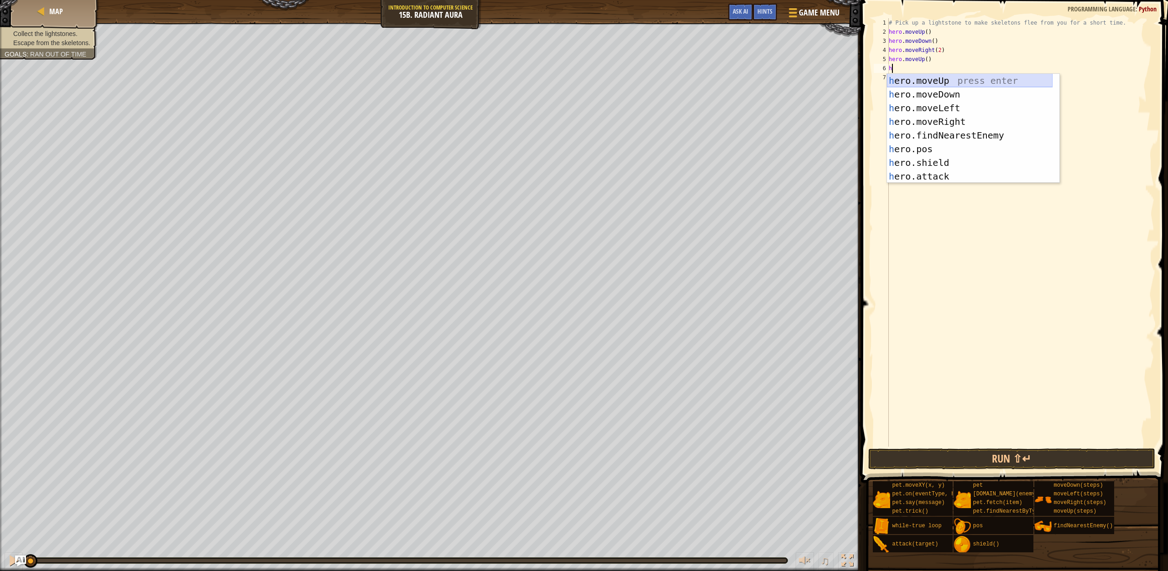
click at [954, 87] on div "h ero.moveUp press enter h ero.moveDown press enter h ero.moveLeft press enter …" at bounding box center [970, 142] width 166 height 137
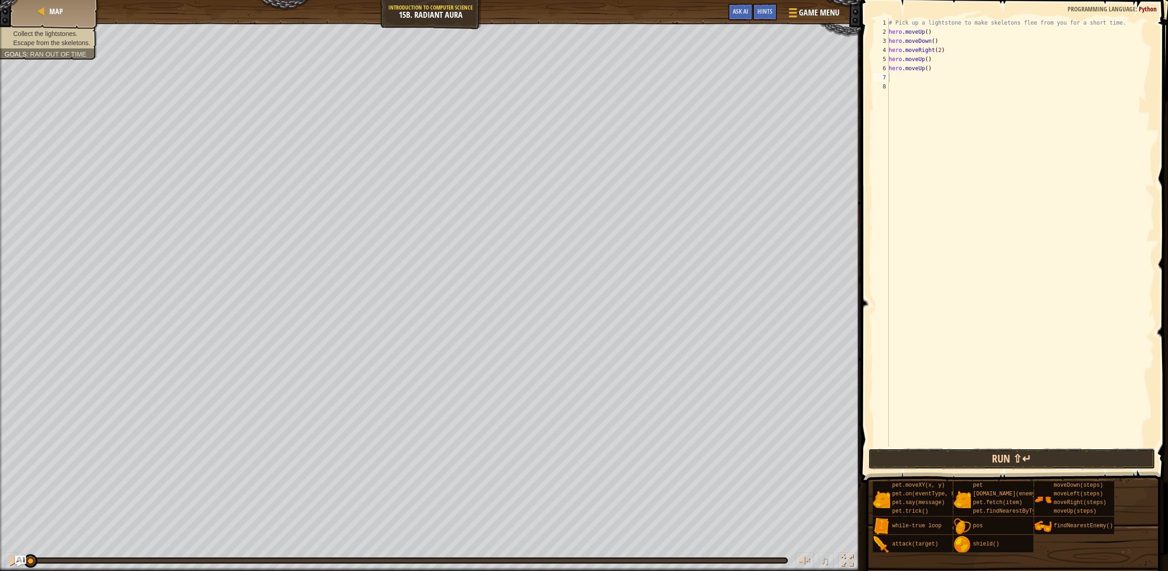
click at [994, 461] on button "Run ⇧↵" at bounding box center [1011, 459] width 287 height 21
click at [1007, 460] on button "Run ⇧↵" at bounding box center [1011, 459] width 287 height 21
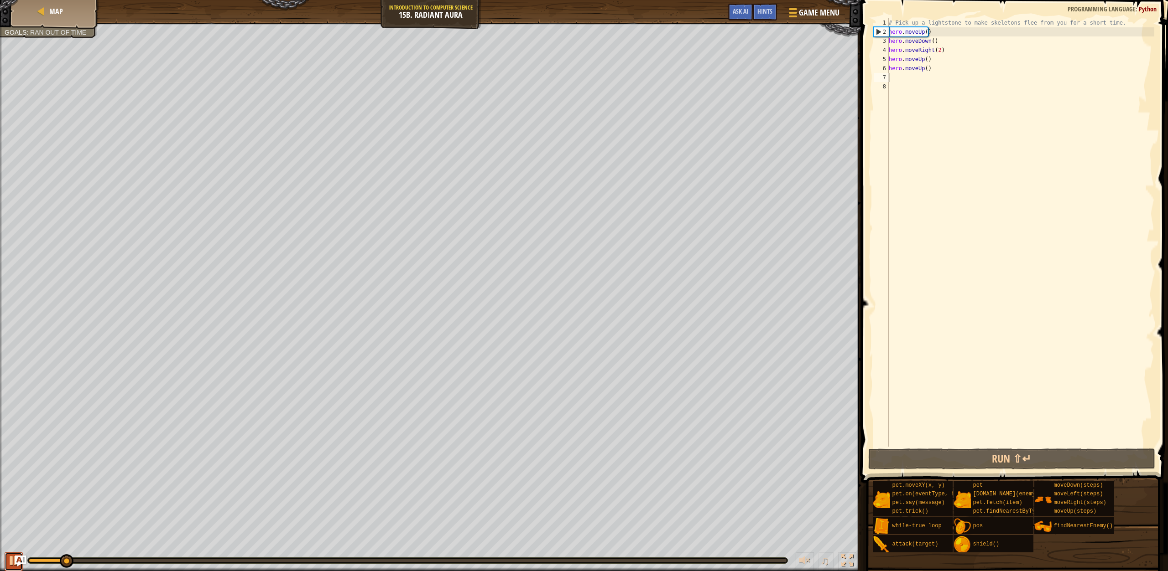
click at [11, 566] on div at bounding box center [14, 561] width 12 height 12
type textarea "h"
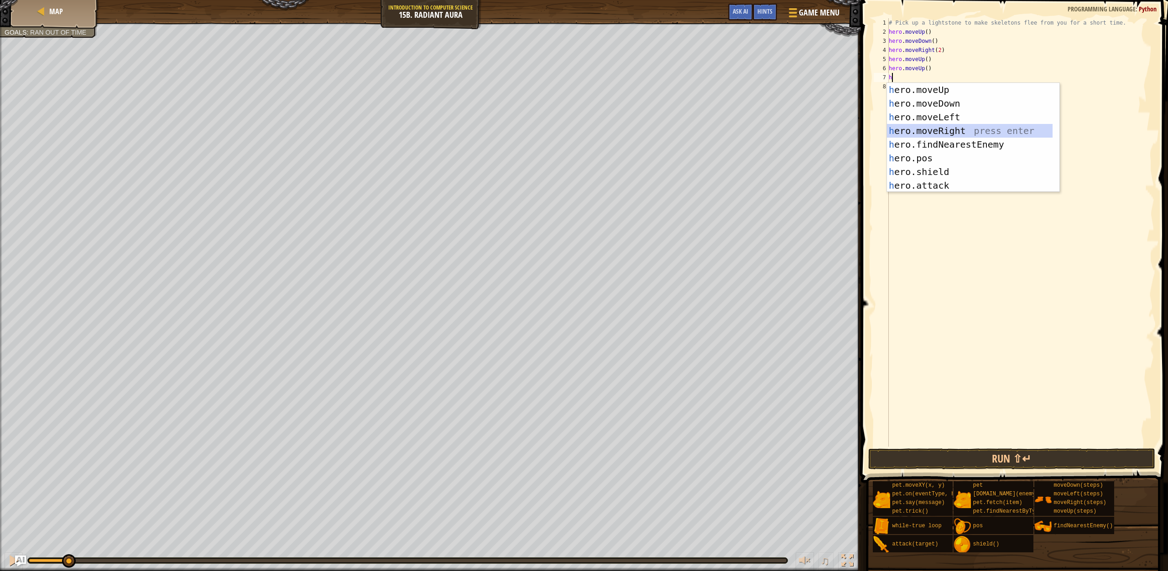
click at [960, 125] on div "h ero.moveUp press enter h ero.moveDown press enter h ero.moveLeft press enter …" at bounding box center [970, 151] width 166 height 137
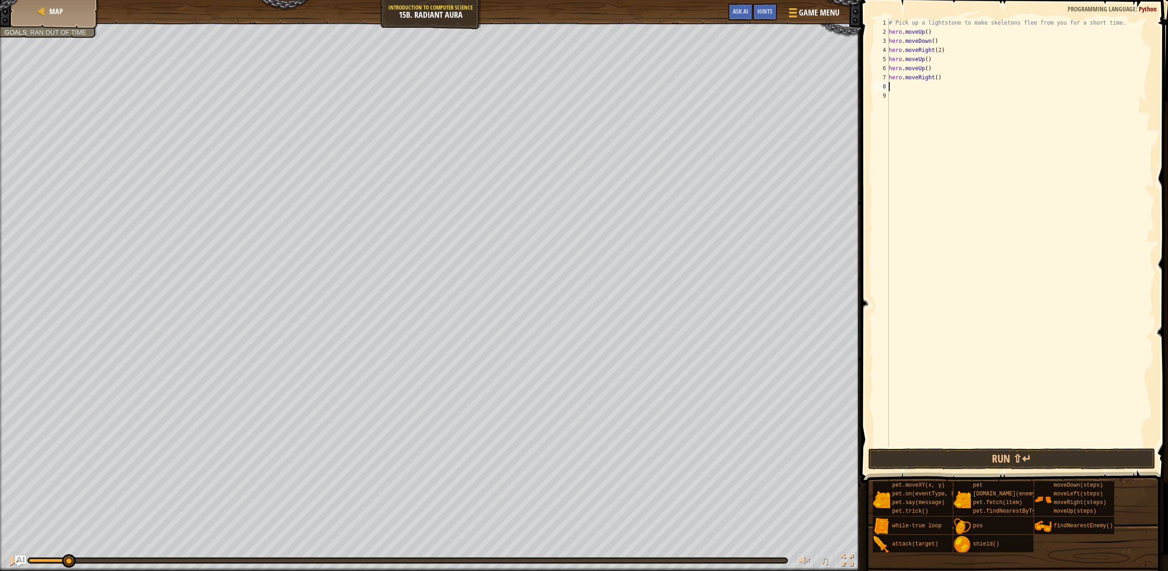
click at [933, 78] on div "# Pick up a lightstone to make skeletons flee from you for a short time. hero .…" at bounding box center [1020, 241] width 267 height 447
type textarea "hero.moveRight(2)"
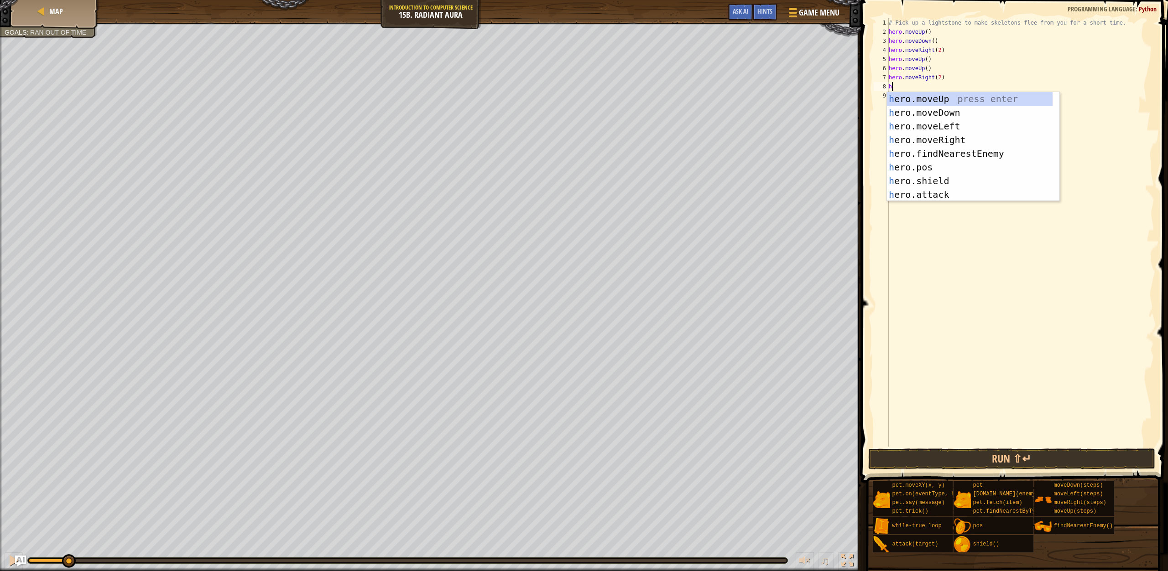
type textarea "h"
click at [945, 99] on div "h ero.moveUp press enter h ero.moveDown press enter h ero.moveLeft press enter …" at bounding box center [970, 160] width 166 height 137
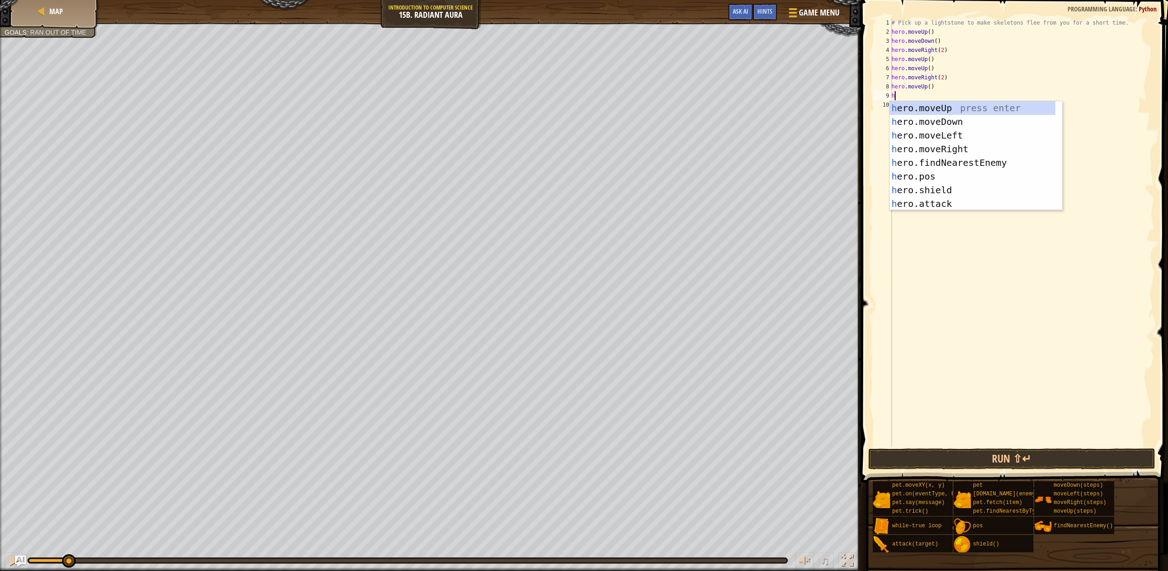
type textarea "h"
click at [941, 120] on div "h ero.moveUp press enter h ero.moveDown press enter h ero.moveLeft press enter …" at bounding box center [972, 169] width 166 height 137
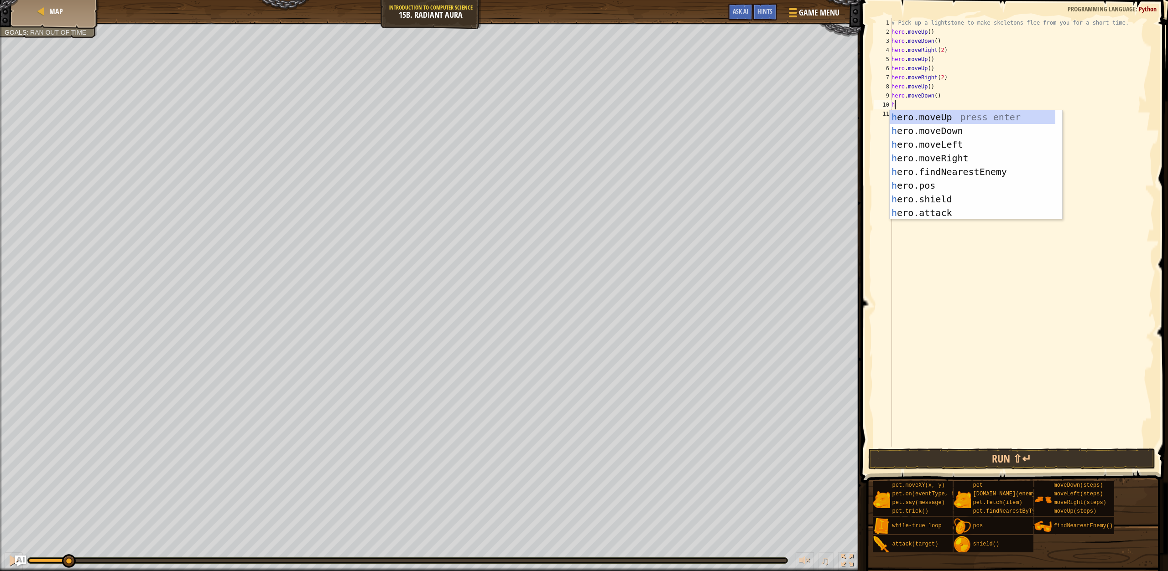
type textarea "h"
click at [926, 152] on div "h ero.moveUp press enter h ero.moveDown press enter h ero.moveLeft press enter …" at bounding box center [972, 178] width 166 height 137
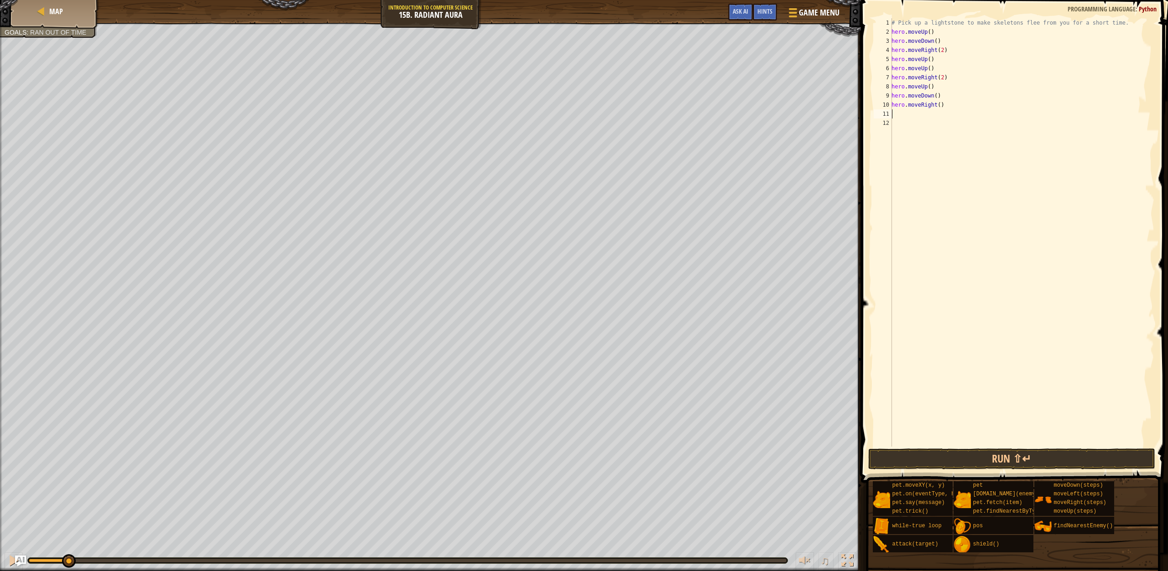
click at [930, 181] on div "Map Introduction to Computer Science 15b. Radiant Aura Game Menu Done Hints Ask…" at bounding box center [584, 285] width 1168 height 571
click at [860, 230] on div "Map Introduction to Computer Science 15b. Radiant Aura Game Menu Done Hints Ask…" at bounding box center [584, 285] width 1168 height 571
click at [945, 449] on button "Run ⇧↵" at bounding box center [1011, 459] width 287 height 21
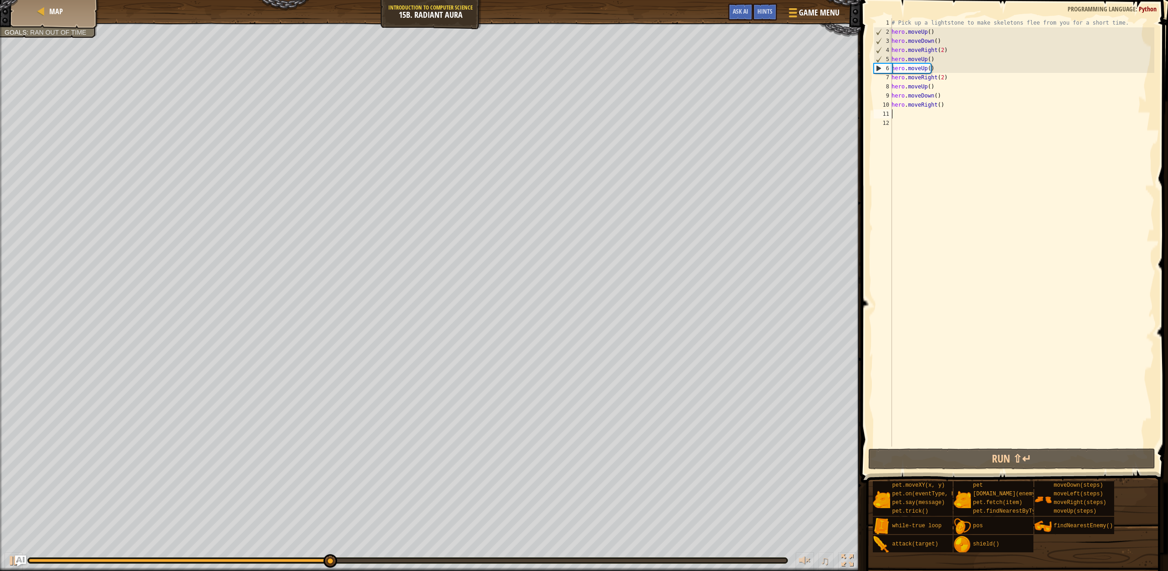
click at [936, 66] on div "# Pick up a lightstone to make skeletons flee from you for a short time. hero .…" at bounding box center [1021, 241] width 265 height 447
type textarea "hero.moveUp()"
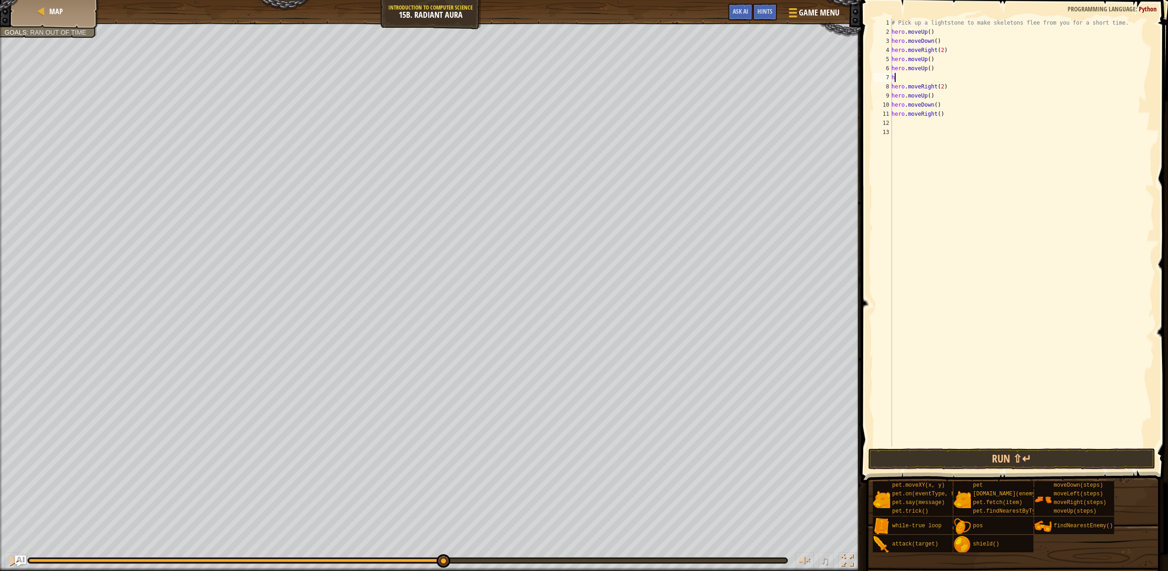
type textarea "h"
click at [978, 457] on button "Run ⇧↵" at bounding box center [1011, 459] width 287 height 21
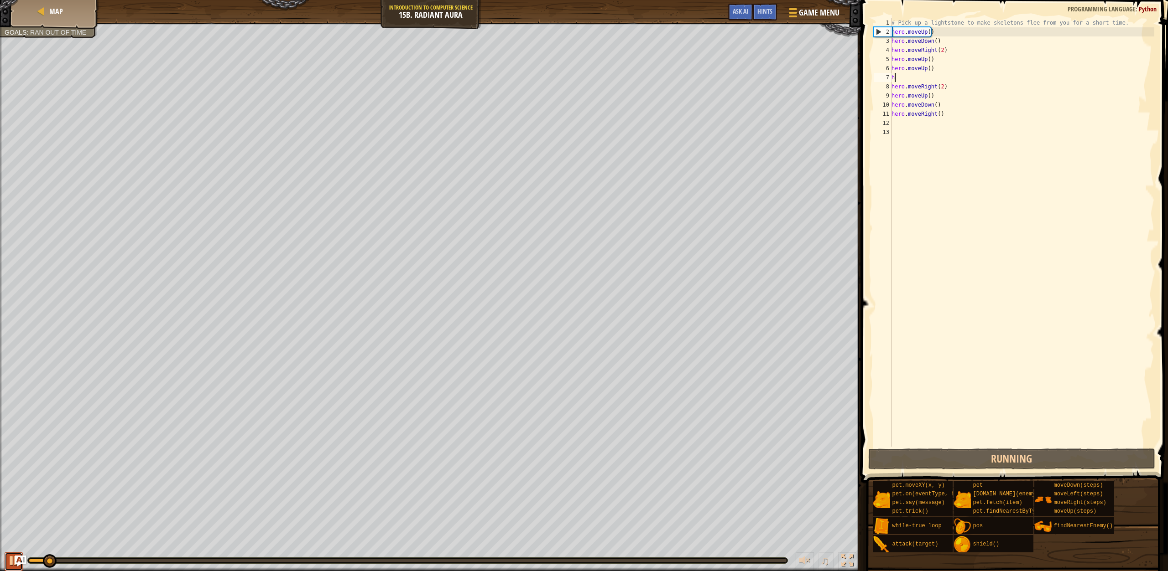
click at [5, 560] on button at bounding box center [14, 562] width 18 height 19
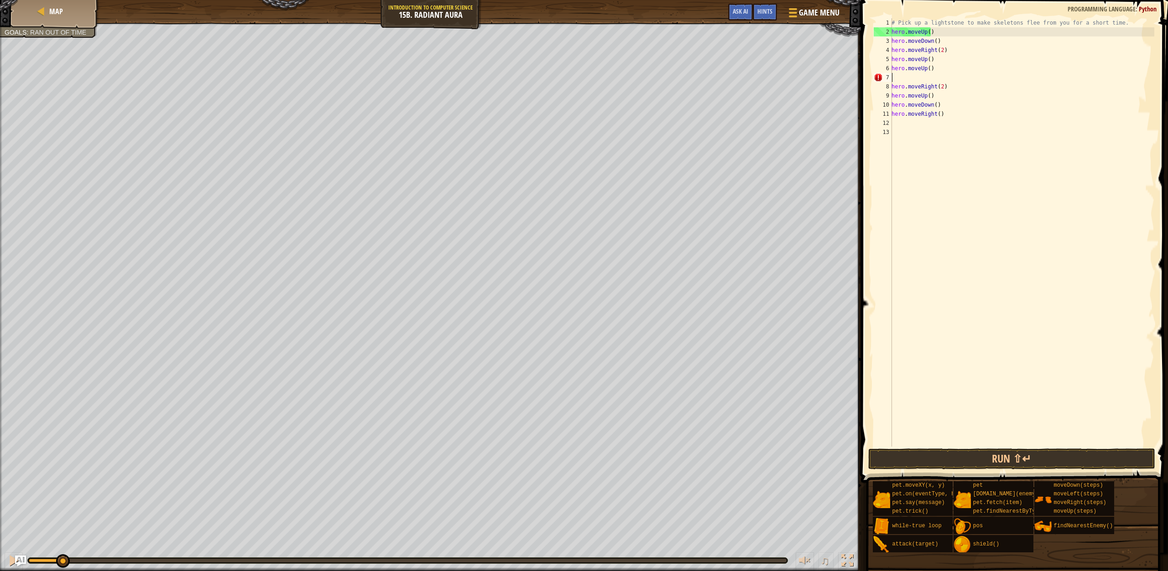
type textarea "h"
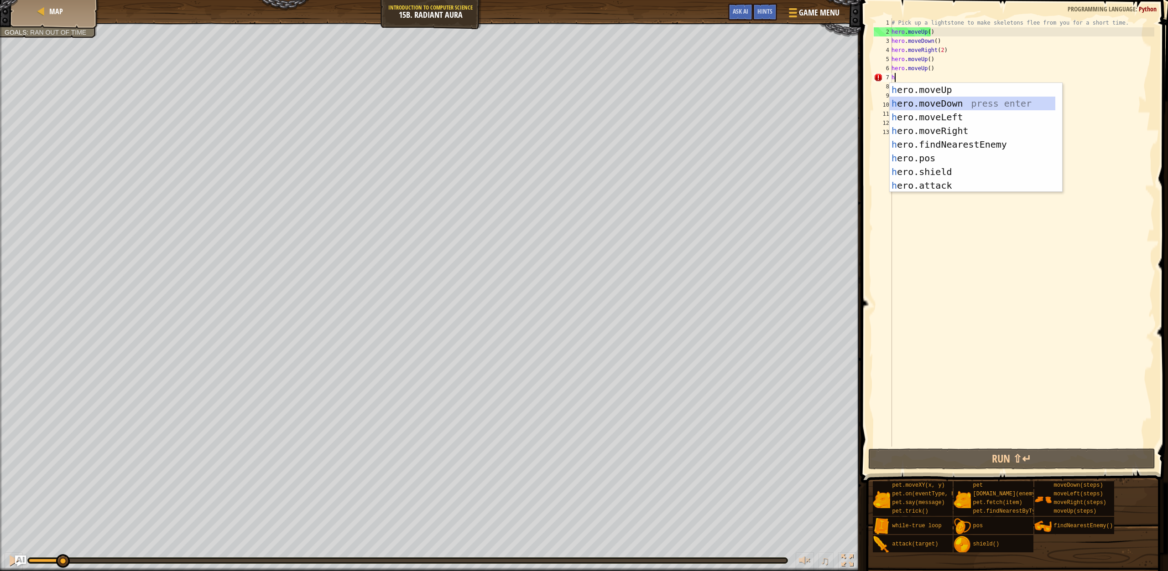
click at [968, 97] on div "h ero.moveUp press enter h ero.moveDown press enter h ero.moveLeft press enter …" at bounding box center [972, 151] width 166 height 137
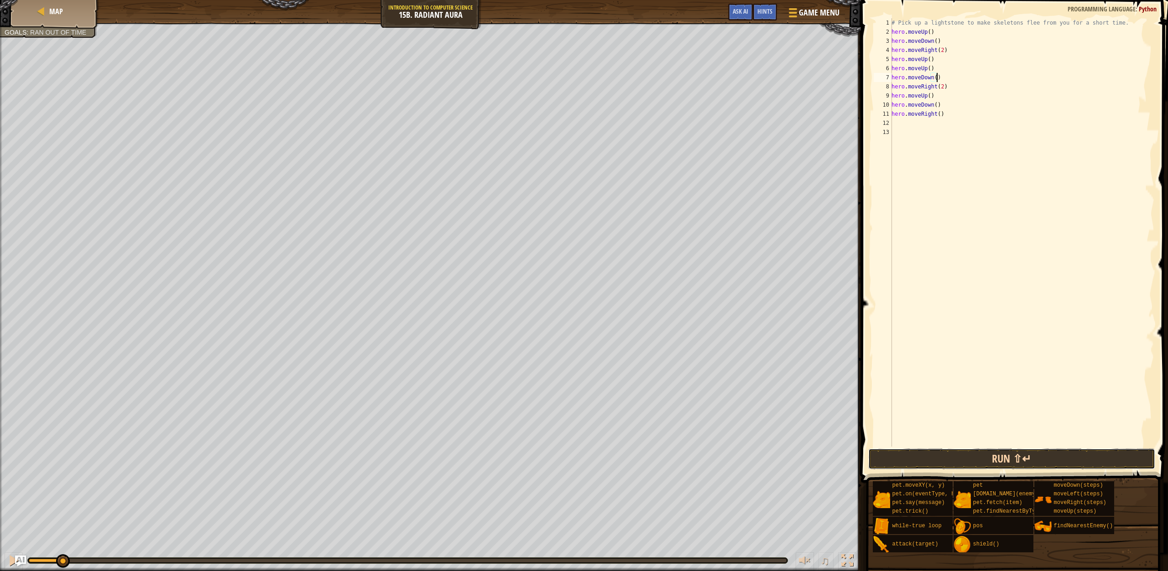
click at [951, 454] on button "Run ⇧↵" at bounding box center [1011, 459] width 287 height 21
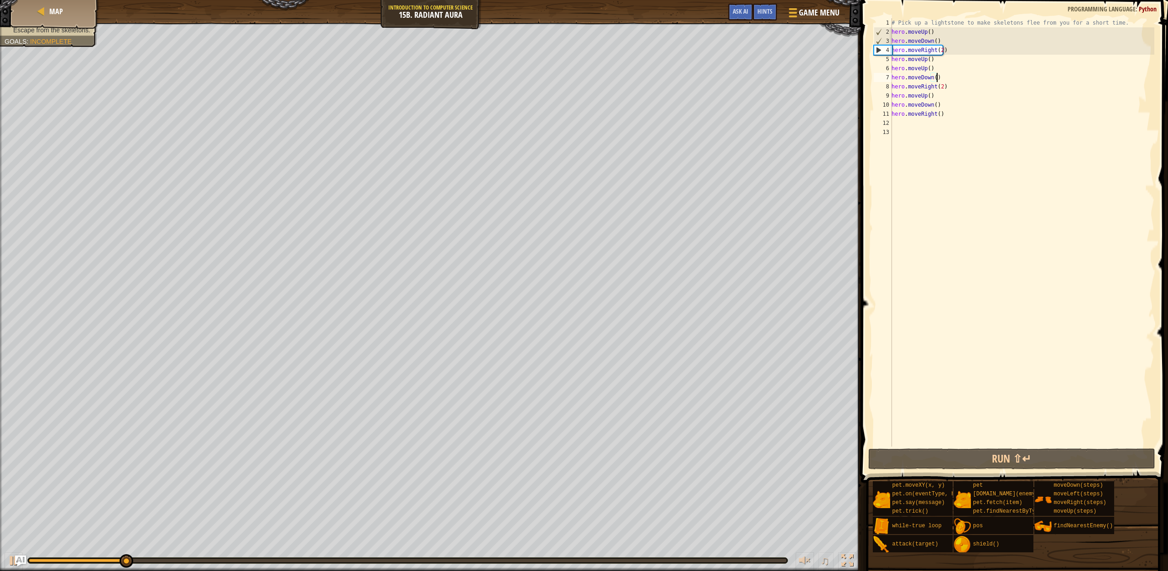
click at [936, 116] on div "# Pick up a lightstone to make skeletons flee from you for a short time. hero .…" at bounding box center [1021, 241] width 265 height 447
click at [979, 450] on button "Run ⇧↵" at bounding box center [1011, 459] width 287 height 21
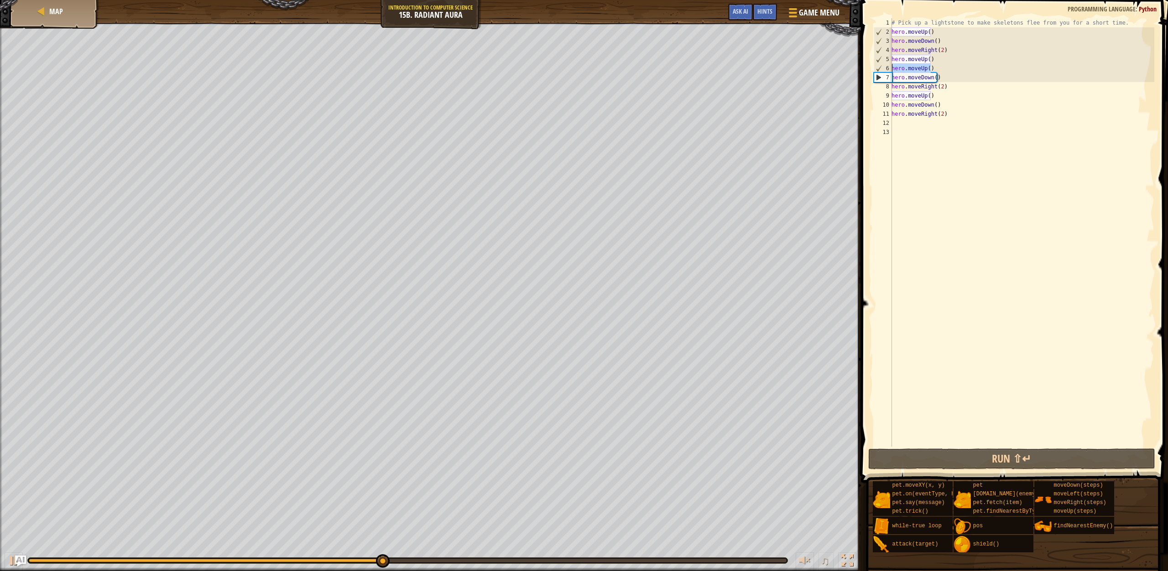
drag, startPoint x: 934, startPoint y: 68, endPoint x: 875, endPoint y: 65, distance: 58.5
click at [875, 65] on div "hero.moveRight(2) 1 2 3 4 5 6 7 8 9 10 11 12 13 # Pick up a lightstone to make …" at bounding box center [1013, 232] width 282 height 429
click at [941, 71] on div "# Pick up a lightstone to make skeletons flee from you for a short time. hero .…" at bounding box center [1021, 232] width 265 height 429
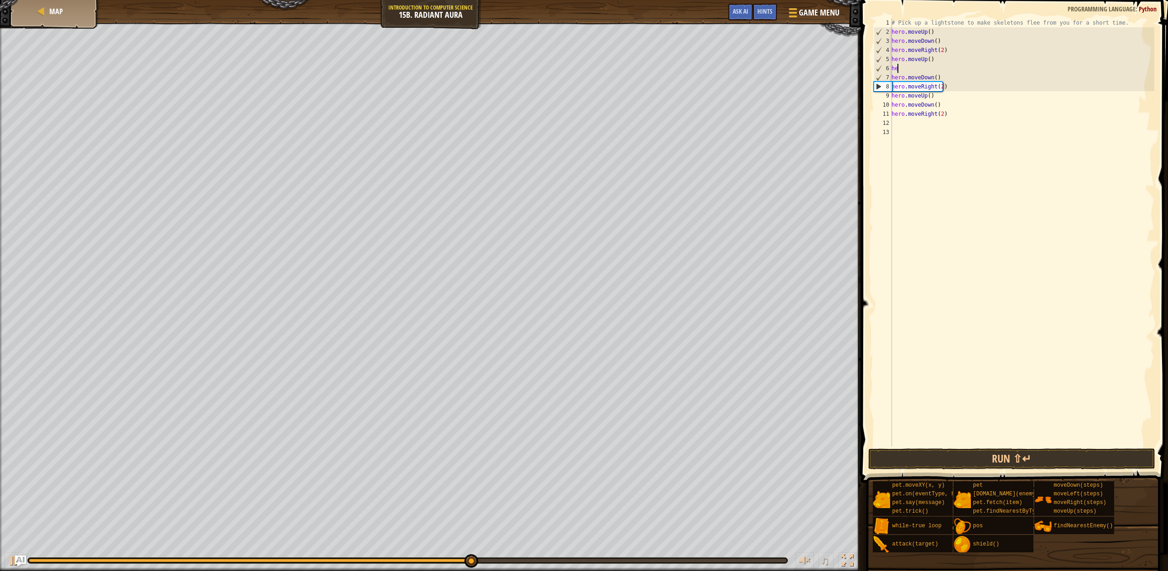
type textarea "h"
type textarea "hero.moveUp()"
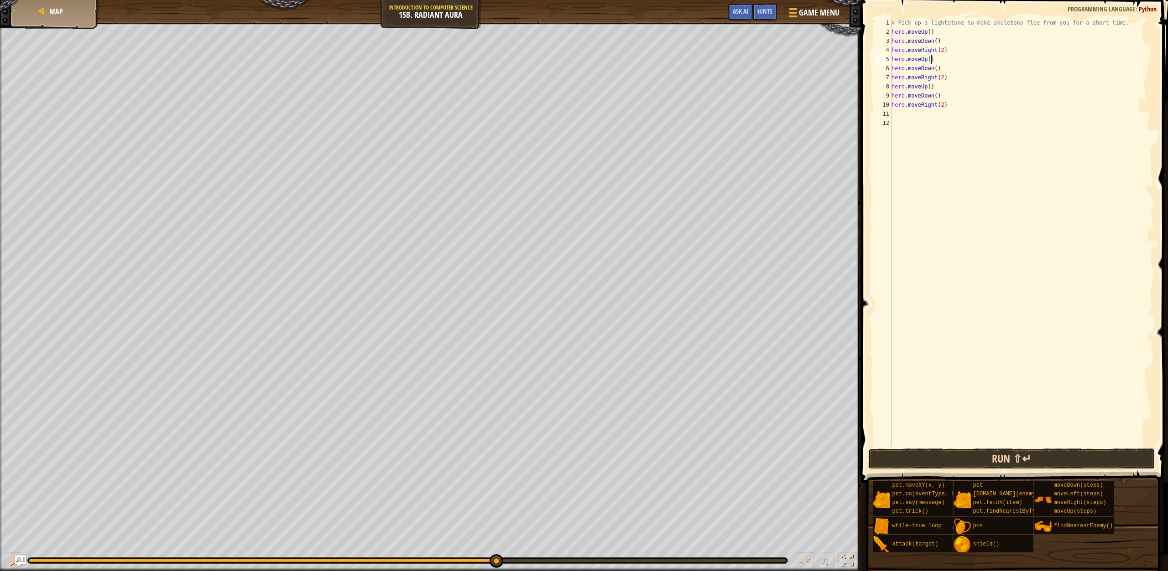
click at [1000, 461] on button "Run ⇧↵" at bounding box center [1011, 459] width 287 height 21
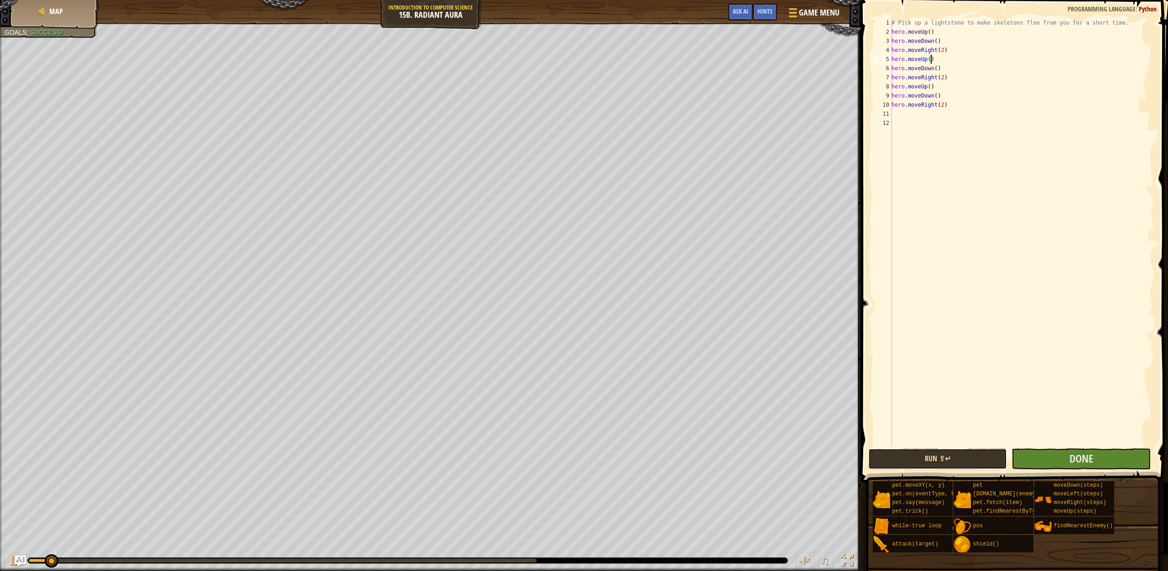
click at [1001, 451] on button "Run ⇧↵" at bounding box center [937, 459] width 139 height 21
click at [1069, 455] on button "Done" at bounding box center [1080, 459] width 139 height 21
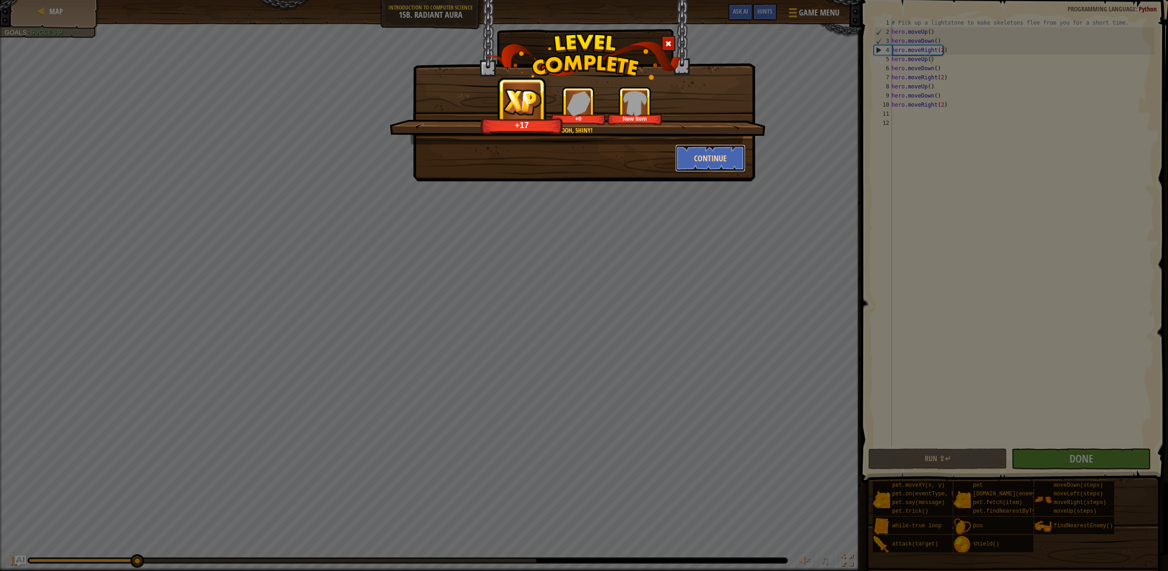
click at [729, 151] on button "Continue" at bounding box center [710, 158] width 71 height 27
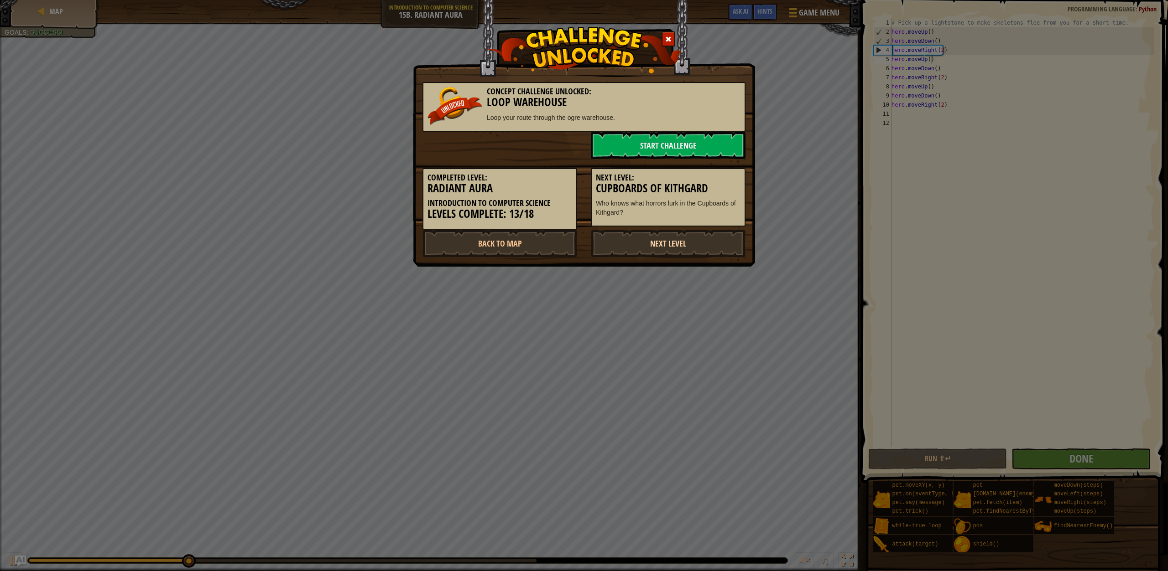
click at [663, 242] on link "Next Level" at bounding box center [668, 243] width 155 height 27
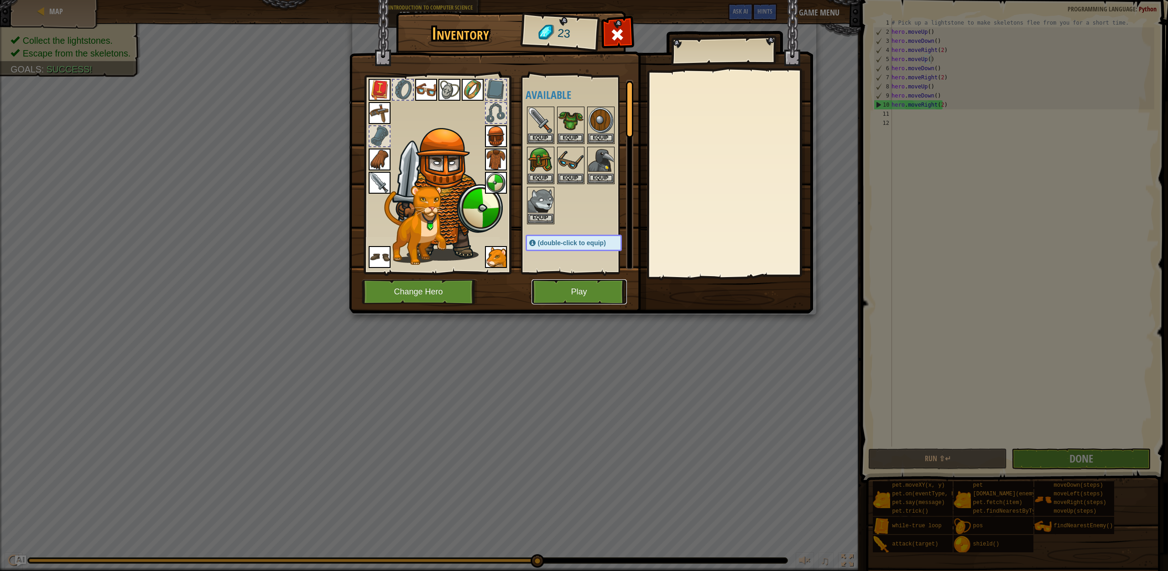
click at [569, 290] on button "Play" at bounding box center [578, 292] width 95 height 25
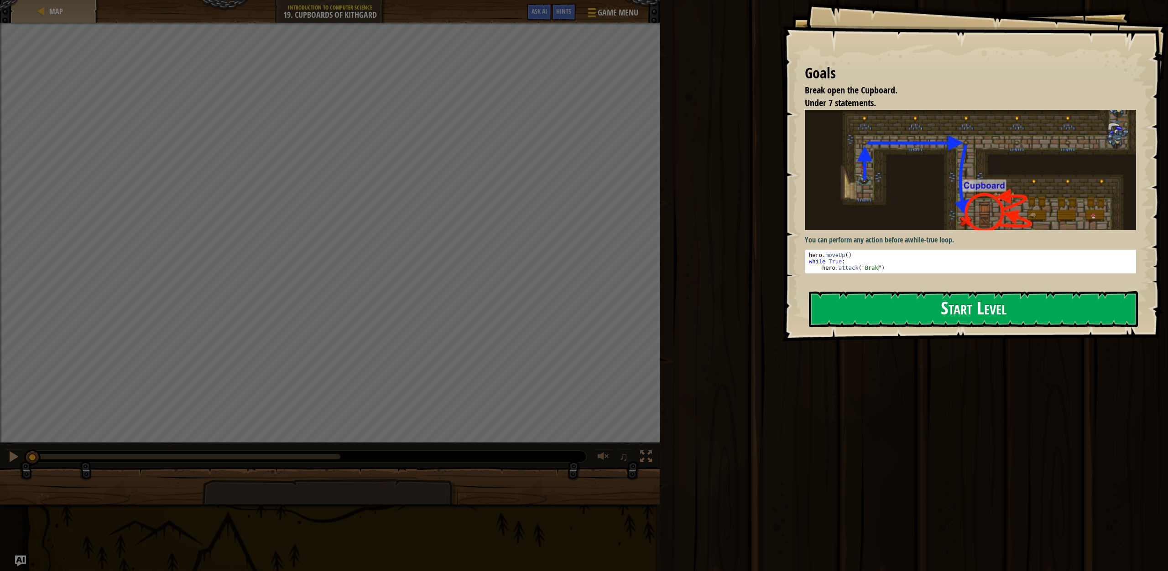
click at [935, 303] on button "Start Level" at bounding box center [973, 309] width 329 height 36
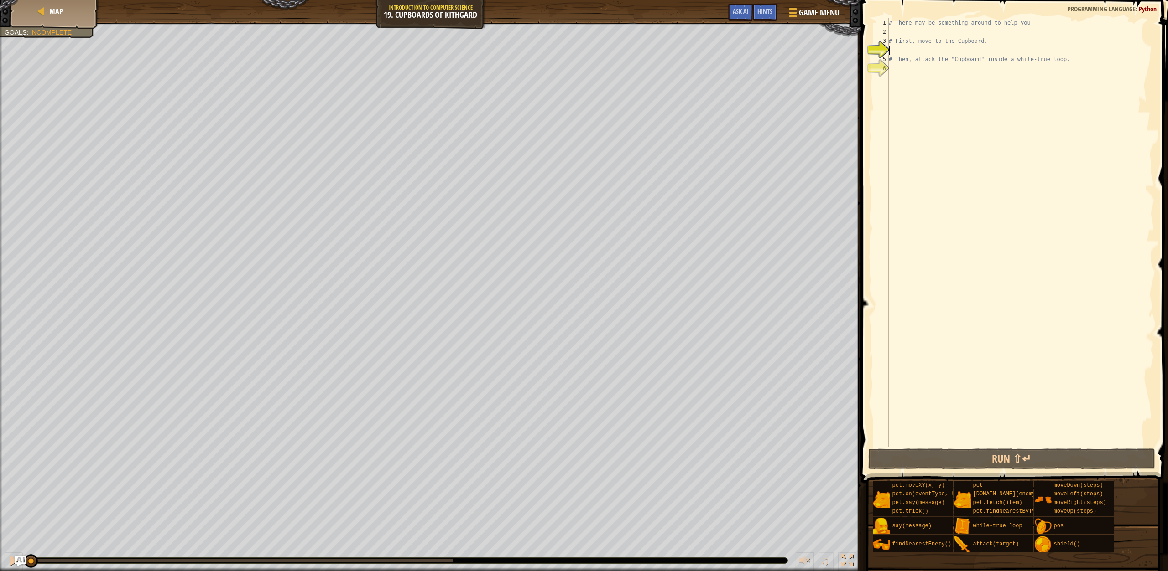
drag, startPoint x: 455, startPoint y: 563, endPoint x: 0, endPoint y: 593, distance: 455.7
click at [0, 0] on html "Map Introduction to Computer Science 19. Cupboards of Kithgard Game Menu Done H…" at bounding box center [584, 0] width 1168 height 0
drag, startPoint x: 35, startPoint y: 557, endPoint x: 0, endPoint y: 593, distance: 49.7
click at [0, 0] on html "Map Introduction to Computer Science 19. Cupboards of Kithgard Game Menu Done H…" at bounding box center [584, 0] width 1168 height 0
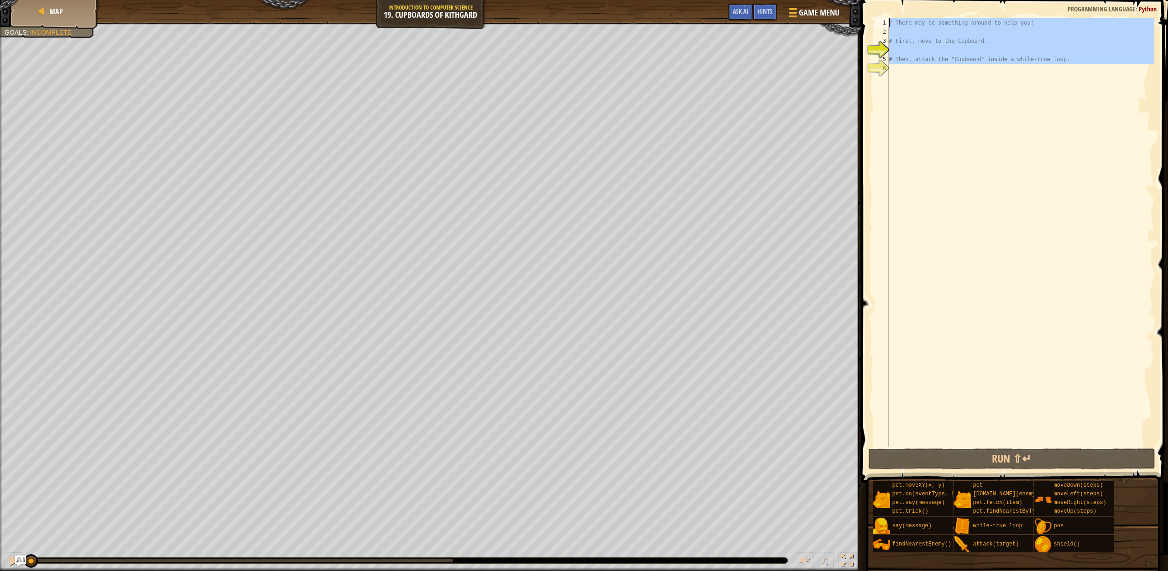
drag, startPoint x: 918, startPoint y: 128, endPoint x: 883, endPoint y: -34, distance: 165.7
click at [883, 0] on html "Map Introduction to Computer Science 19. Cupboards of Kithgard Game Menu Done H…" at bounding box center [584, 0] width 1168 height 0
type textarea "# There may be something around to help you!"
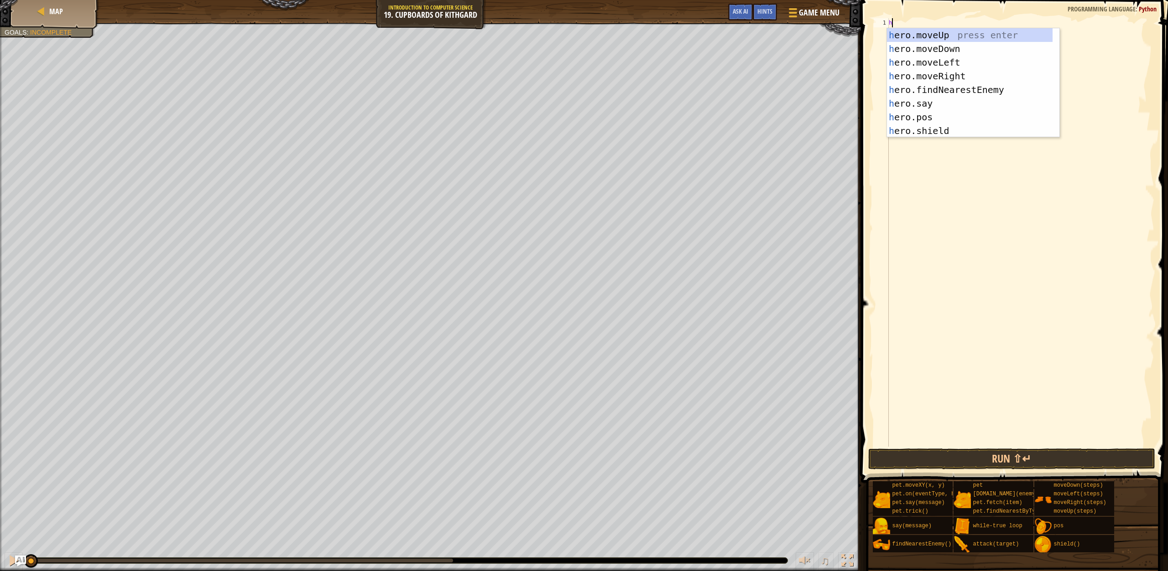
type textarea "h"
click at [950, 31] on div "h ero.moveUp press enter h ero.moveDown press enter h ero.moveLeft press enter …" at bounding box center [970, 96] width 166 height 137
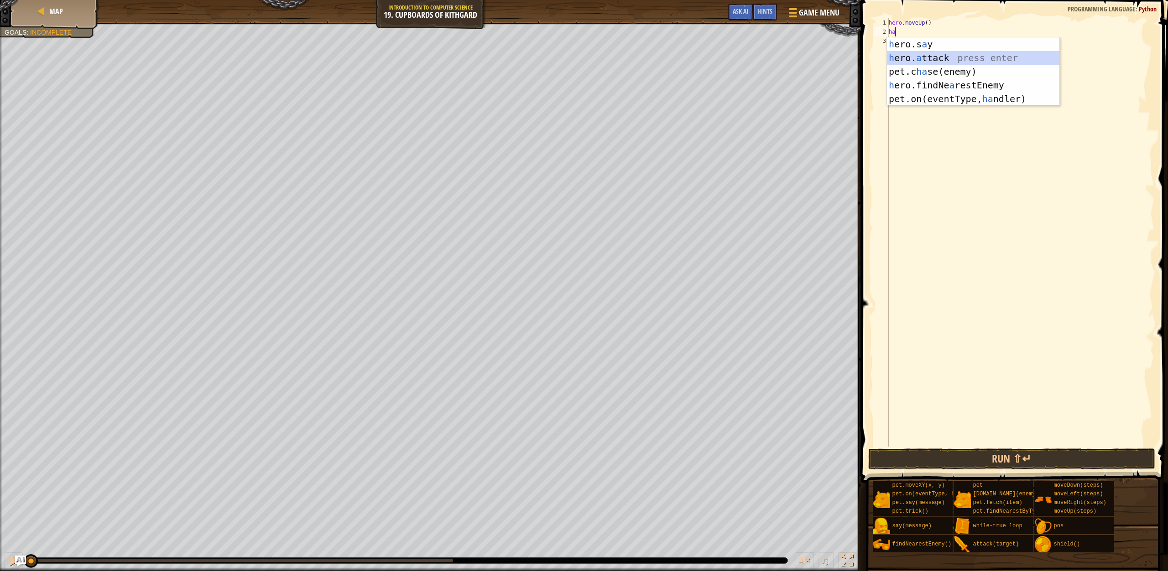
click at [932, 60] on div "h ero.s a y press enter h ero. a ttack press enter pet.c ha se(enemy) press ent…" at bounding box center [973, 85] width 172 height 96
type textarea "hero.attack(enemy)"
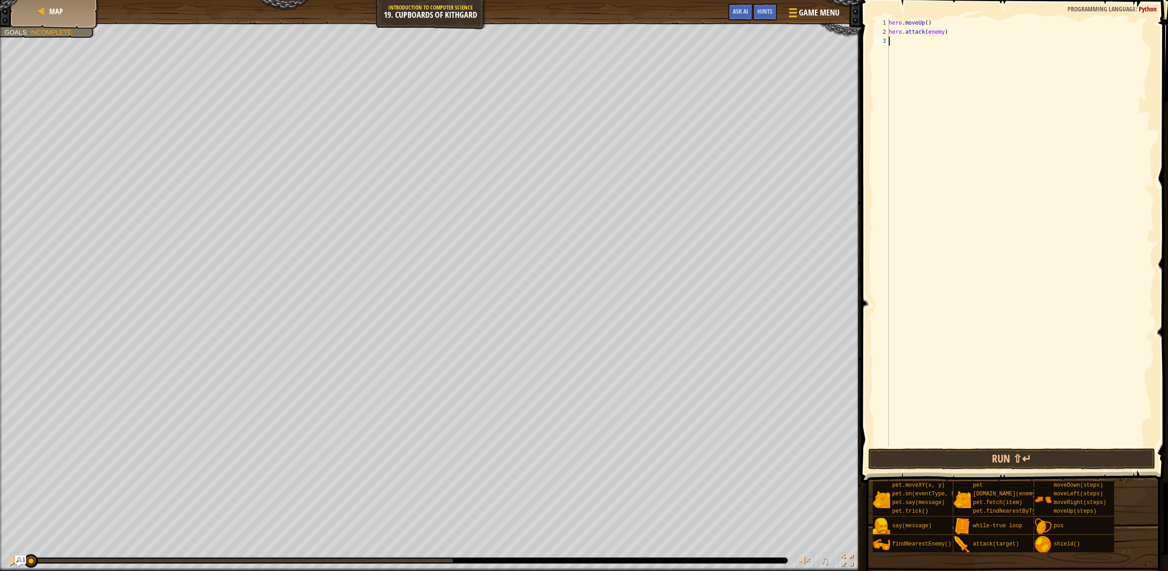
click at [942, 43] on div "hero . moveUp ( ) hero . attack ( enemy )" at bounding box center [1020, 241] width 267 height 447
click at [938, 35] on div "hero . moveUp ( ) hero . attack ( enemy )" at bounding box center [1020, 241] width 267 height 447
type textarea "hero.attack(enemy)"
click at [905, 47] on div "hero . moveUp ( ) hero . attack ( enemy )" at bounding box center [1020, 241] width 267 height 447
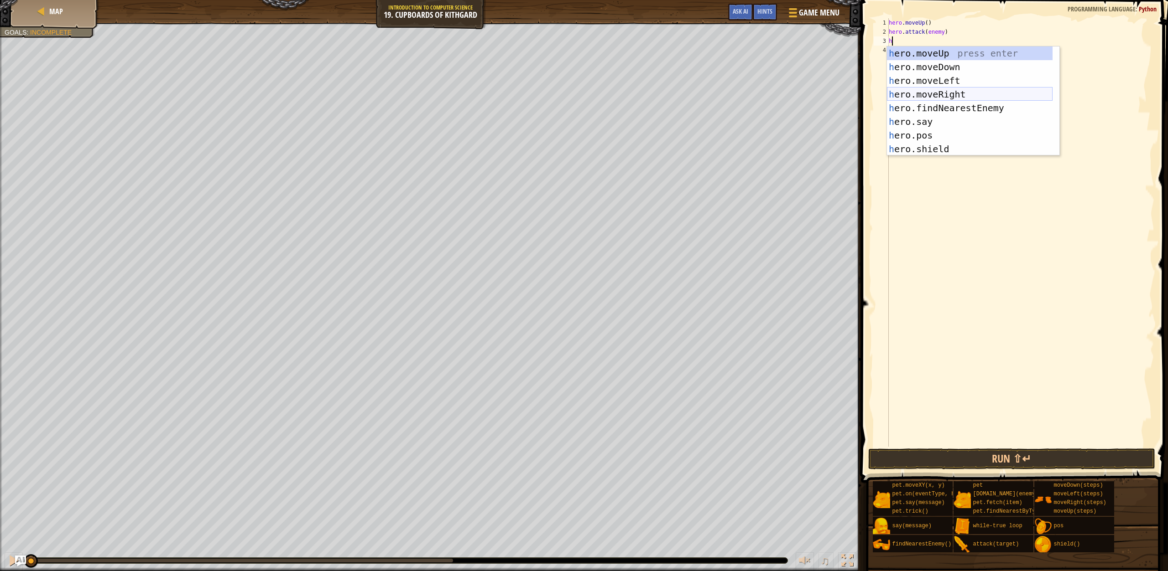
type textarea "ha"
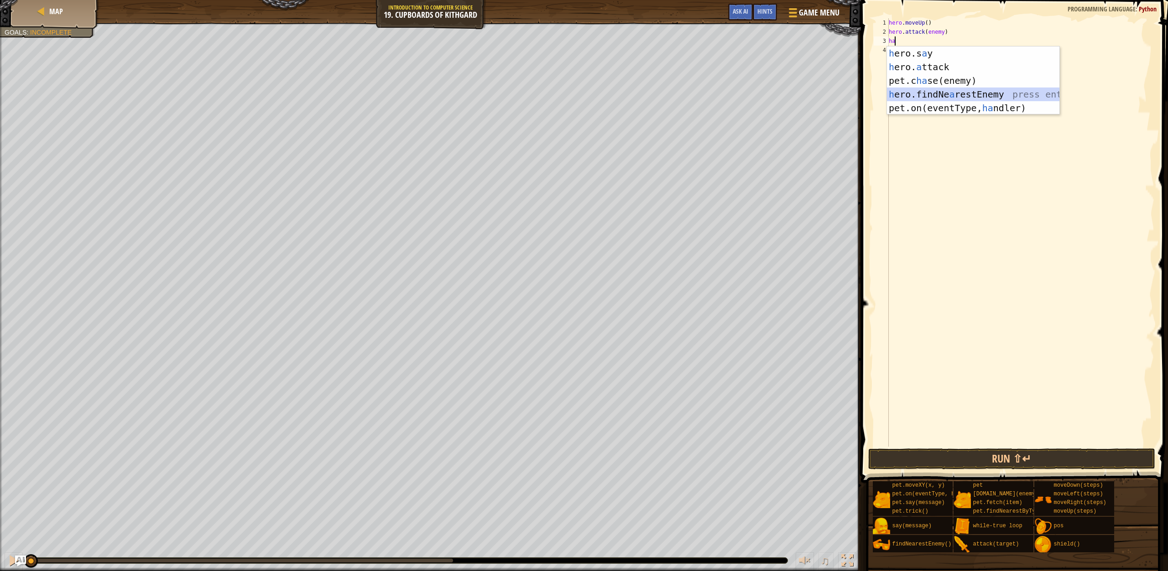
click at [963, 94] on div "h ero.s a y press enter h ero. a ttack press enter pet.c ha se(enemy) press ent…" at bounding box center [973, 95] width 172 height 96
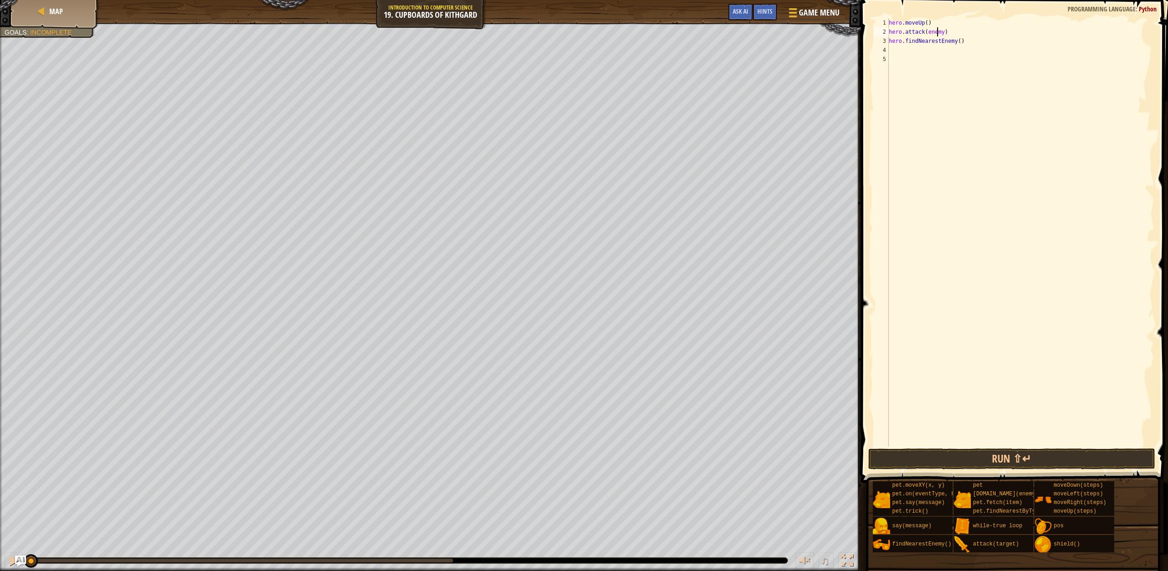
click at [936, 31] on div "hero . moveUp ( ) hero . attack ( enemy ) hero . findNearestEnemy ( )" at bounding box center [1020, 241] width 267 height 447
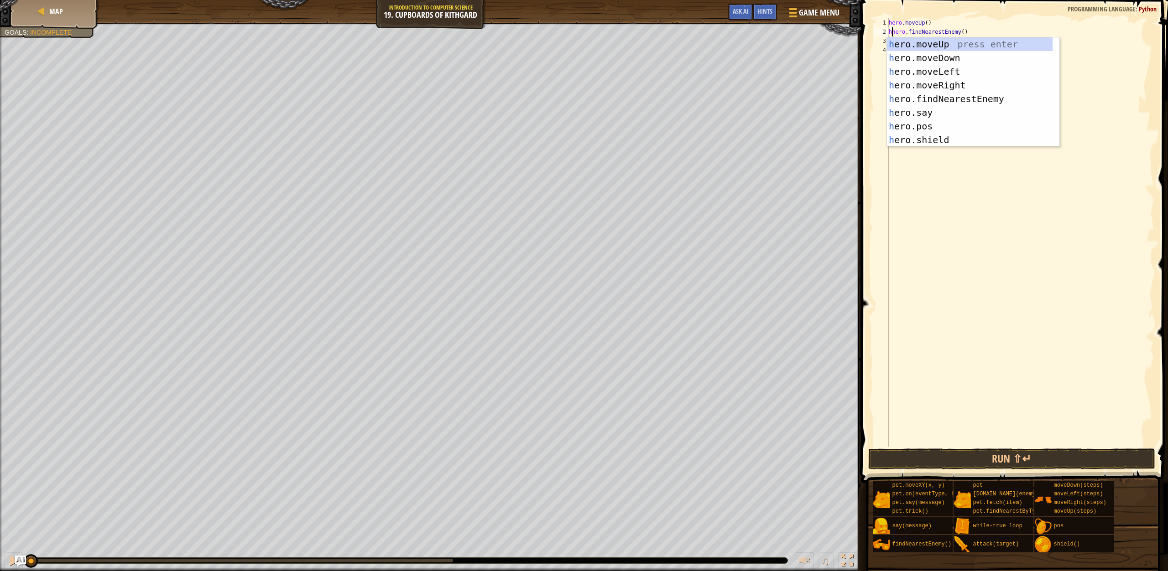
scroll to position [4, 0]
type textarea "hero.findNearestEnemy()"
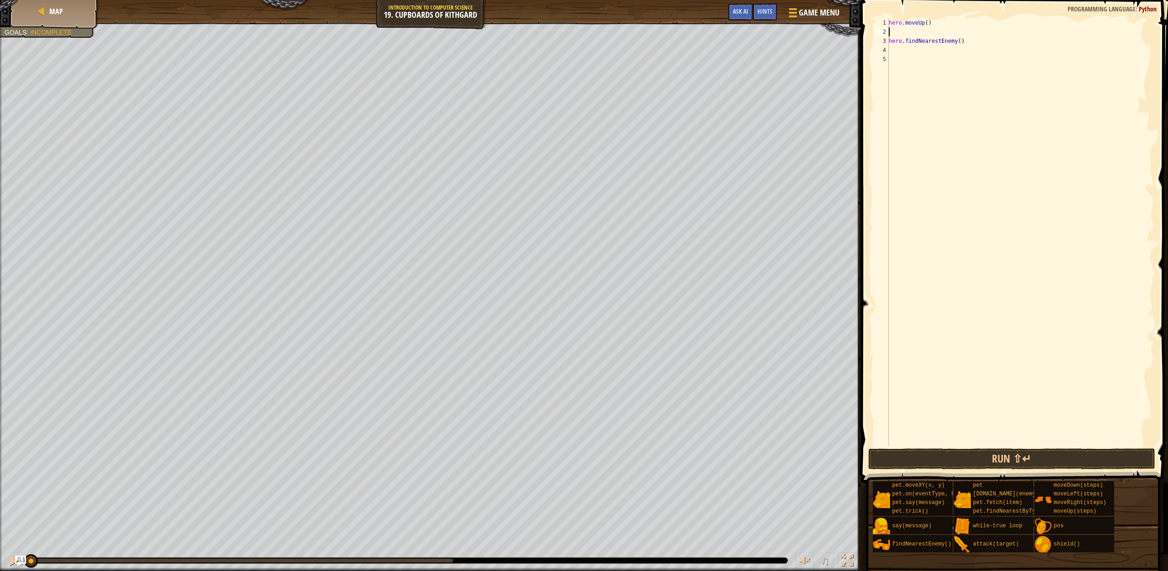
scroll to position [4, 0]
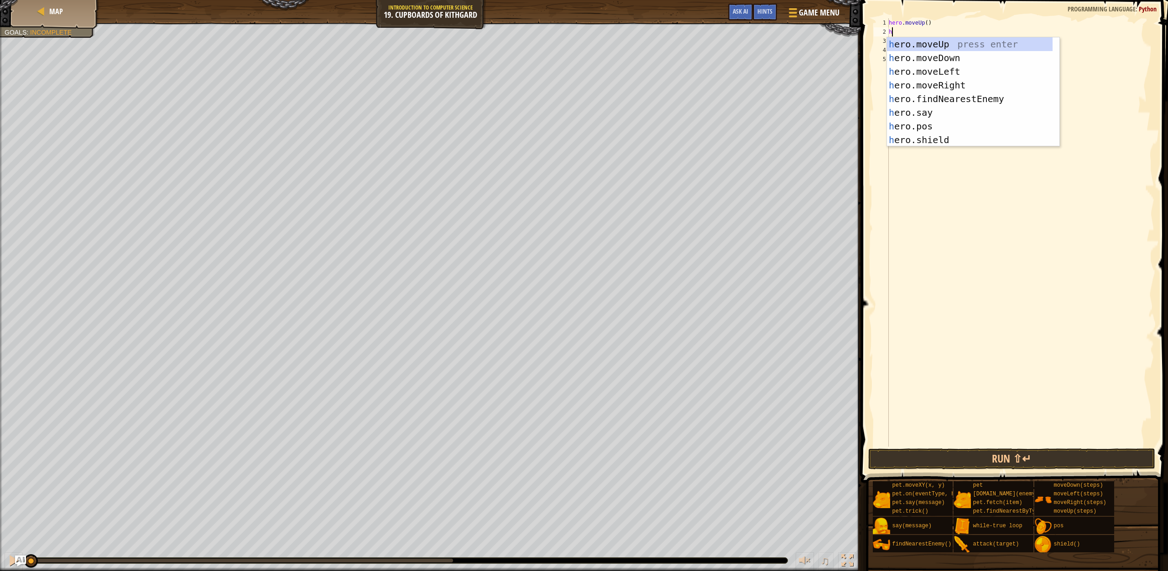
type textarea "h"
drag, startPoint x: 977, startPoint y: 91, endPoint x: 964, endPoint y: 169, distance: 78.7
click at [962, 0] on body "Map Introduction to Computer Science 19. Cupboards of Kithgard Game Menu Done H…" at bounding box center [584, 0] width 1168 height 0
click at [967, 100] on div "h ero.moveUp press enter h ero.moveDown press enter h ero.moveLeft press enter …" at bounding box center [970, 105] width 166 height 137
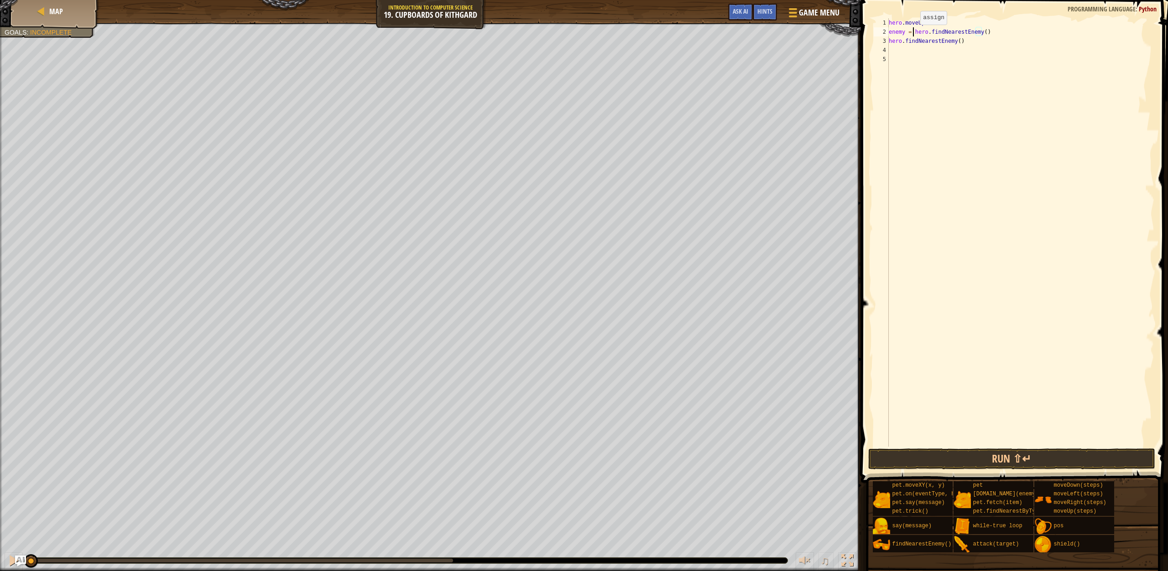
click at [912, 34] on div "hero . moveUp ( ) enemy = hero . findNearestEnemy ( ) hero . findNearestEnemy (…" at bounding box center [1020, 241] width 267 height 447
type textarea "hero.findNearestEnemy()"
click at [959, 42] on div "hero . moveUp ( ) hero . findNearestEnemy ( ) hero . findNearestEnemy ( )" at bounding box center [1020, 241] width 267 height 447
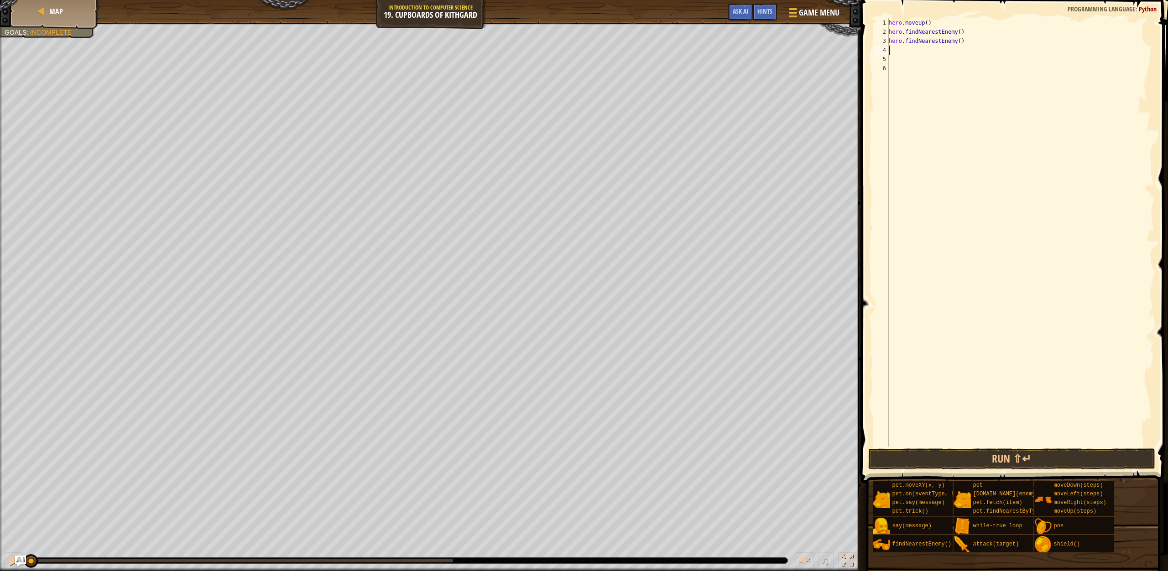
type textarea "h"
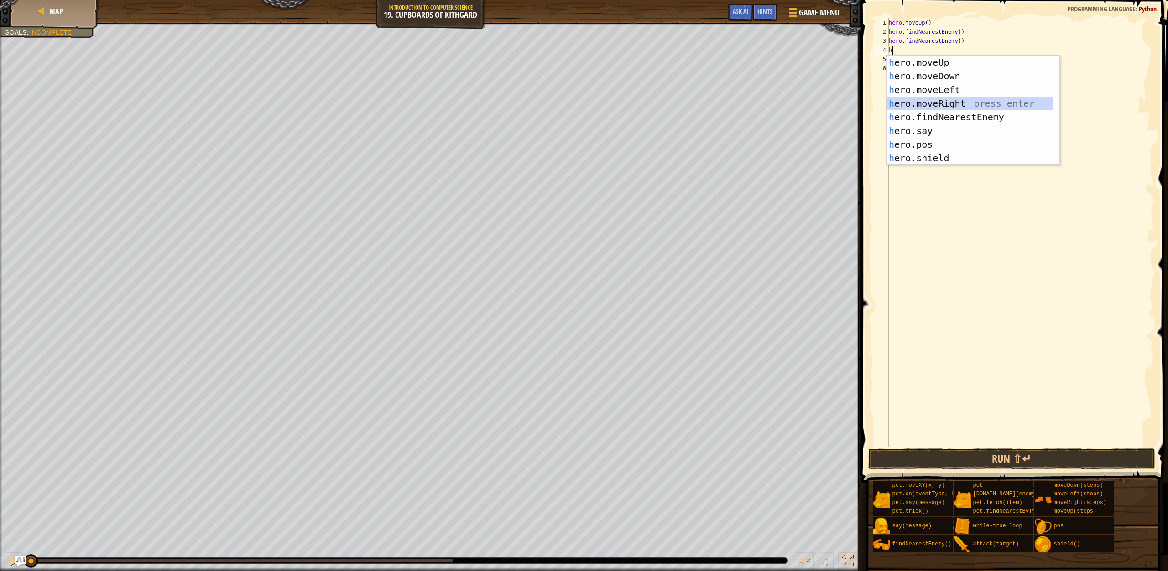
click at [956, 100] on div "h ero.moveUp press enter h ero.moveDown press enter h ero.moveLeft press enter …" at bounding box center [970, 124] width 166 height 137
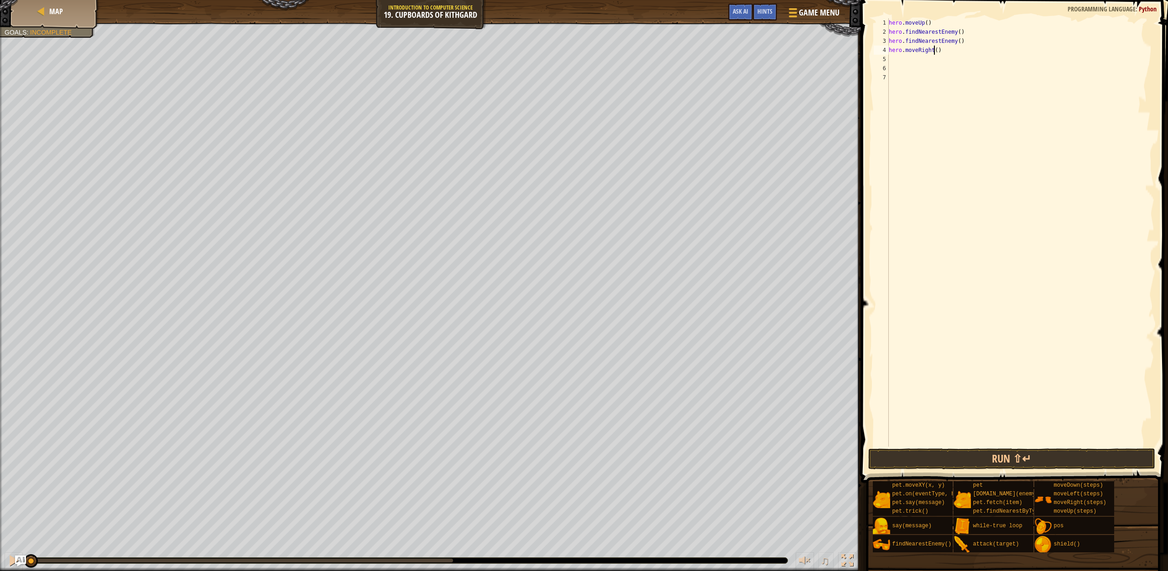
click at [934, 50] on div "hero . moveUp ( ) hero . findNearestEnemy ( ) hero . findNearestEnemy ( ) hero …" at bounding box center [1020, 241] width 267 height 447
type textarea "hero.moveRight(2)"
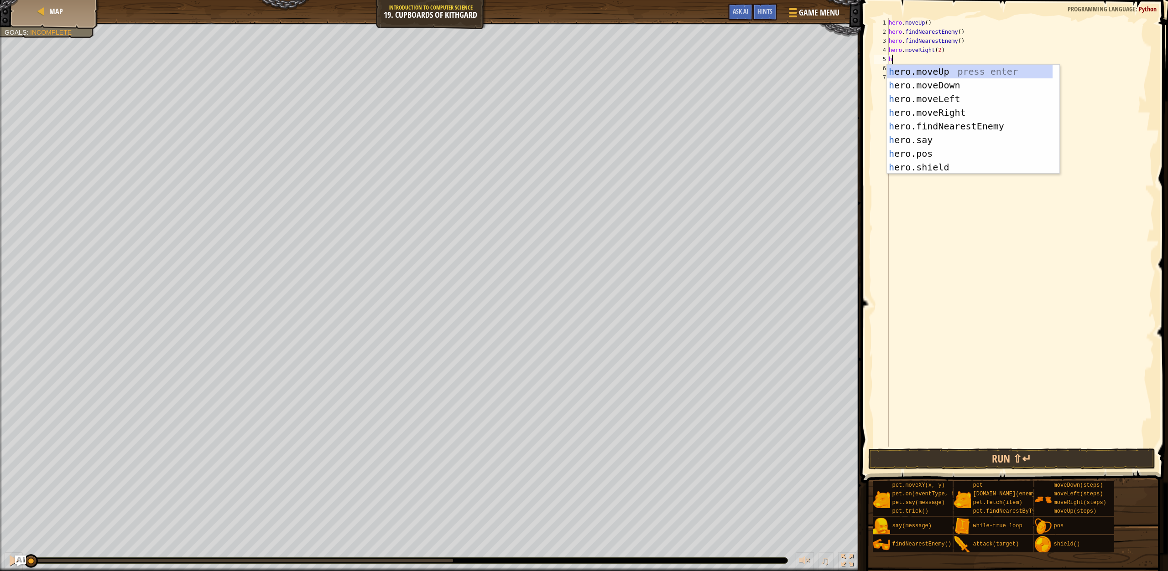
type textarea "h"
click at [951, 81] on div "h ero.moveUp press enter h ero.moveDown press enter h ero.moveLeft press enter …" at bounding box center [970, 133] width 166 height 137
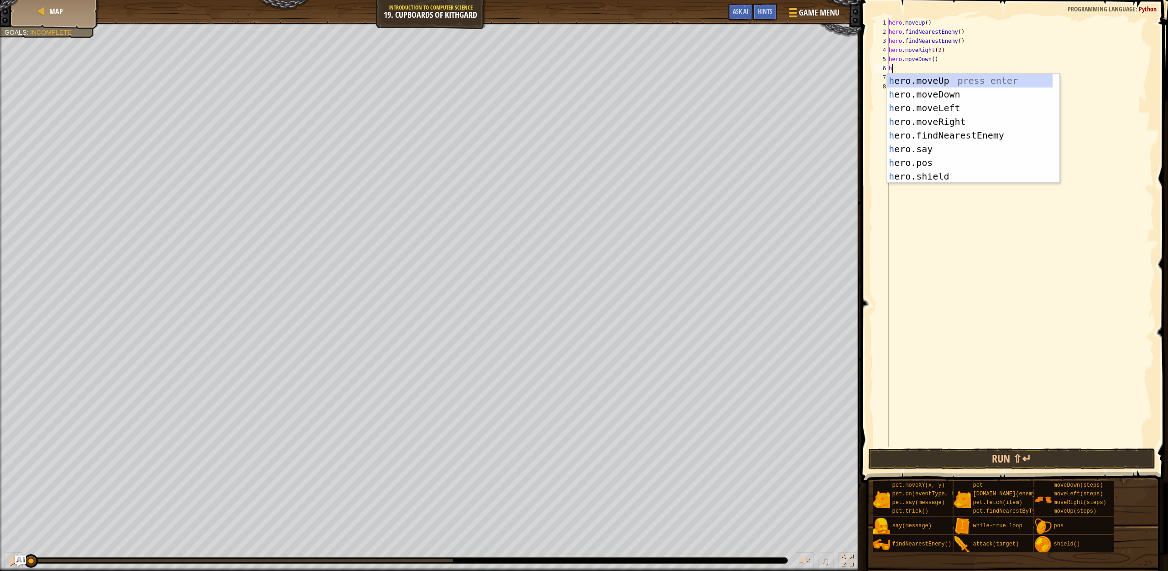
click at [929, 60] on div "hero . moveUp ( ) hero . findNearestEnemy ( ) hero . findNearestEnemy ( ) hero …" at bounding box center [1020, 241] width 267 height 447
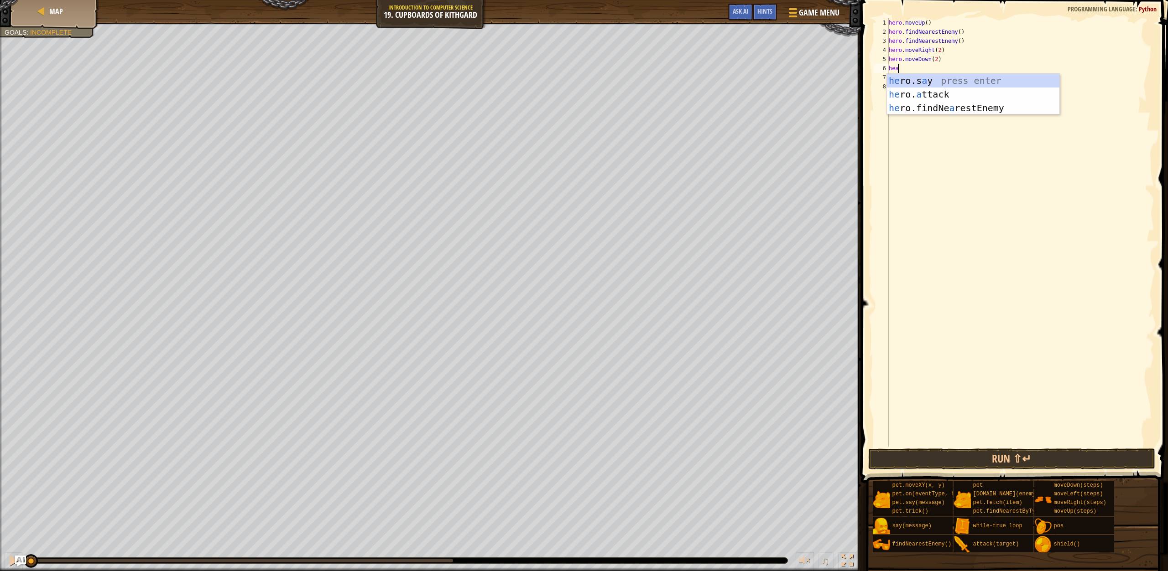
scroll to position [4, 0]
click at [923, 97] on div "he ro.s a y press enter he ro. a ttack press enter he ro.findNe a restEnemy pre…" at bounding box center [973, 108] width 172 height 68
click at [949, 67] on div "hero . moveUp ( ) hero . findNearestEnemy ( ) hero . findNearestEnemy ( ) hero …" at bounding box center [1020, 241] width 267 height 447
type textarea "hero.attack("Cupboard")"
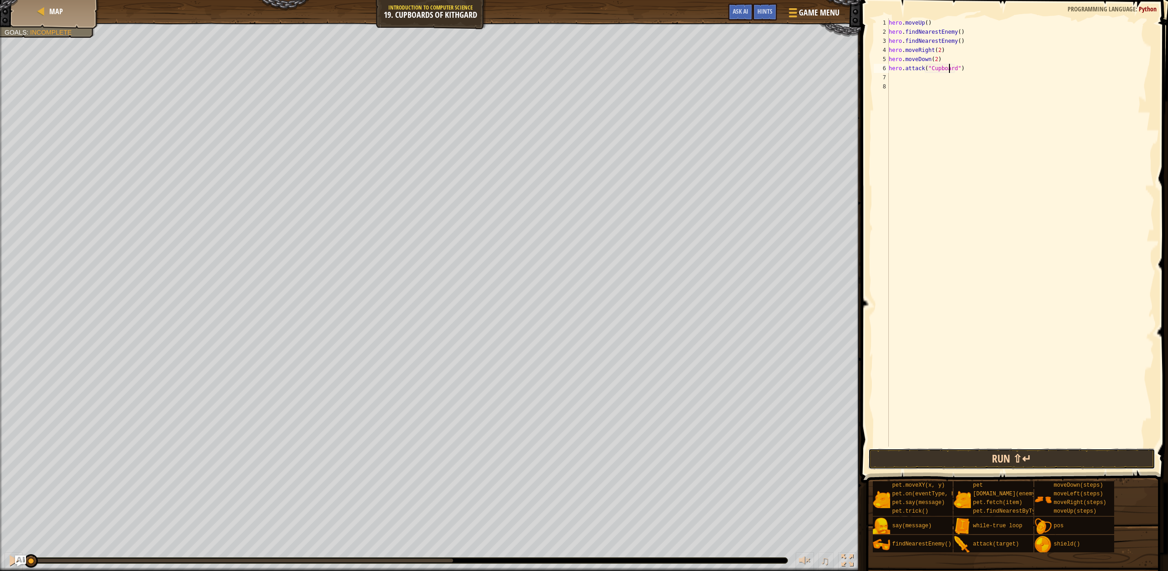
click at [1019, 461] on button "Run ⇧↵" at bounding box center [1011, 459] width 287 height 21
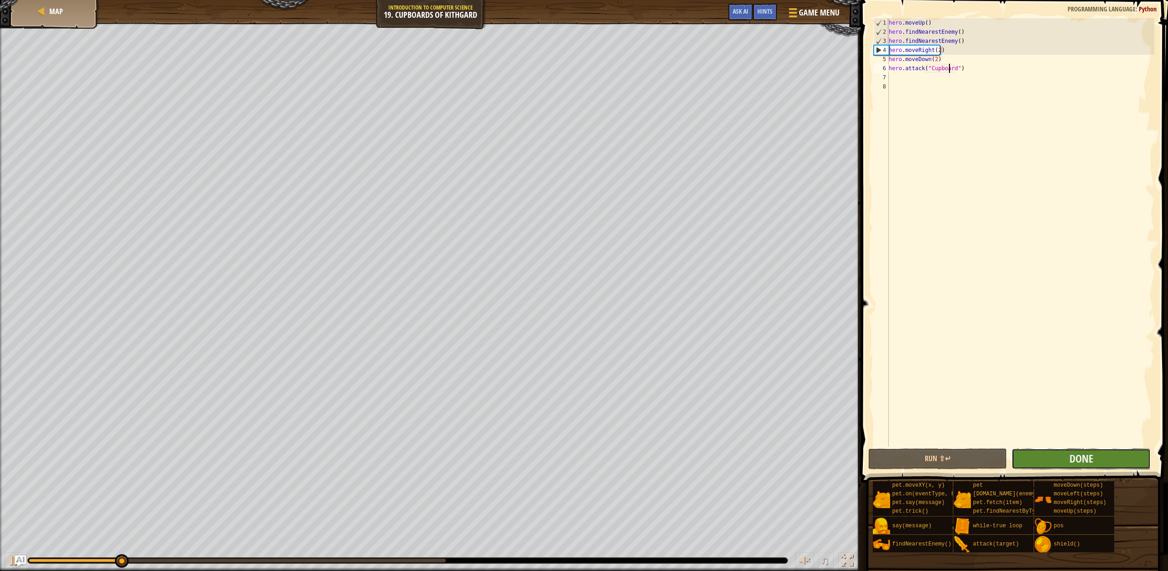
click at [1062, 457] on button "Done" at bounding box center [1080, 459] width 139 height 21
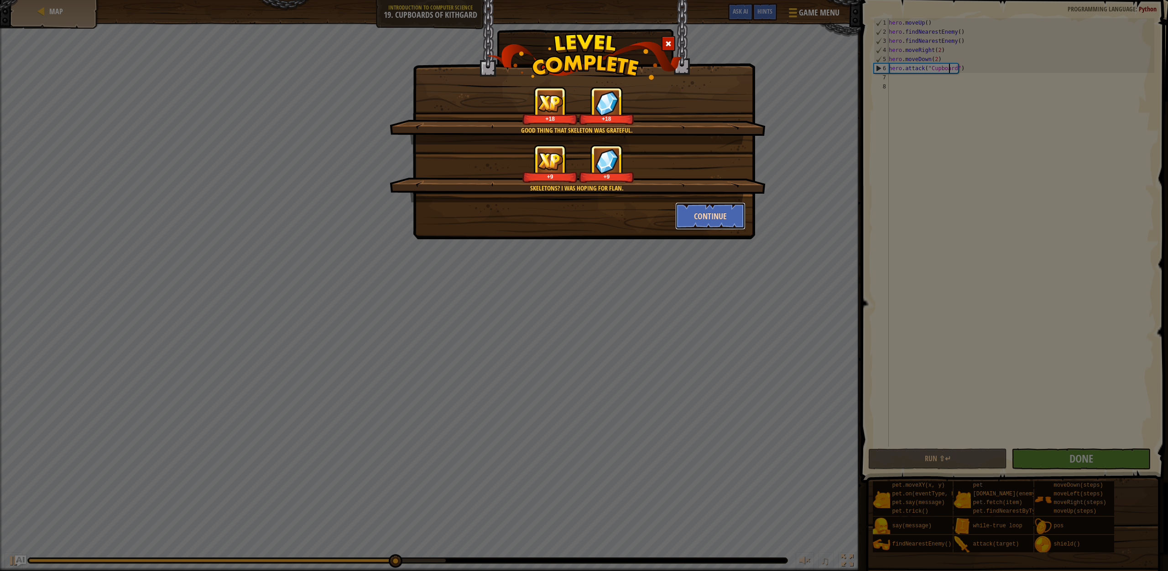
click at [711, 213] on button "Continue" at bounding box center [710, 215] width 71 height 27
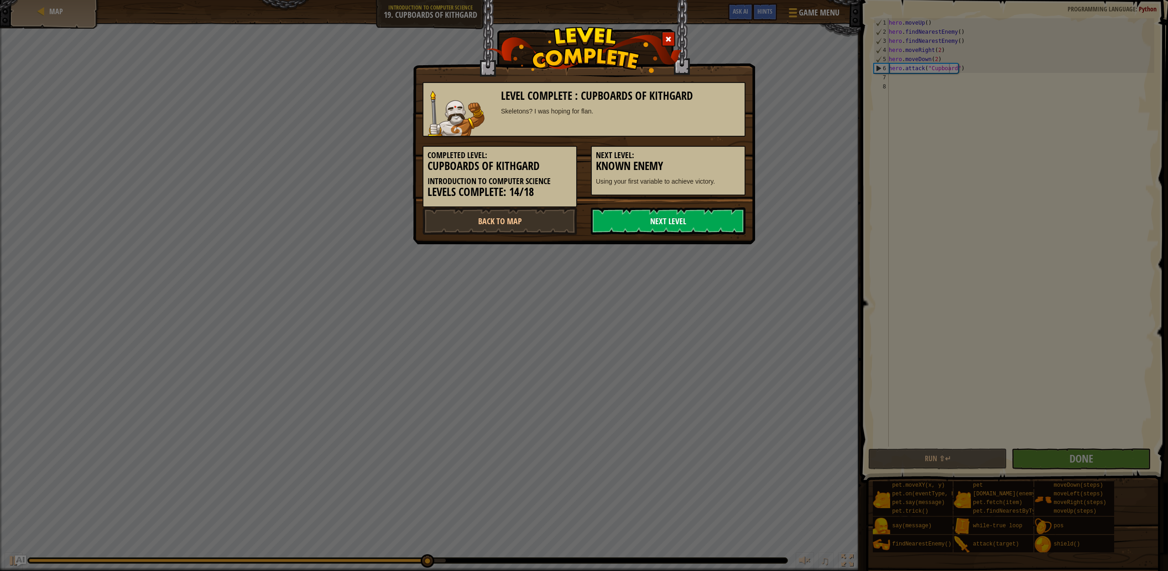
click at [670, 216] on link "Next Level" at bounding box center [668, 221] width 155 height 27
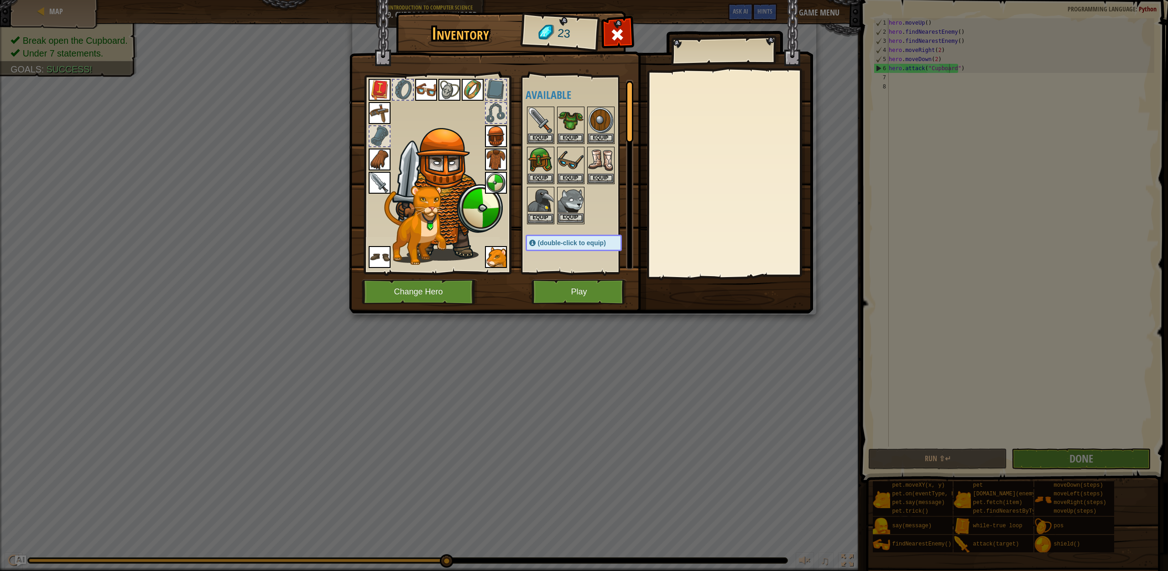
click at [572, 212] on img at bounding box center [571, 201] width 26 height 26
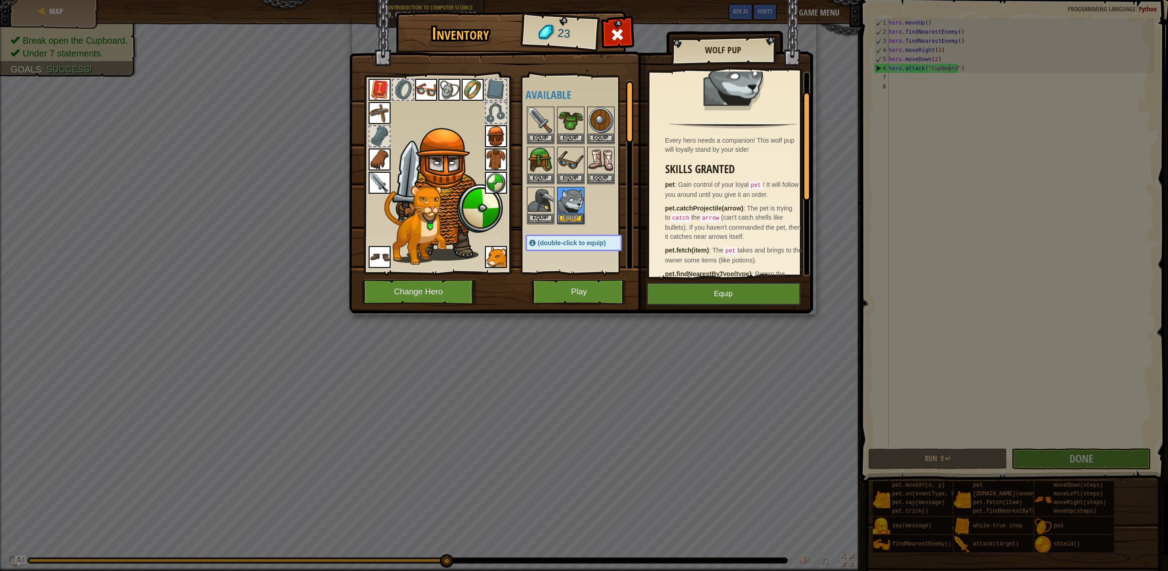
scroll to position [46, 0]
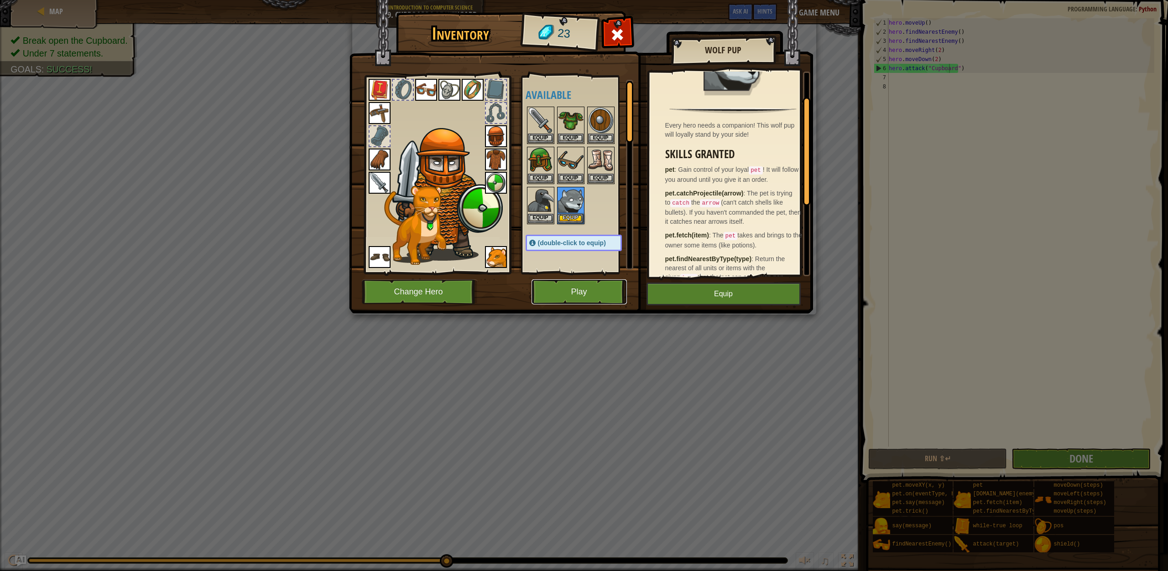
click at [575, 298] on button "Play" at bounding box center [578, 292] width 95 height 25
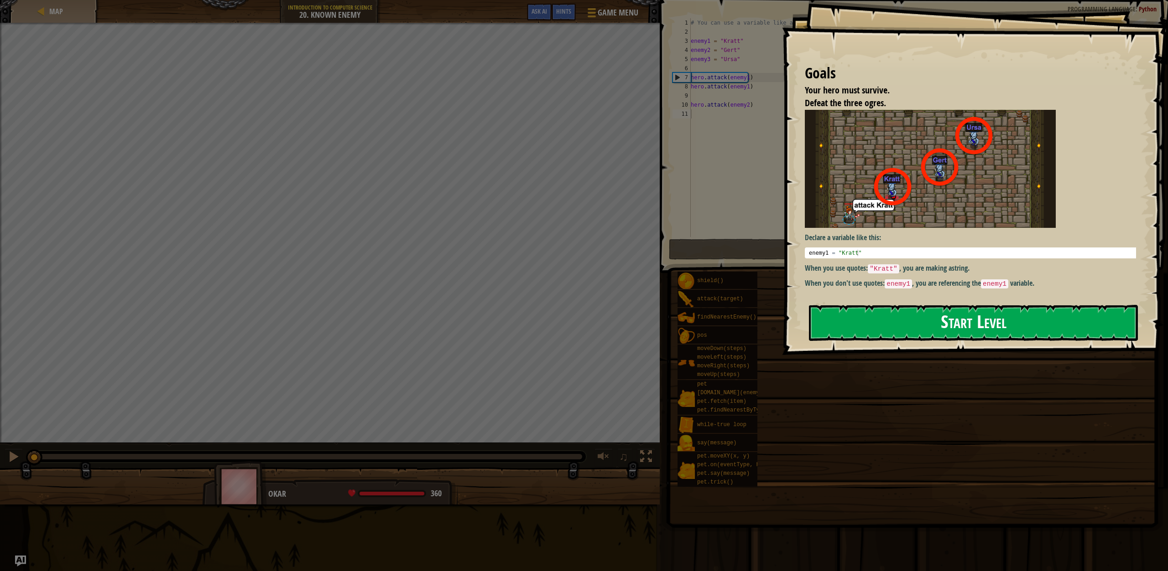
click at [893, 319] on button "Start Level" at bounding box center [973, 323] width 329 height 36
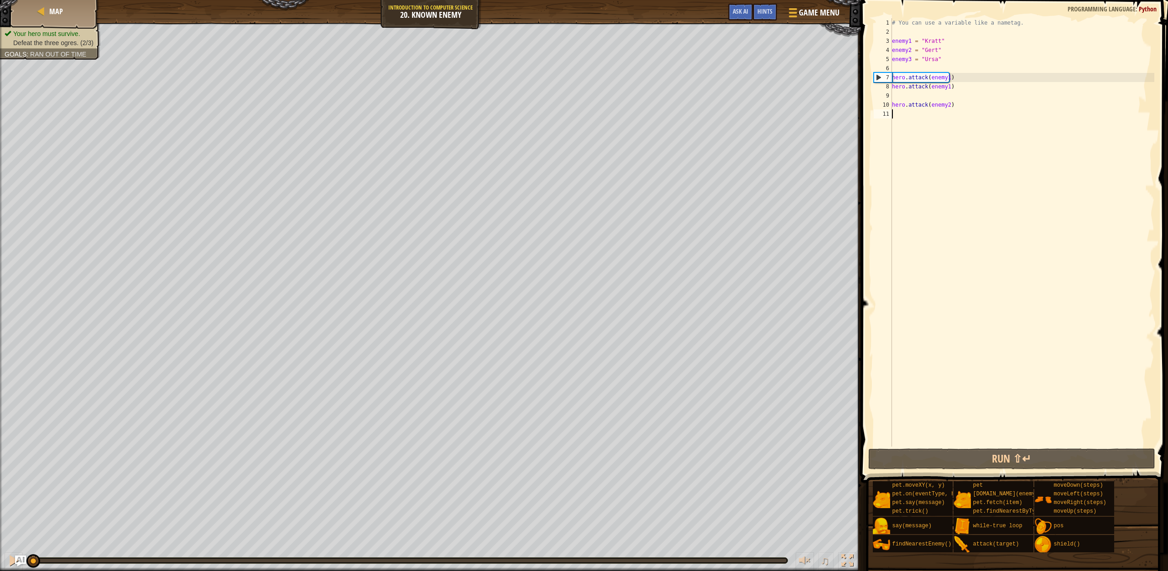
click at [906, 69] on div "# You can use a variable like a nametag. enemy1 = "[PERSON_NAME]" enemy2 = "[PE…" at bounding box center [1022, 241] width 264 height 447
click at [1004, 462] on button "Run ⇧↵" at bounding box center [1011, 459] width 287 height 21
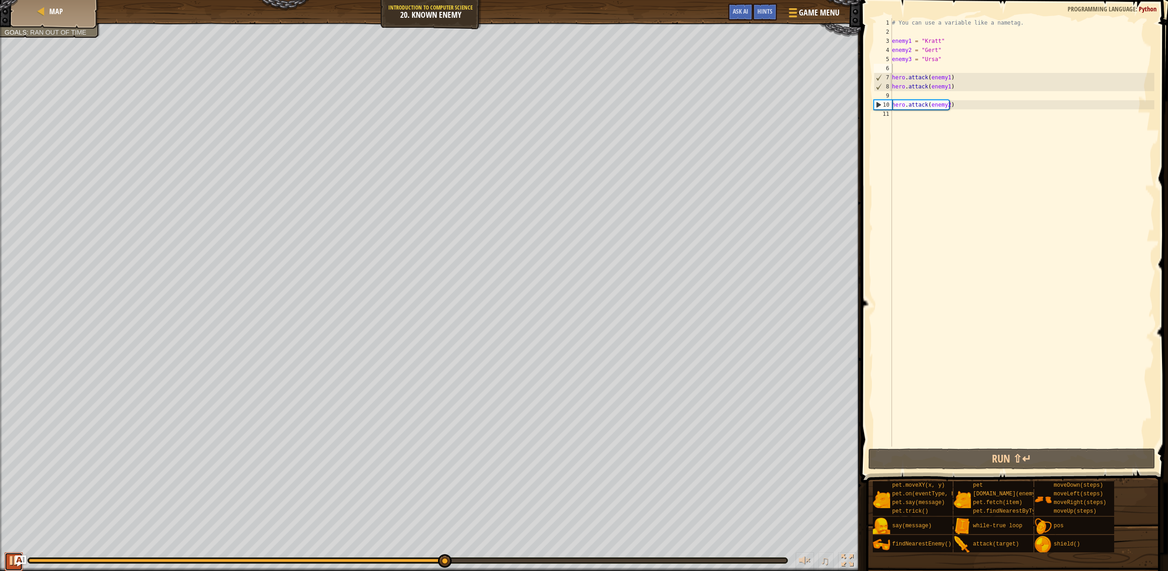
click at [11, 555] on div at bounding box center [14, 561] width 12 height 12
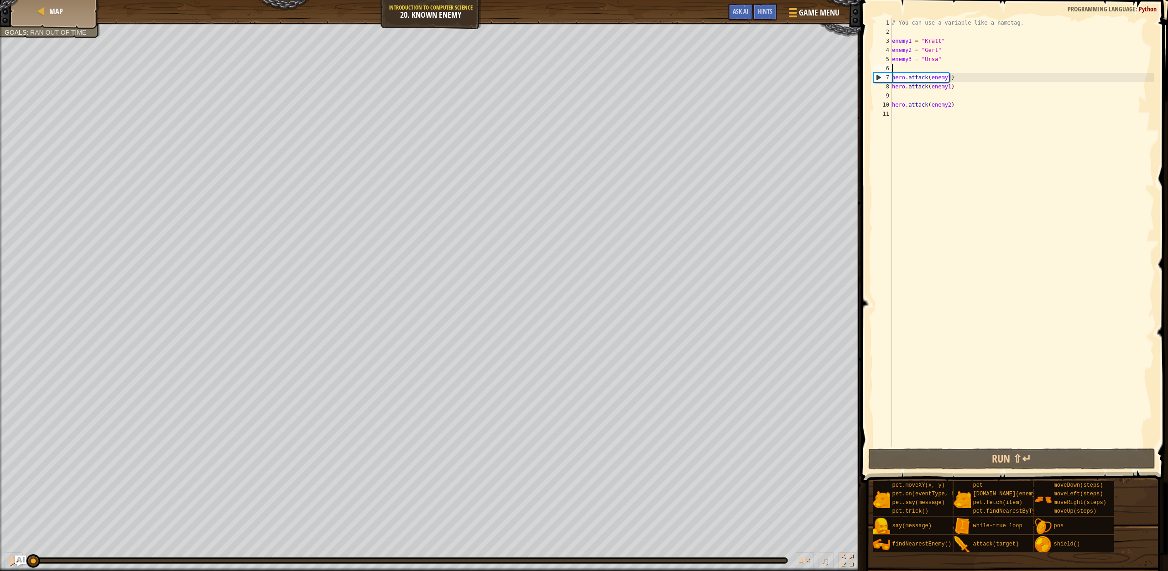
drag, startPoint x: 451, startPoint y: 563, endPoint x: 0, endPoint y: 587, distance: 451.7
click at [0, 0] on html "Map Introduction to Computer Science 20. Known Enemy Game Menu Done Hints Ask A…" at bounding box center [584, 0] width 1168 height 0
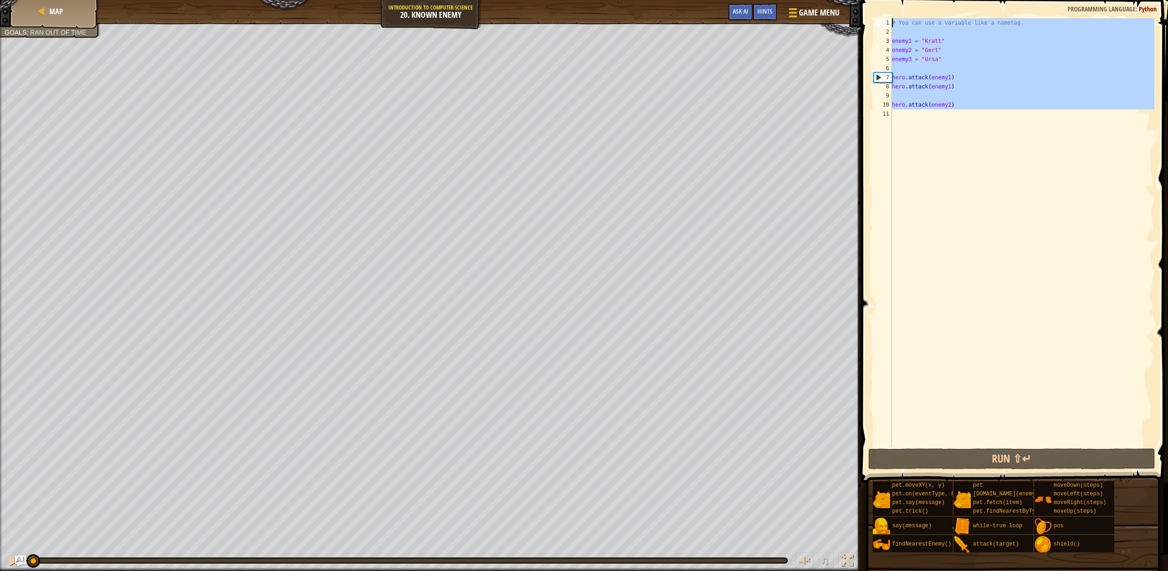
drag, startPoint x: 929, startPoint y: 132, endPoint x: 887, endPoint y: -63, distance: 199.7
click at [887, 0] on html "Map Introduction to Computer Science 20. Known Enemy Game Menu Done Hints Ask A…" at bounding box center [584, 0] width 1168 height 0
type textarea "# You can use a variable like a nametag."
